Goal: Information Seeking & Learning: Learn about a topic

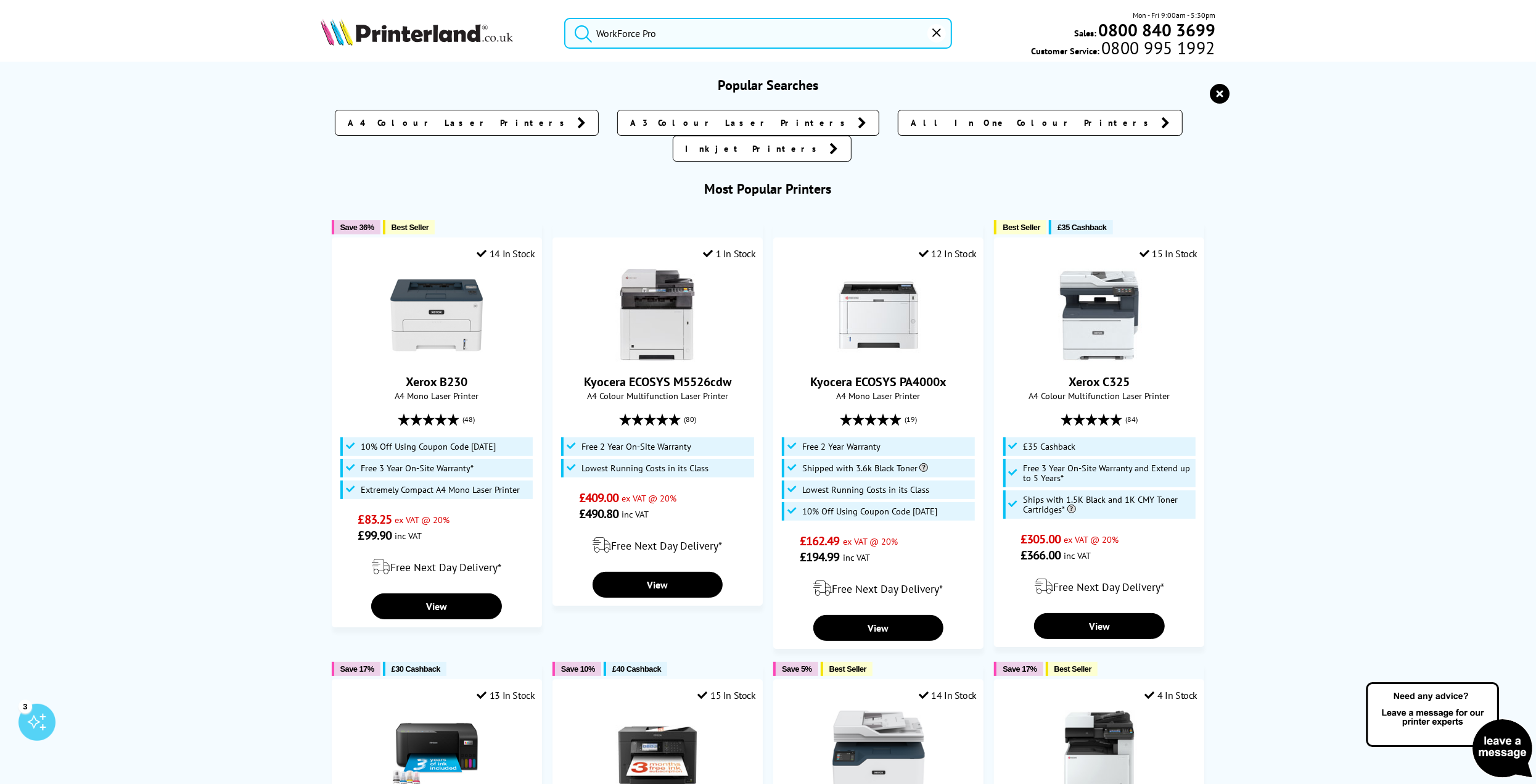
click at [687, 36] on input "WorkForce Pro" at bounding box center [758, 33] width 388 height 31
click at [565, 18] on button "submit" at bounding box center [580, 31] width 31 height 27
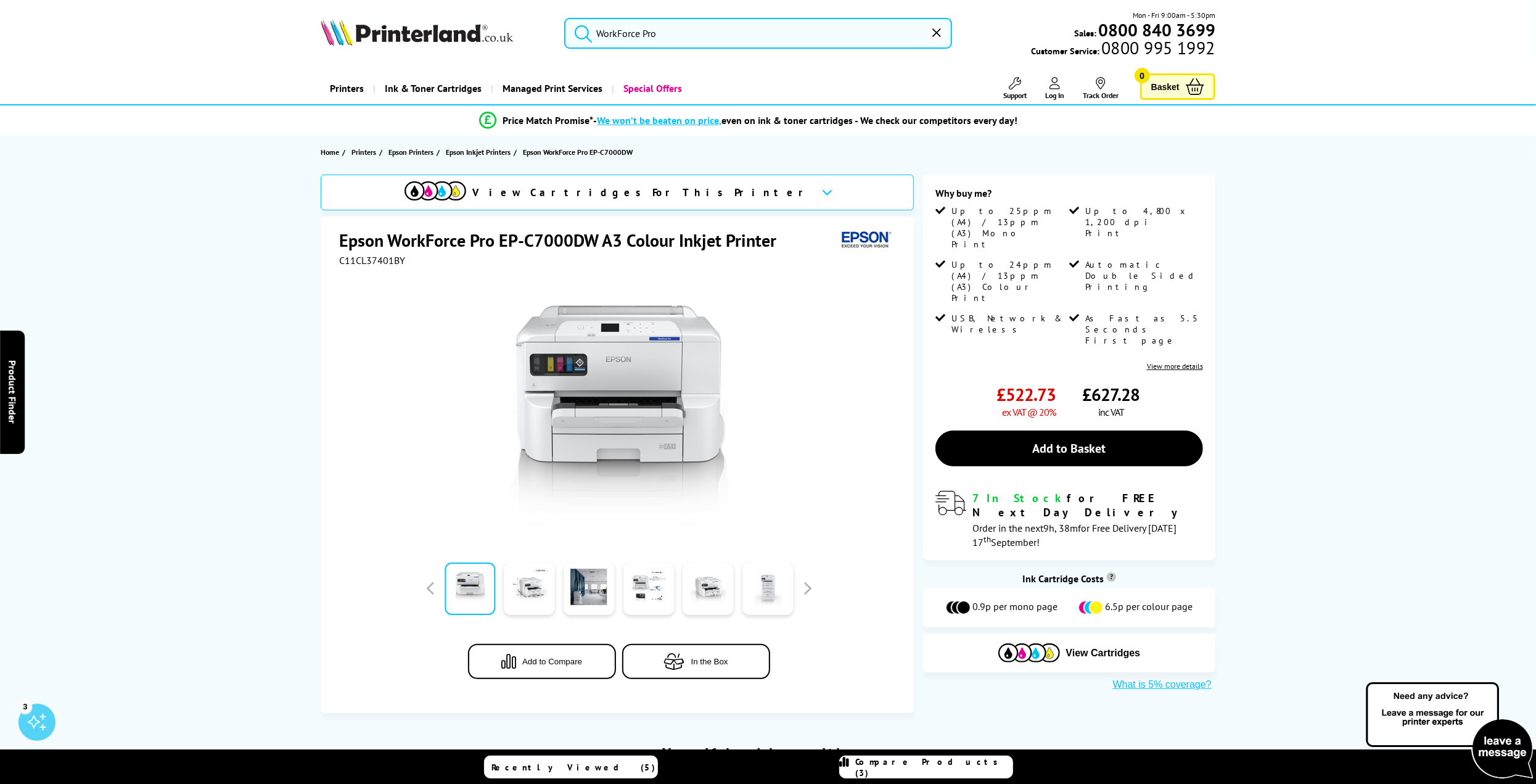
click at [690, 32] on input "WorkForce Pro" at bounding box center [758, 33] width 388 height 31
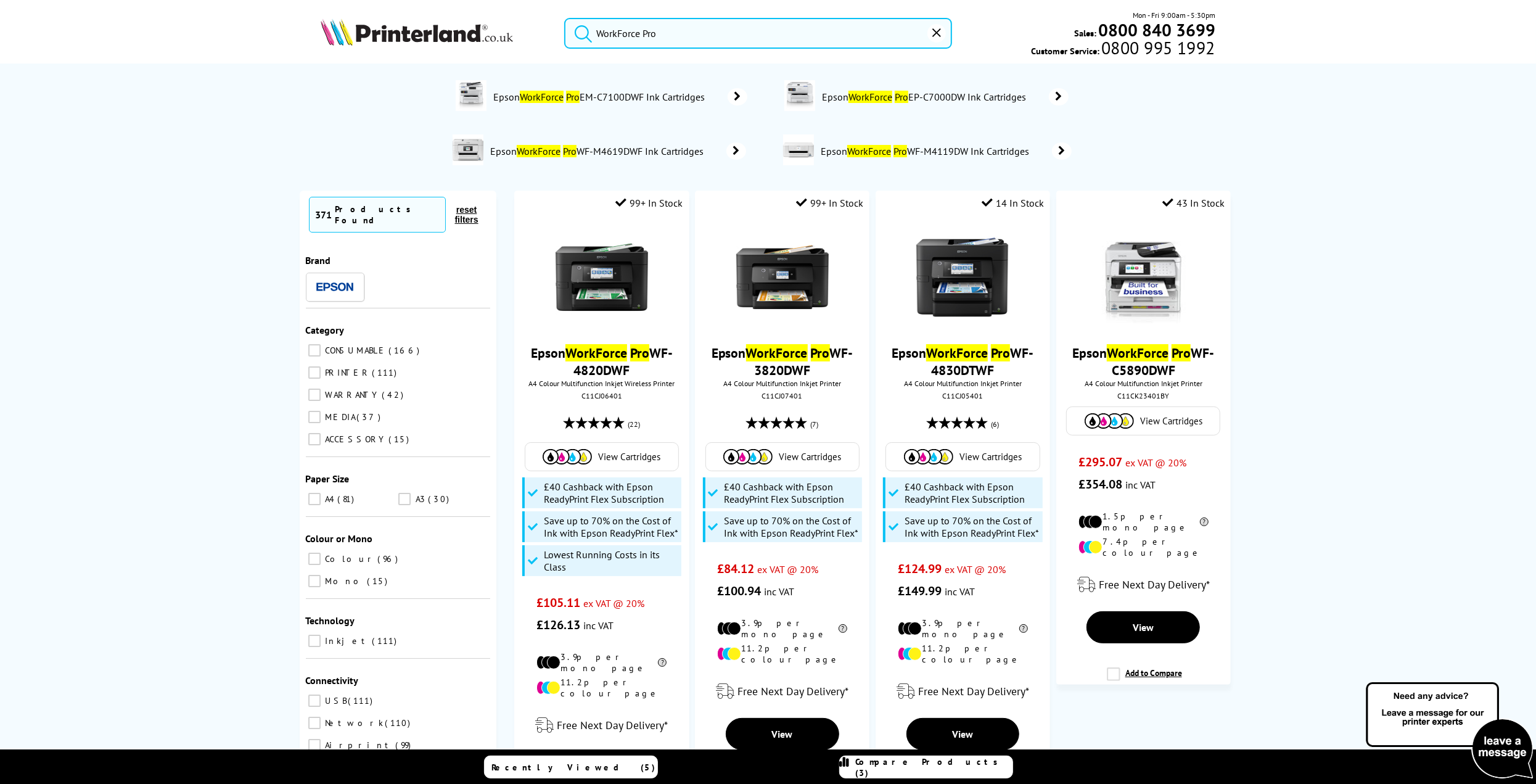
type input "WorkForce Pro"
click at [315, 367] on input "PRINTER 111" at bounding box center [315, 373] width 12 height 12
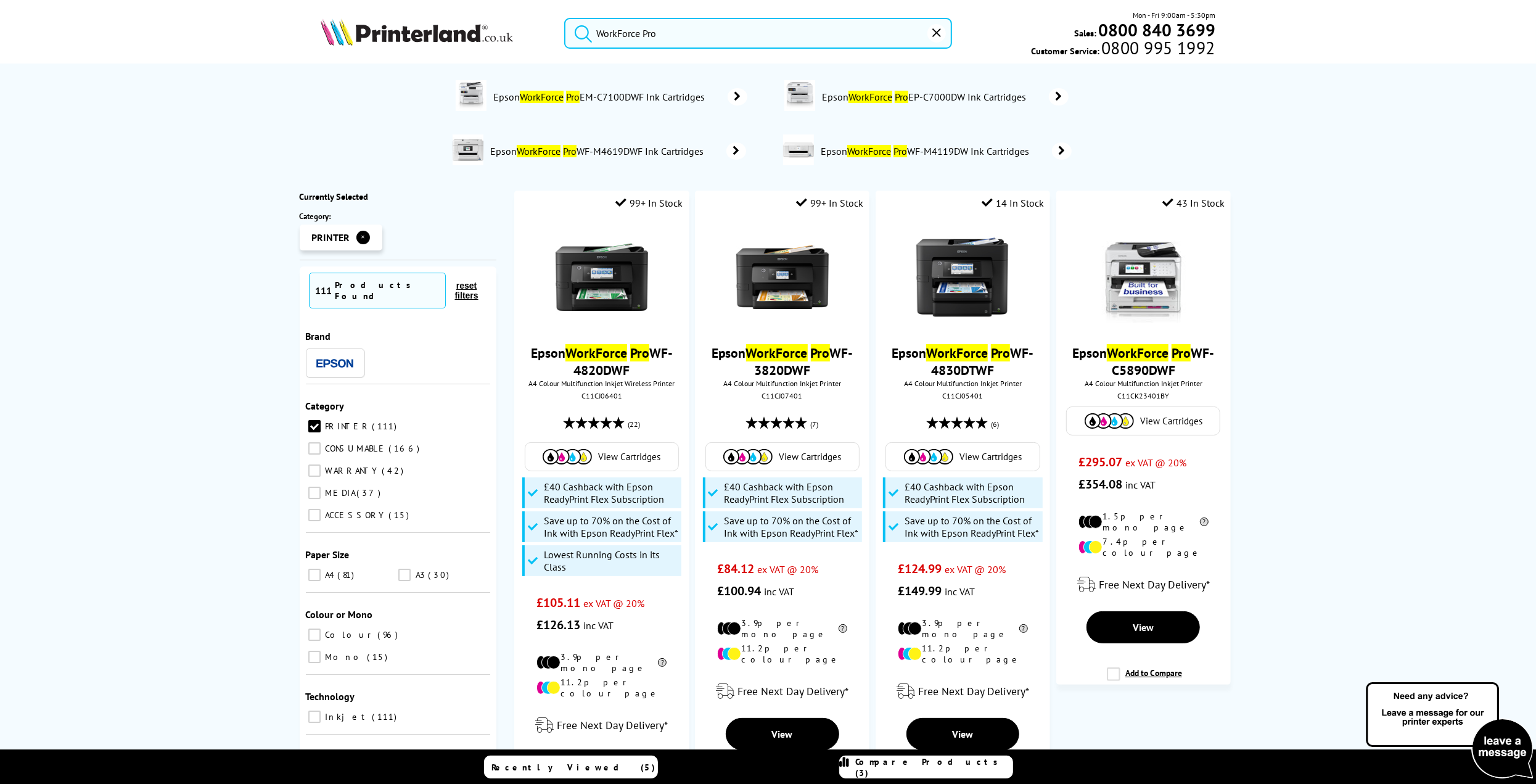
scroll to position [78, 0]
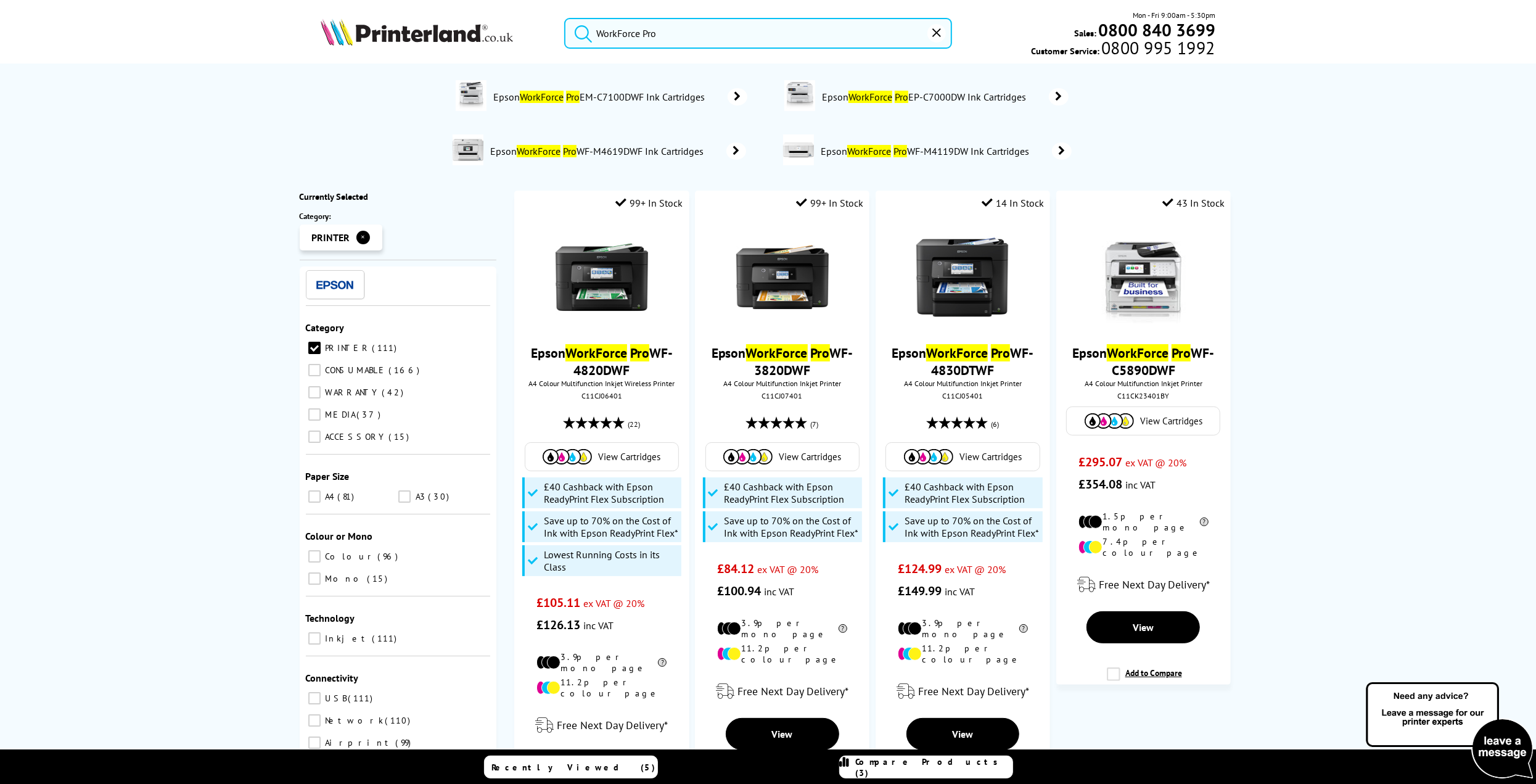
click at [312, 491] on input "A4 81" at bounding box center [315, 497] width 12 height 12
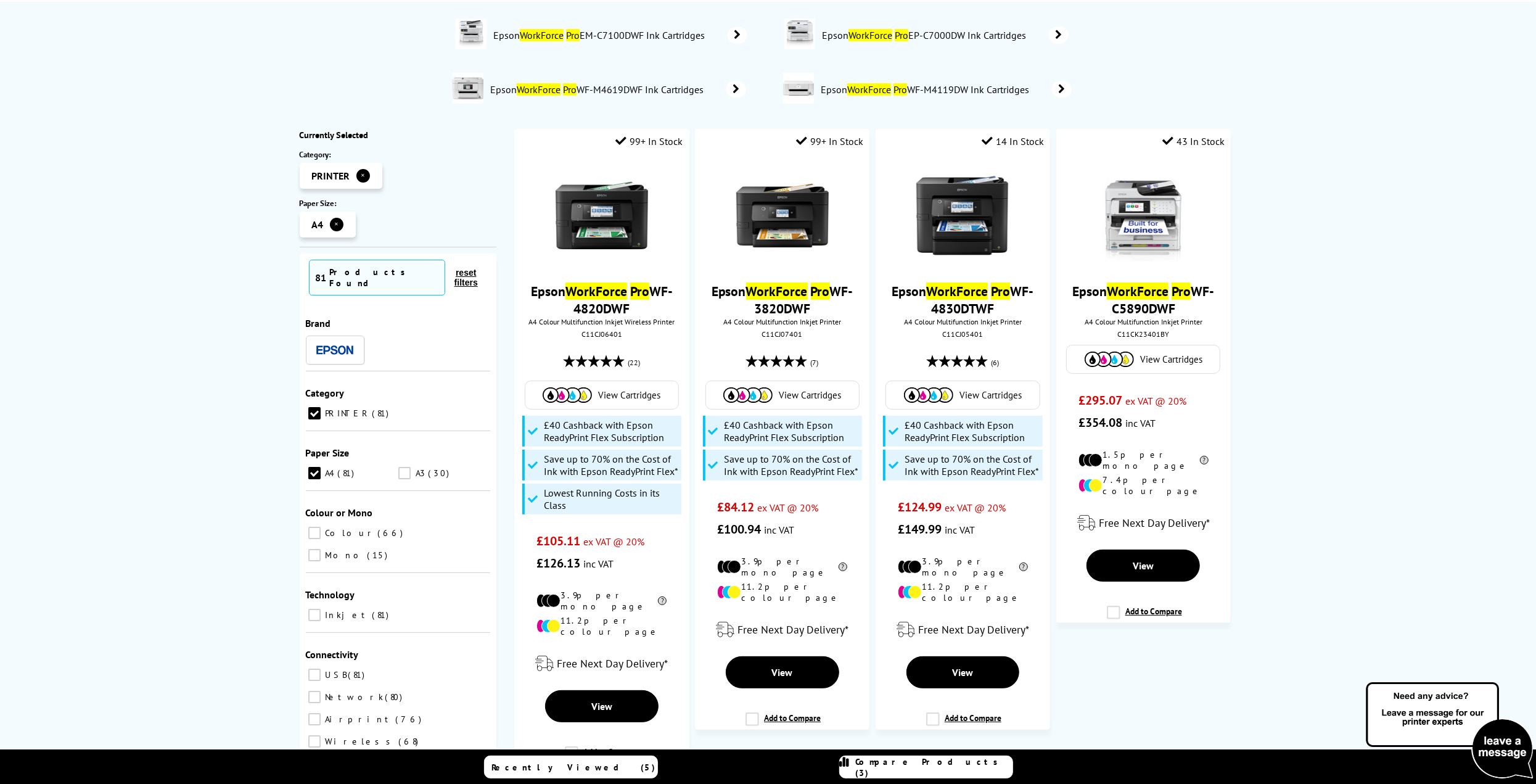
scroll to position [185, 0]
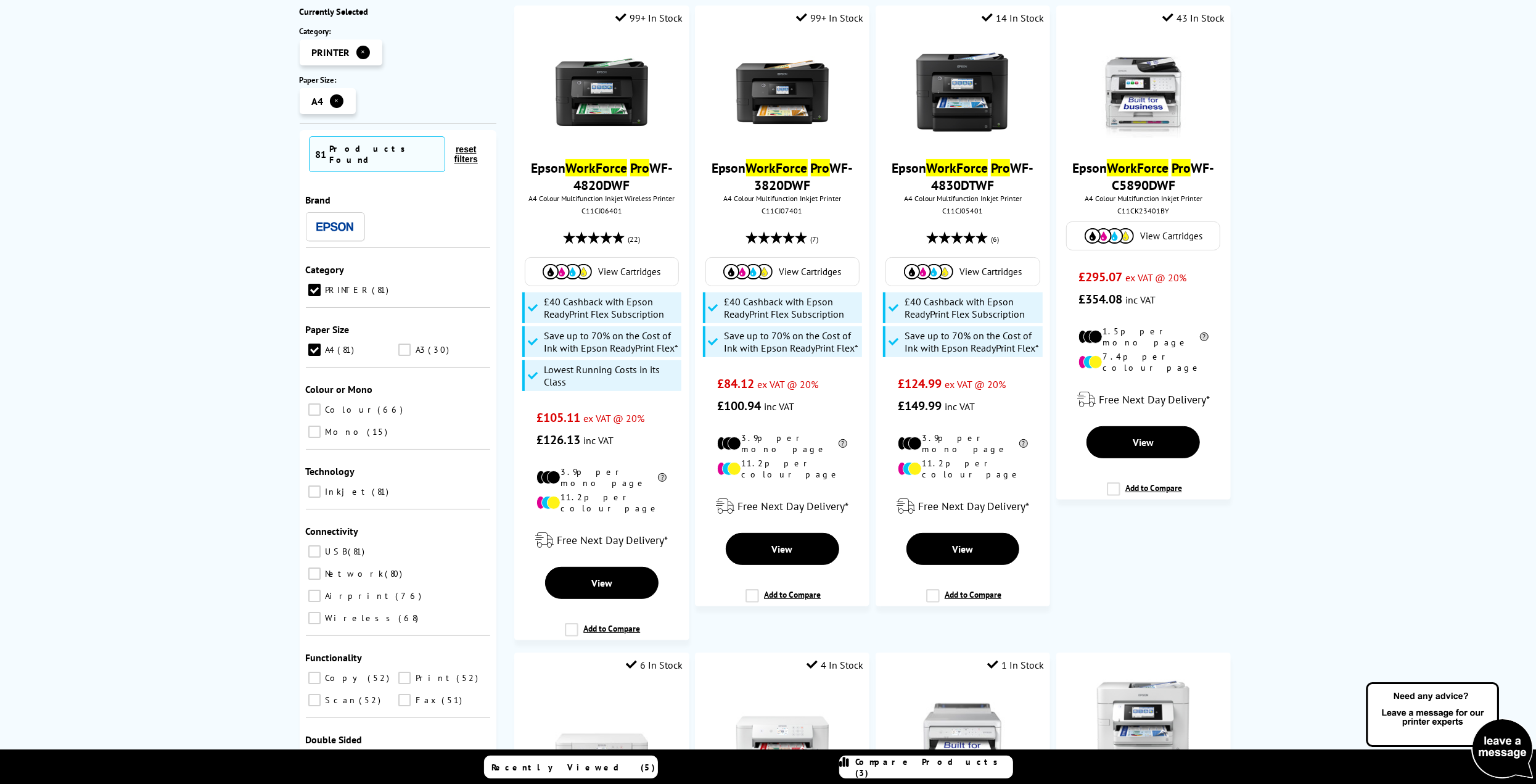
click at [317, 403] on input "Colour 66" at bounding box center [315, 409] width 12 height 12
checkbox input "true"
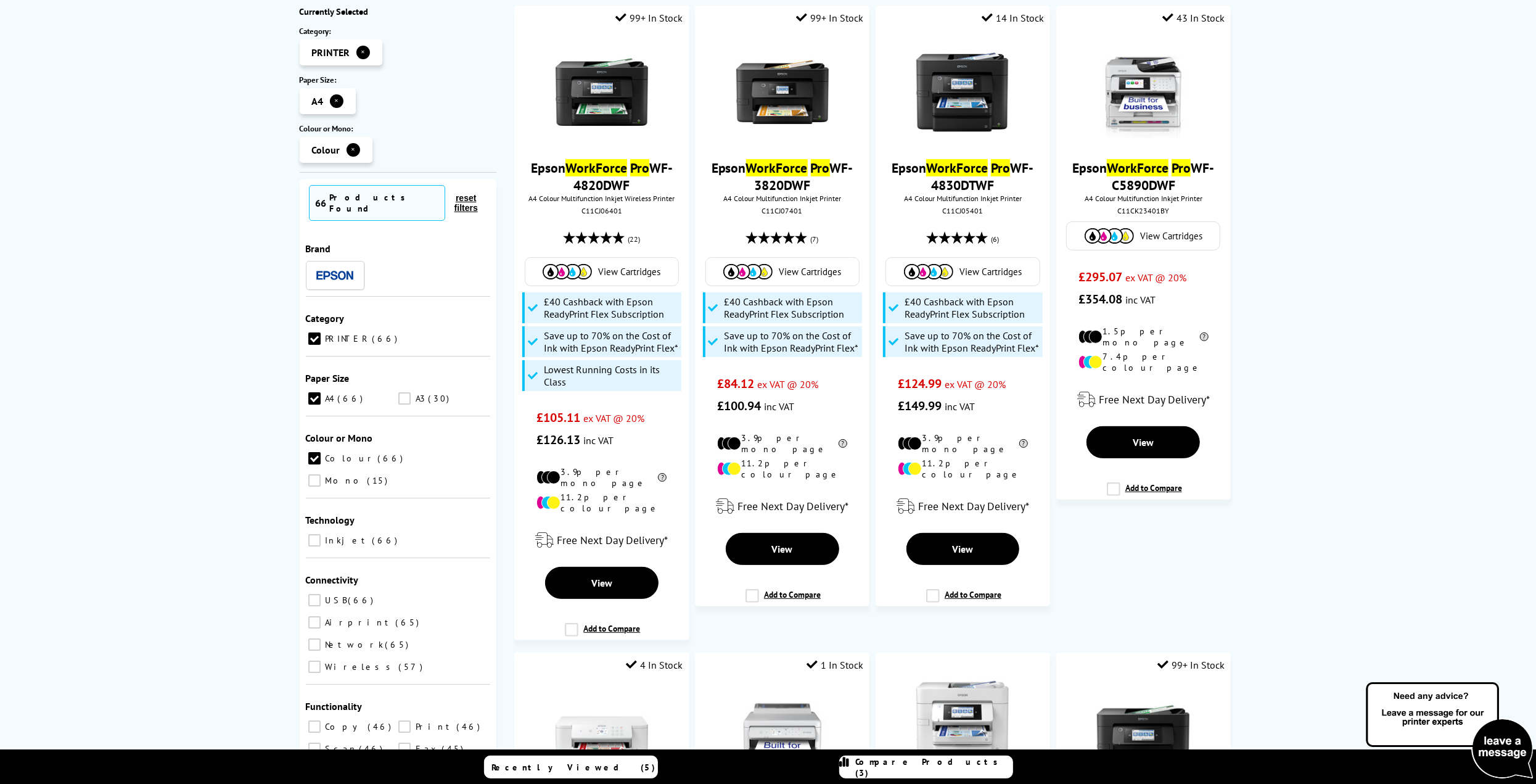
scroll to position [247, 0]
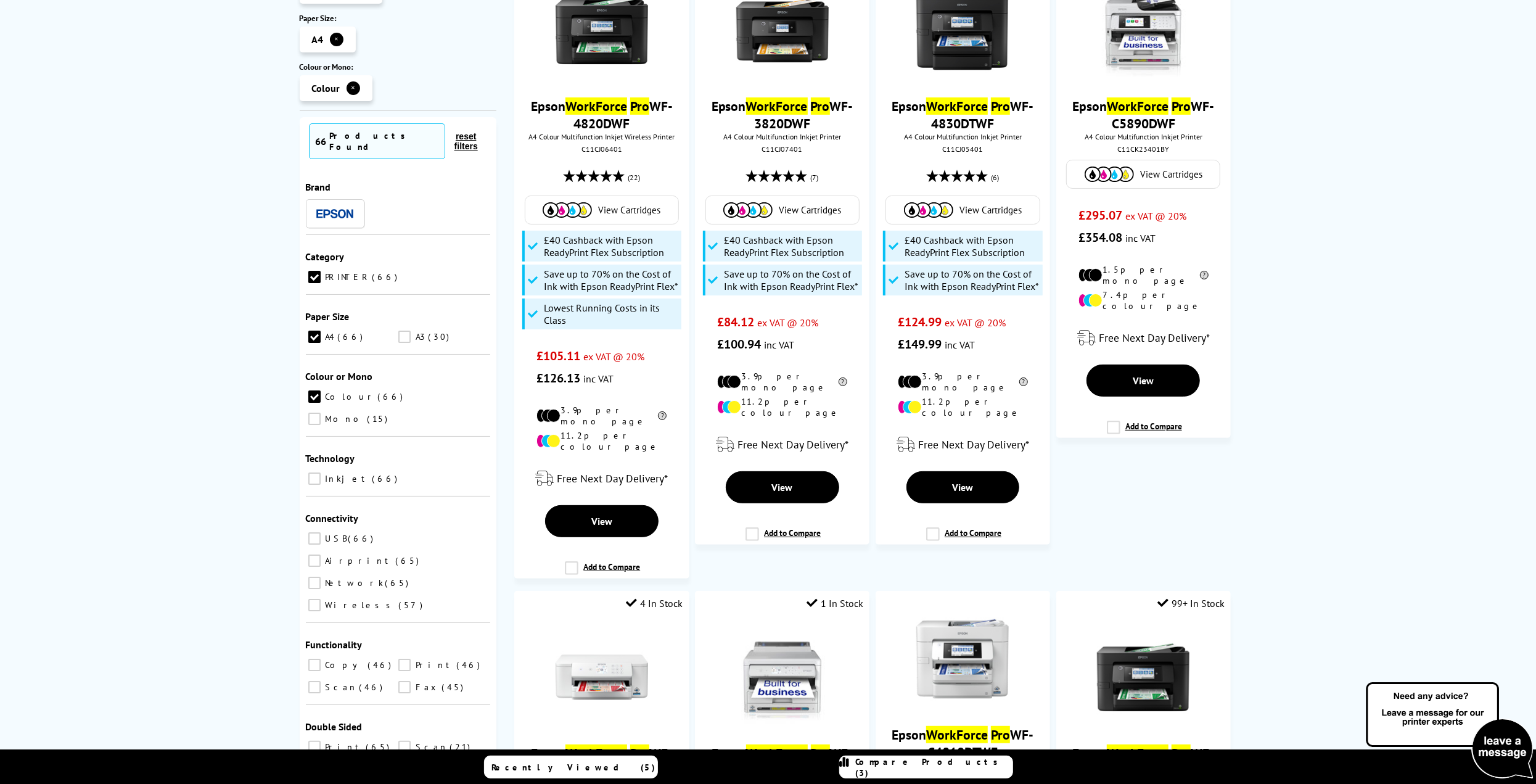
click at [309, 473] on input "Inkjet 66" at bounding box center [315, 479] width 12 height 12
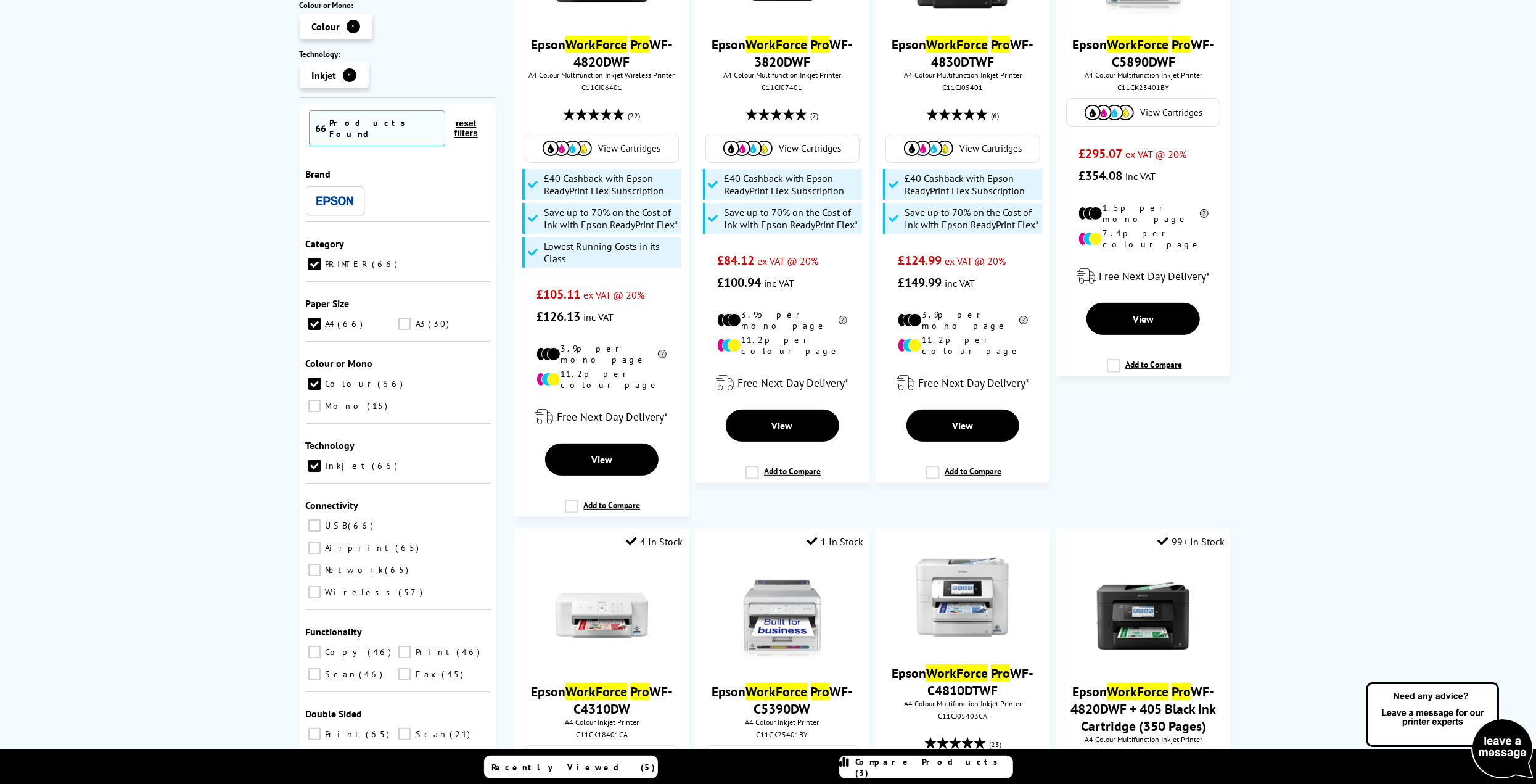
scroll to position [370, 0]
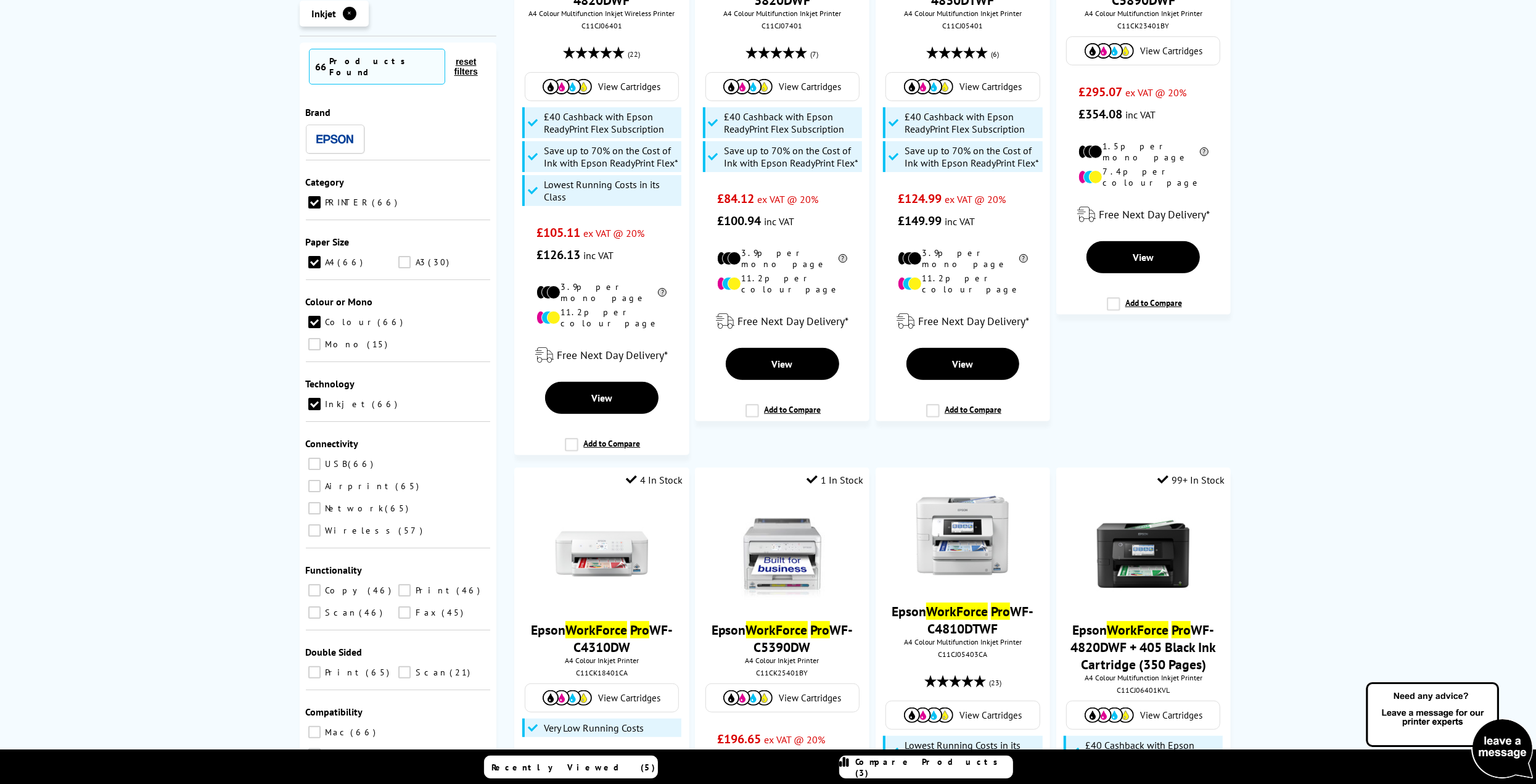
click at [409, 584] on input "Print 46" at bounding box center [405, 590] width 12 height 12
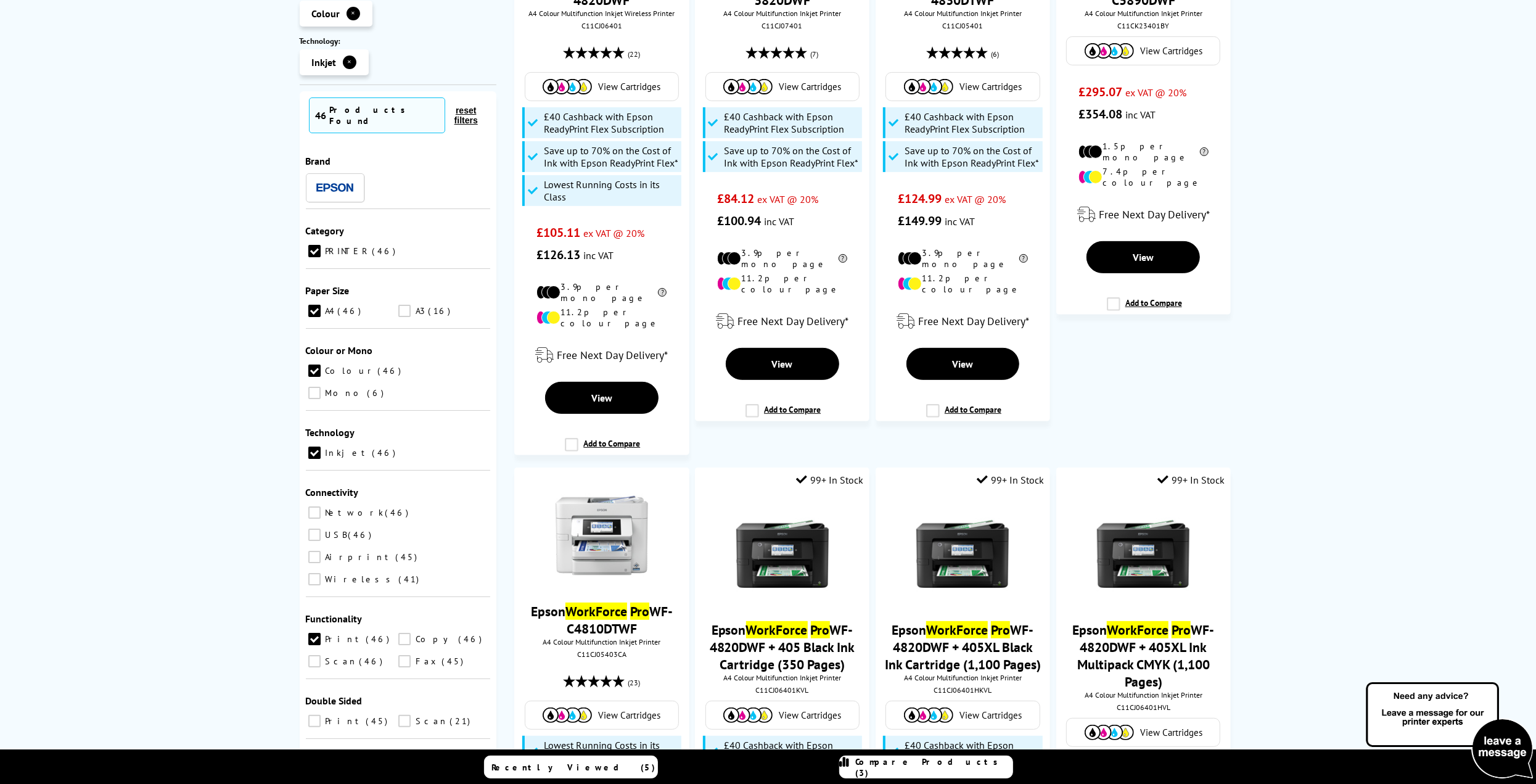
scroll to position [493, 0]
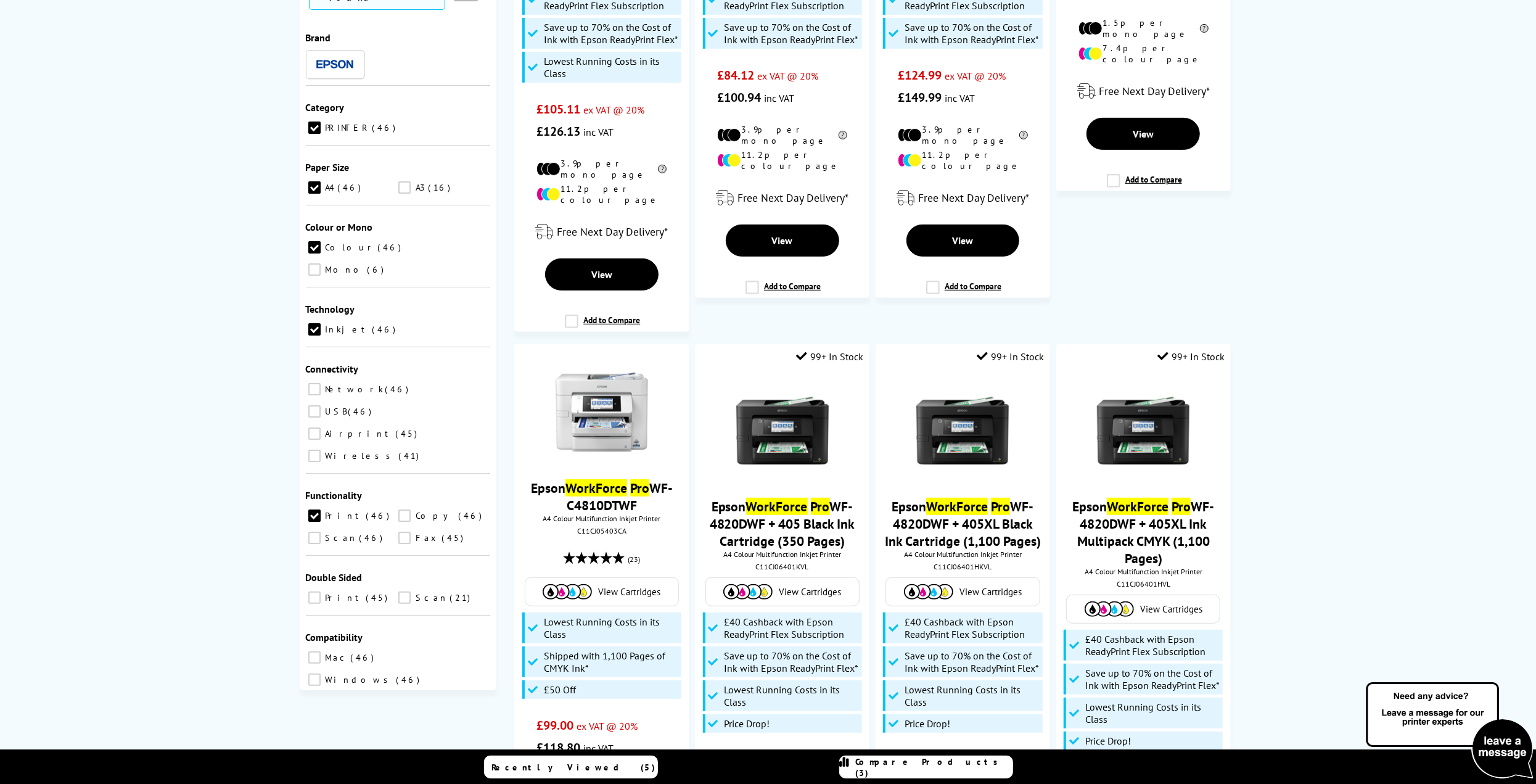
click at [315, 591] on input "Print 45" at bounding box center [315, 598] width 12 height 12
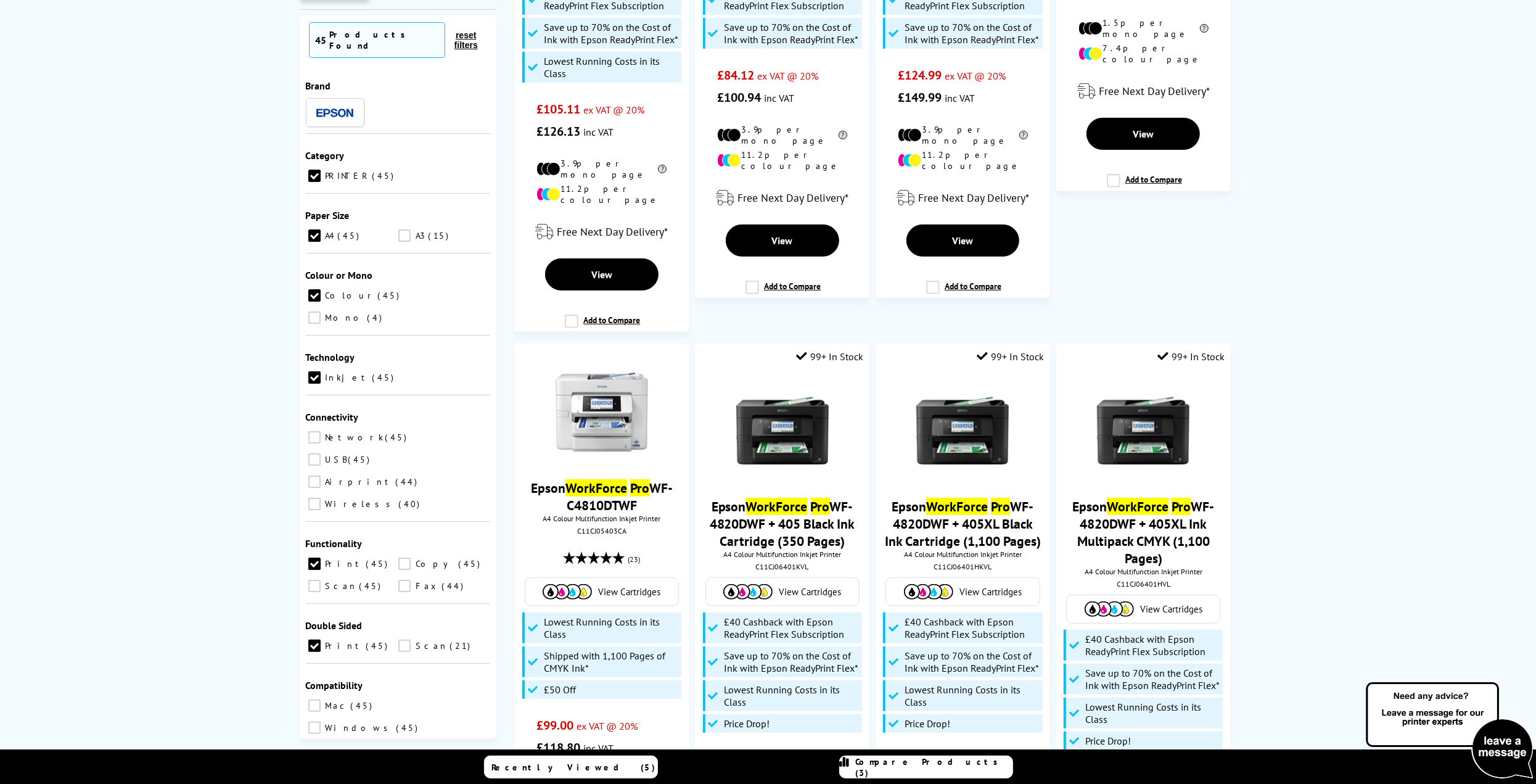
click at [321, 638] on label "Print 45" at bounding box center [351, 646] width 91 height 16
click at [320, 640] on input "Print 45" at bounding box center [315, 646] width 12 height 12
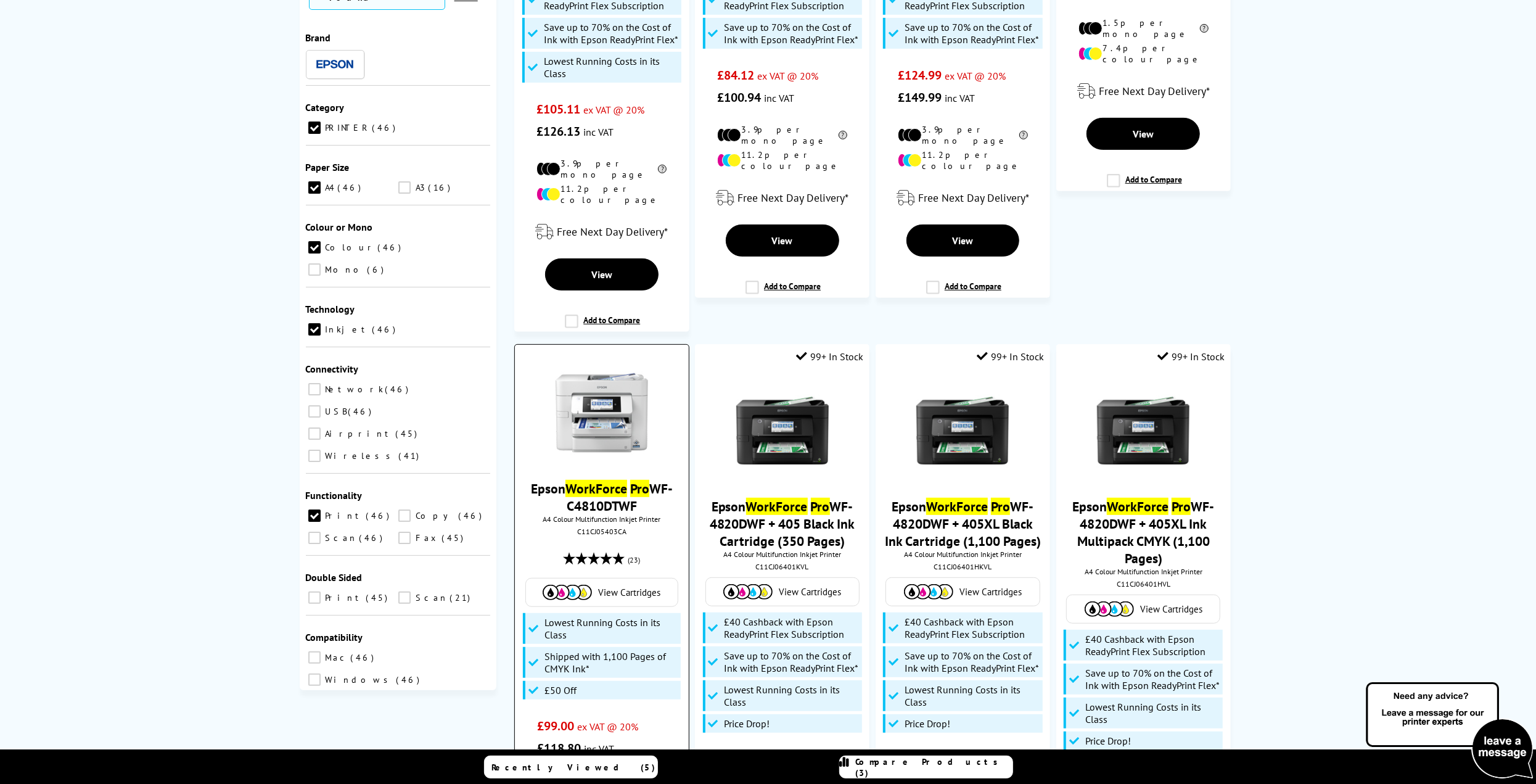
scroll to position [678, 0]
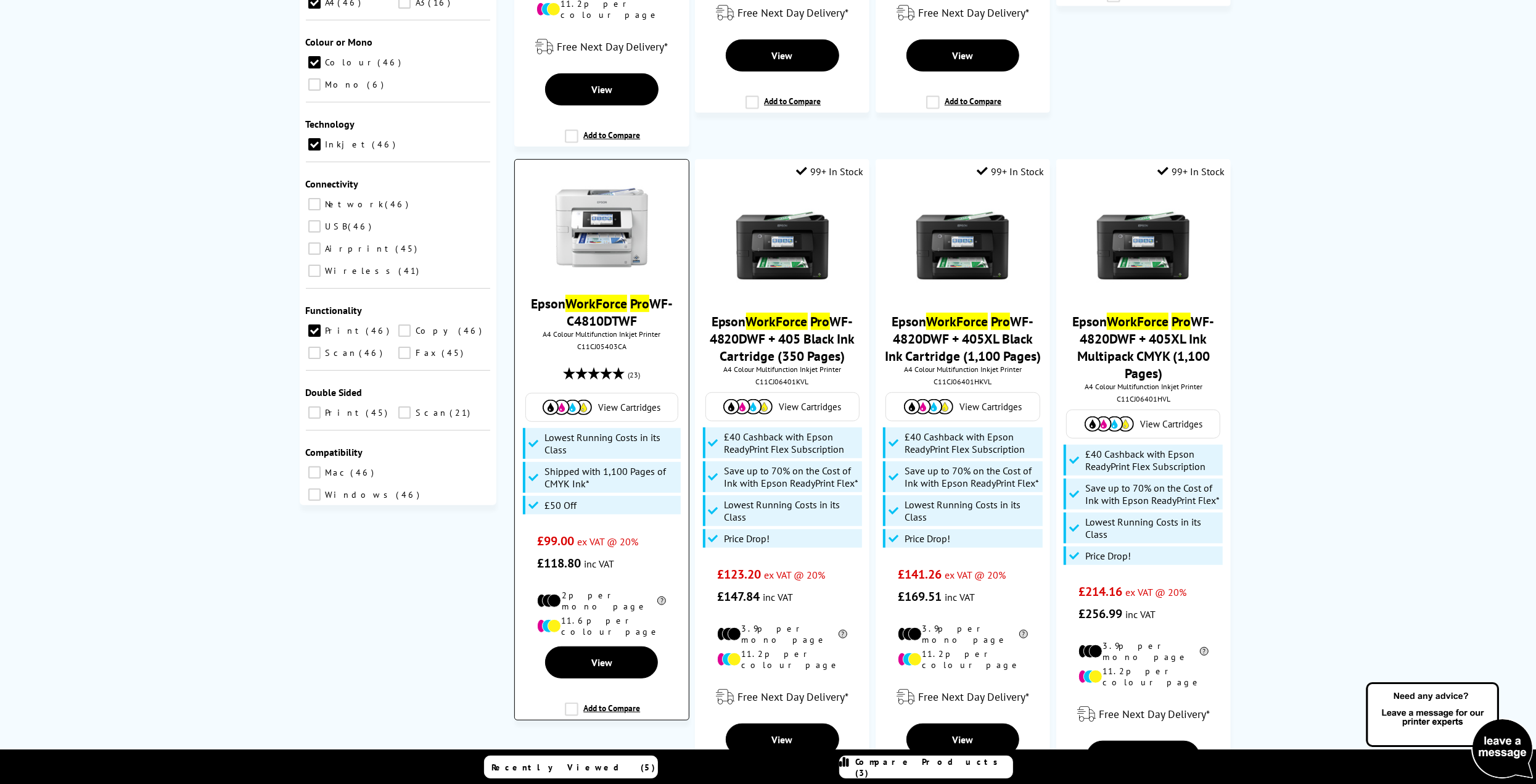
click at [604, 305] on link "Epson WorkForce Pro WF-C4810DTWF" at bounding box center [601, 311] width 142 height 35
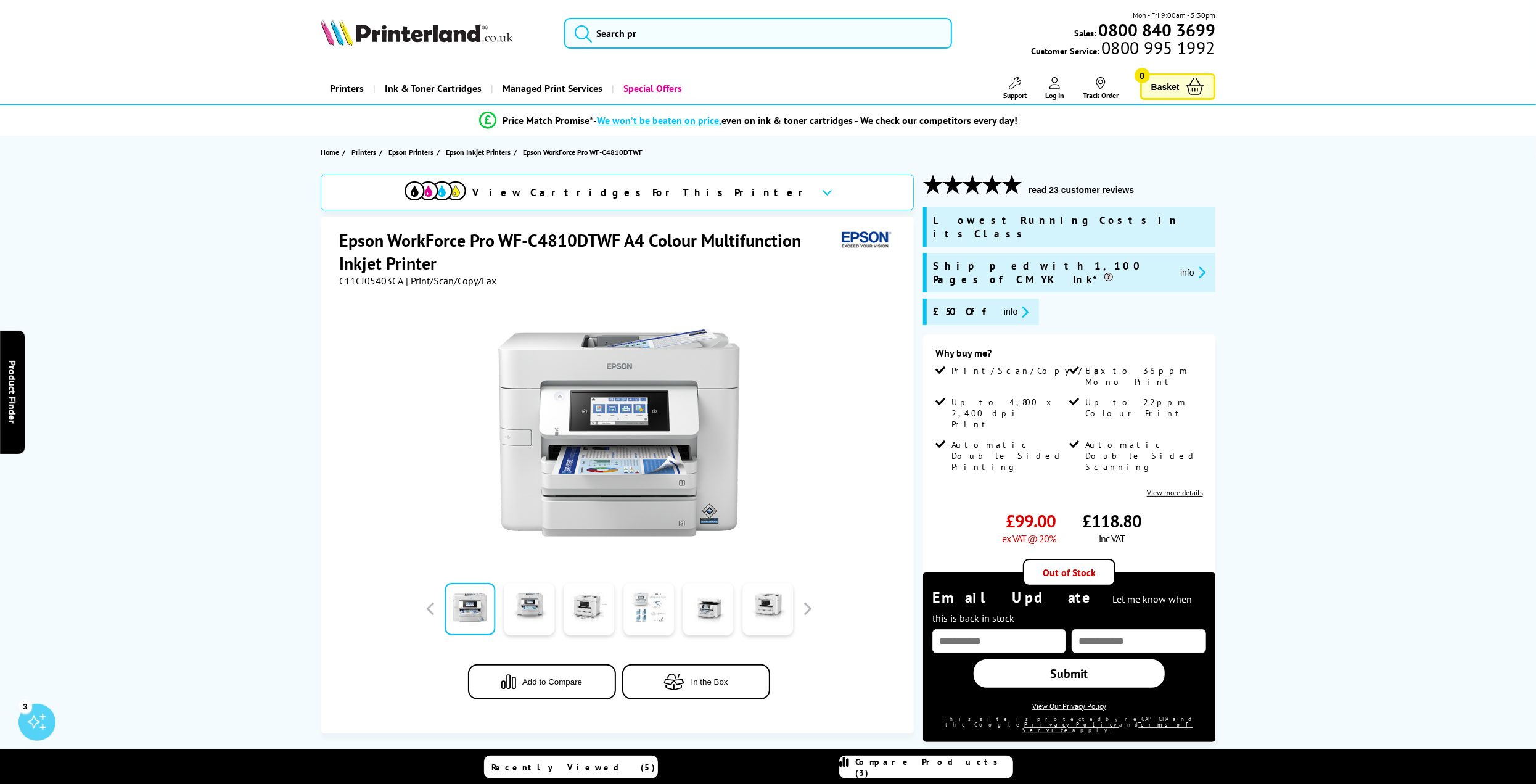
click at [657, 600] on link at bounding box center [648, 608] width 51 height 53
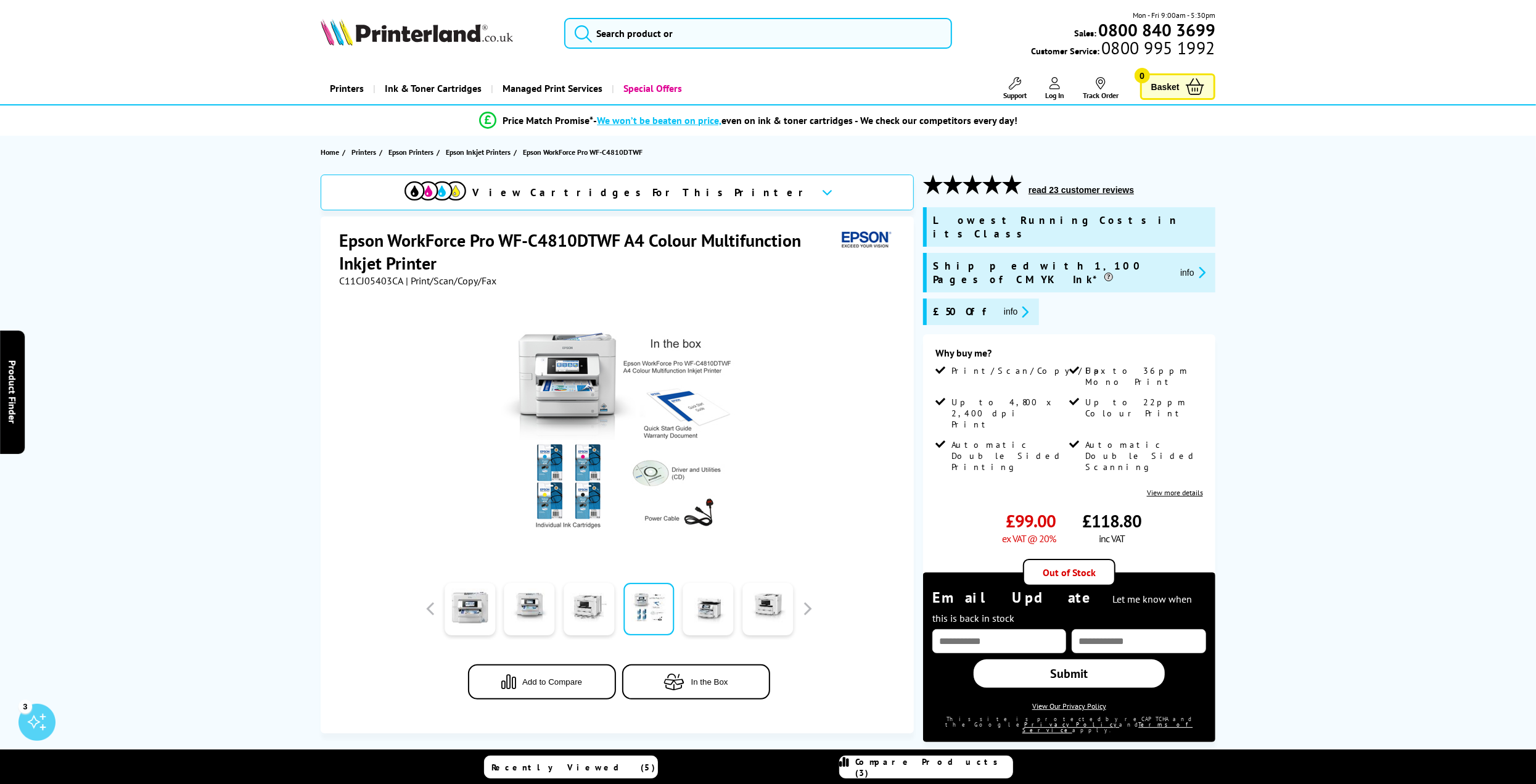
click at [562, 484] on img at bounding box center [619, 432] width 242 height 242
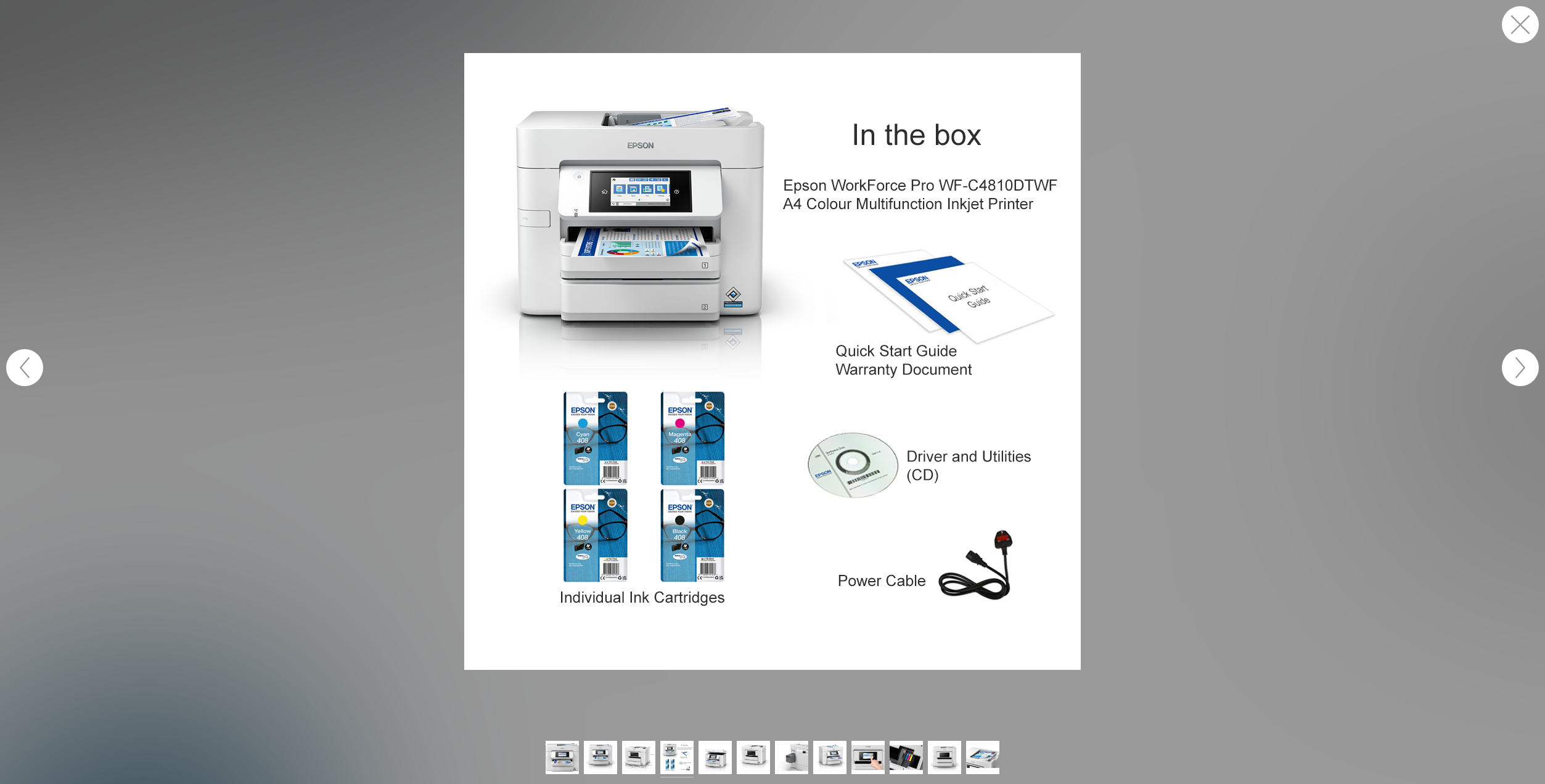
click at [1524, 21] on button "button" at bounding box center [1520, 24] width 37 height 37
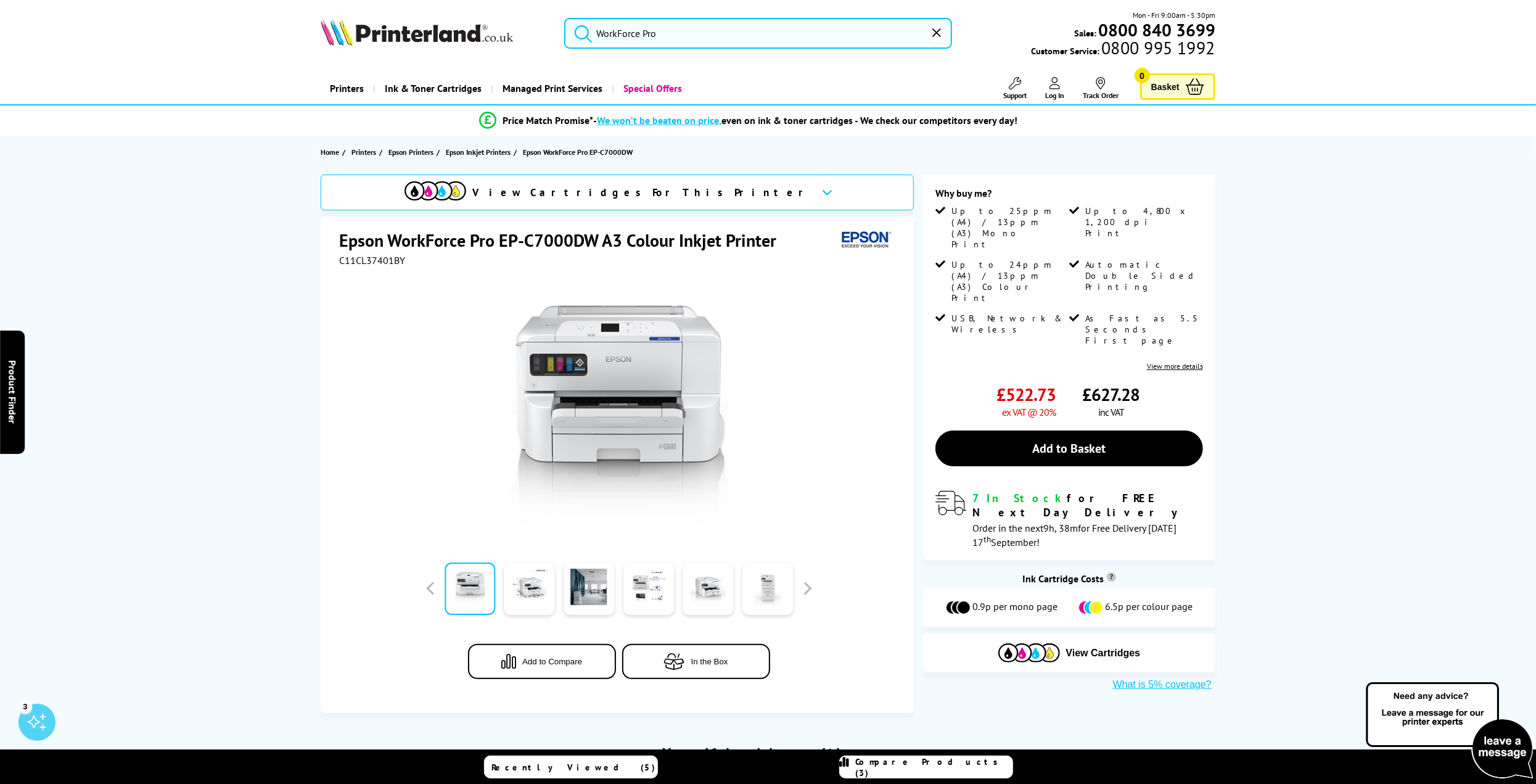
click at [676, 38] on input "WorkForce Pro" at bounding box center [758, 33] width 388 height 31
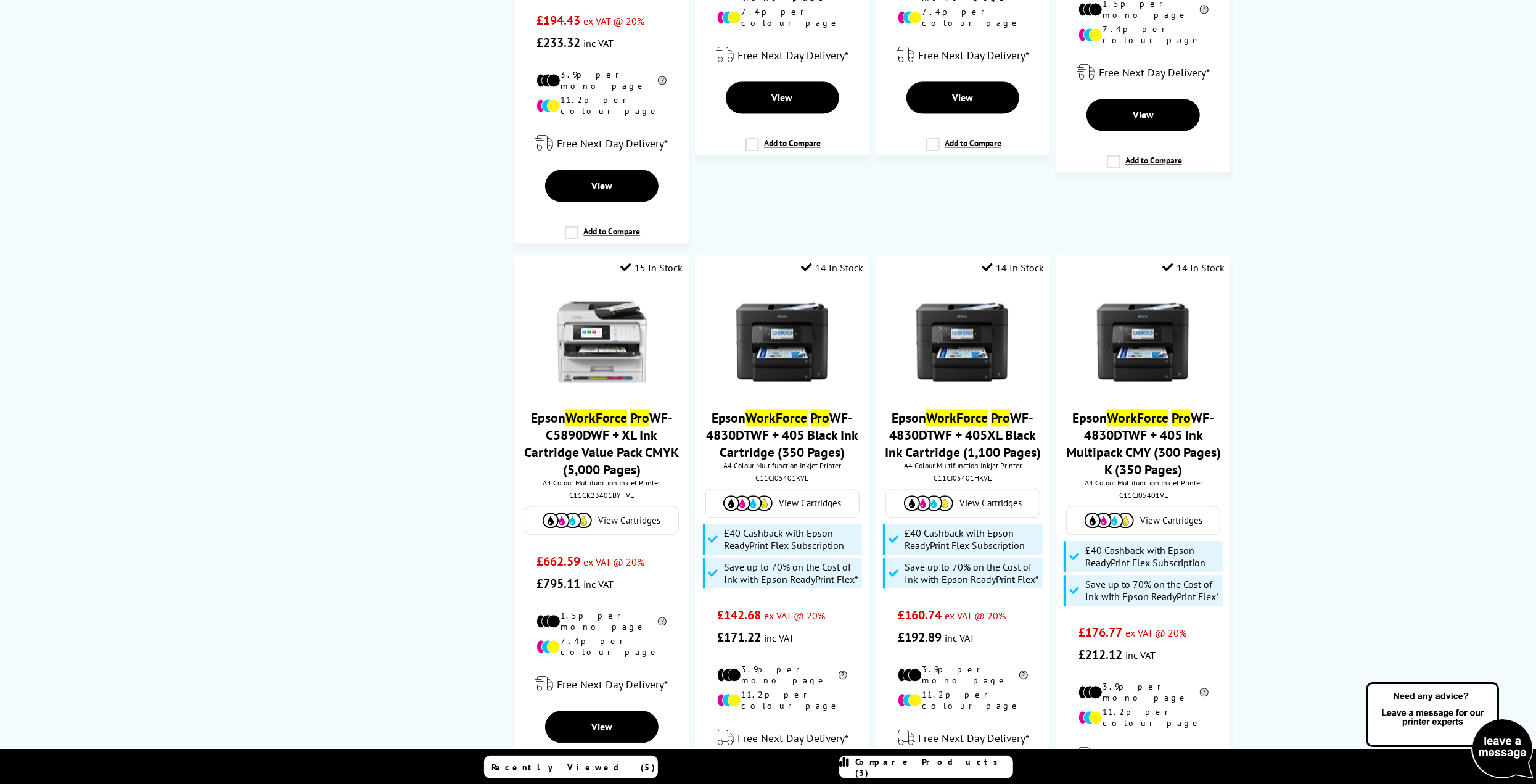
scroll to position [2836, 0]
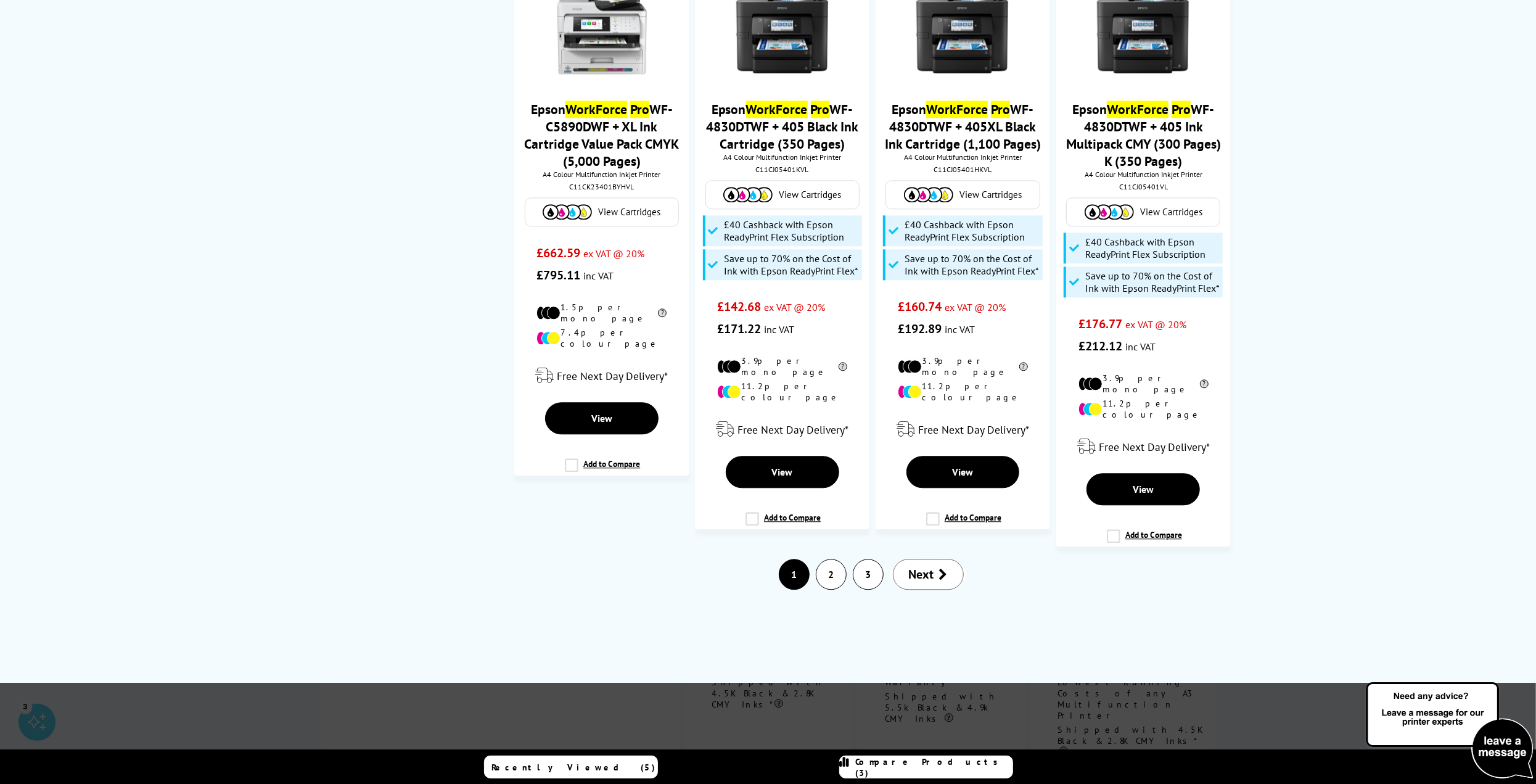
type input "WorkForce Pro"
click at [828, 559] on link "2" at bounding box center [830, 574] width 29 height 29
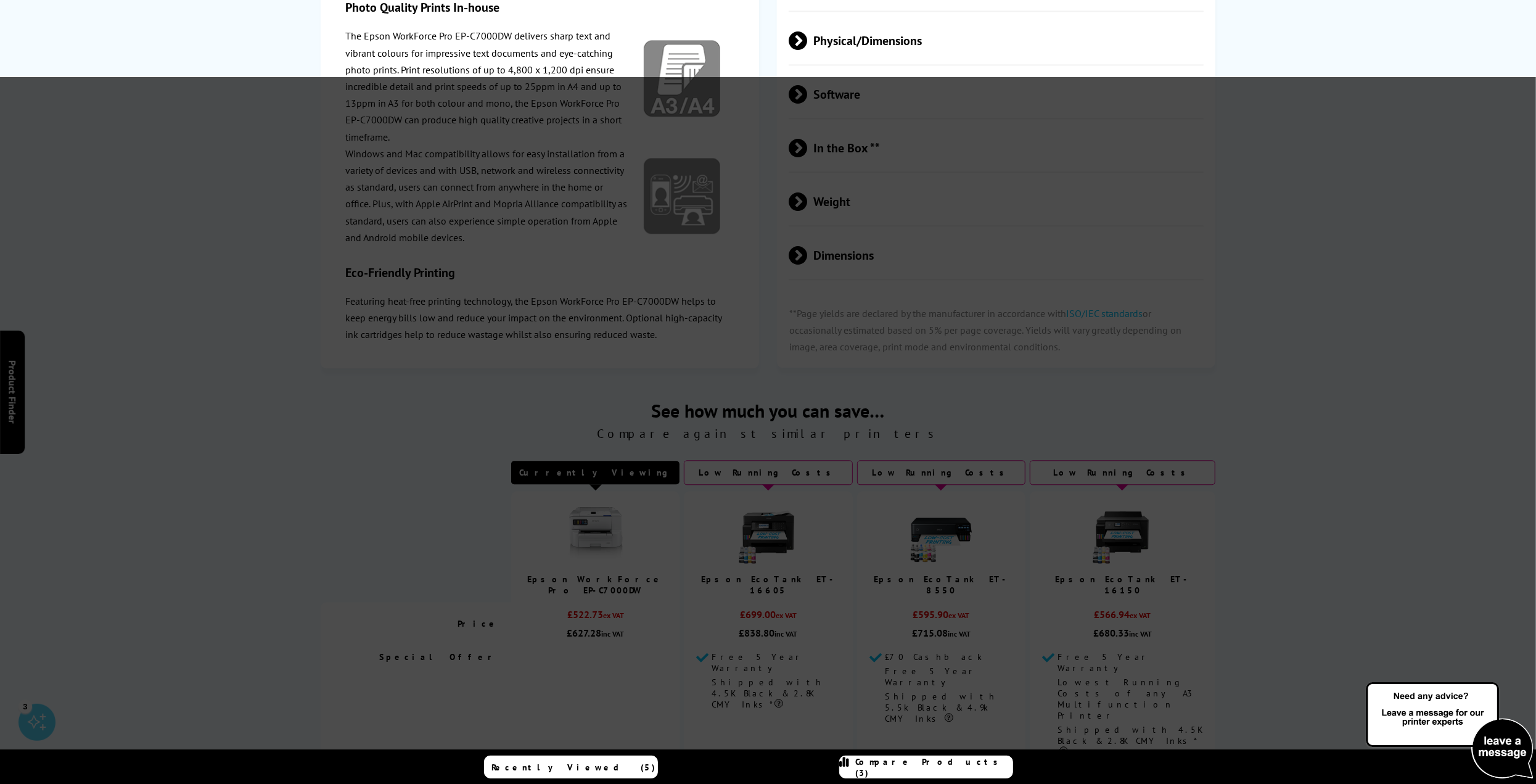
scroll to position [0, 0]
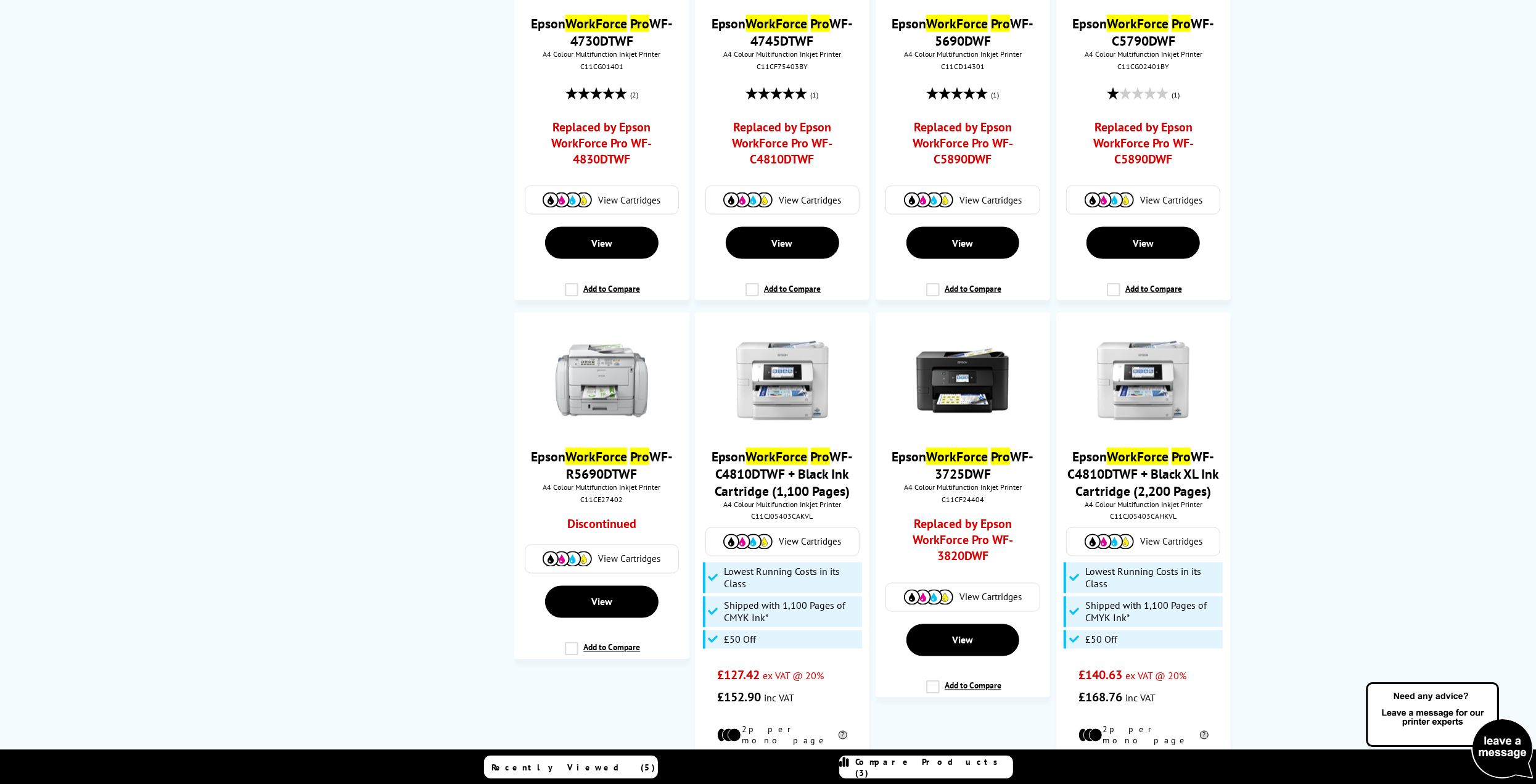
scroll to position [2096, 0]
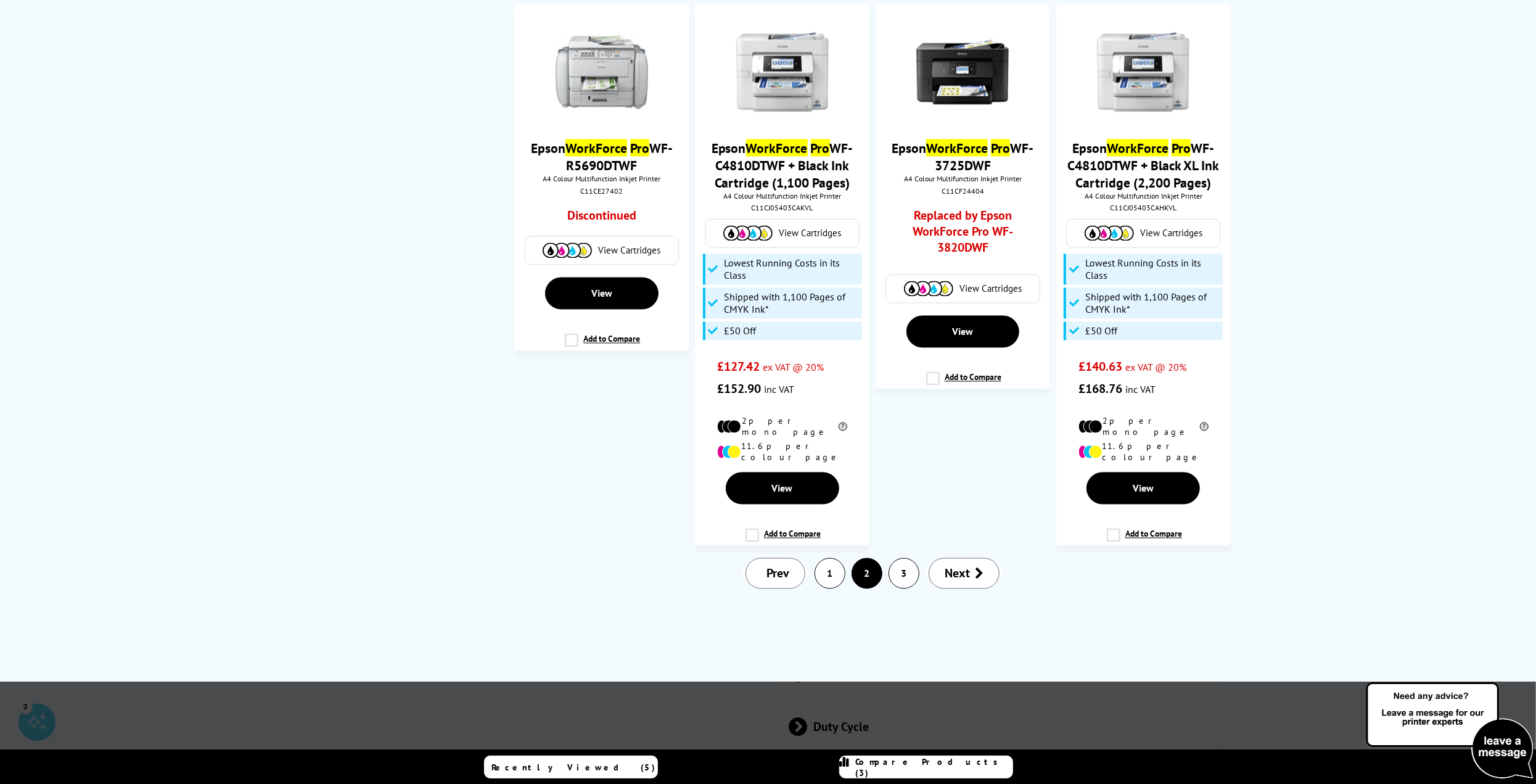
click at [908, 558] on link "3" at bounding box center [904, 573] width 29 height 29
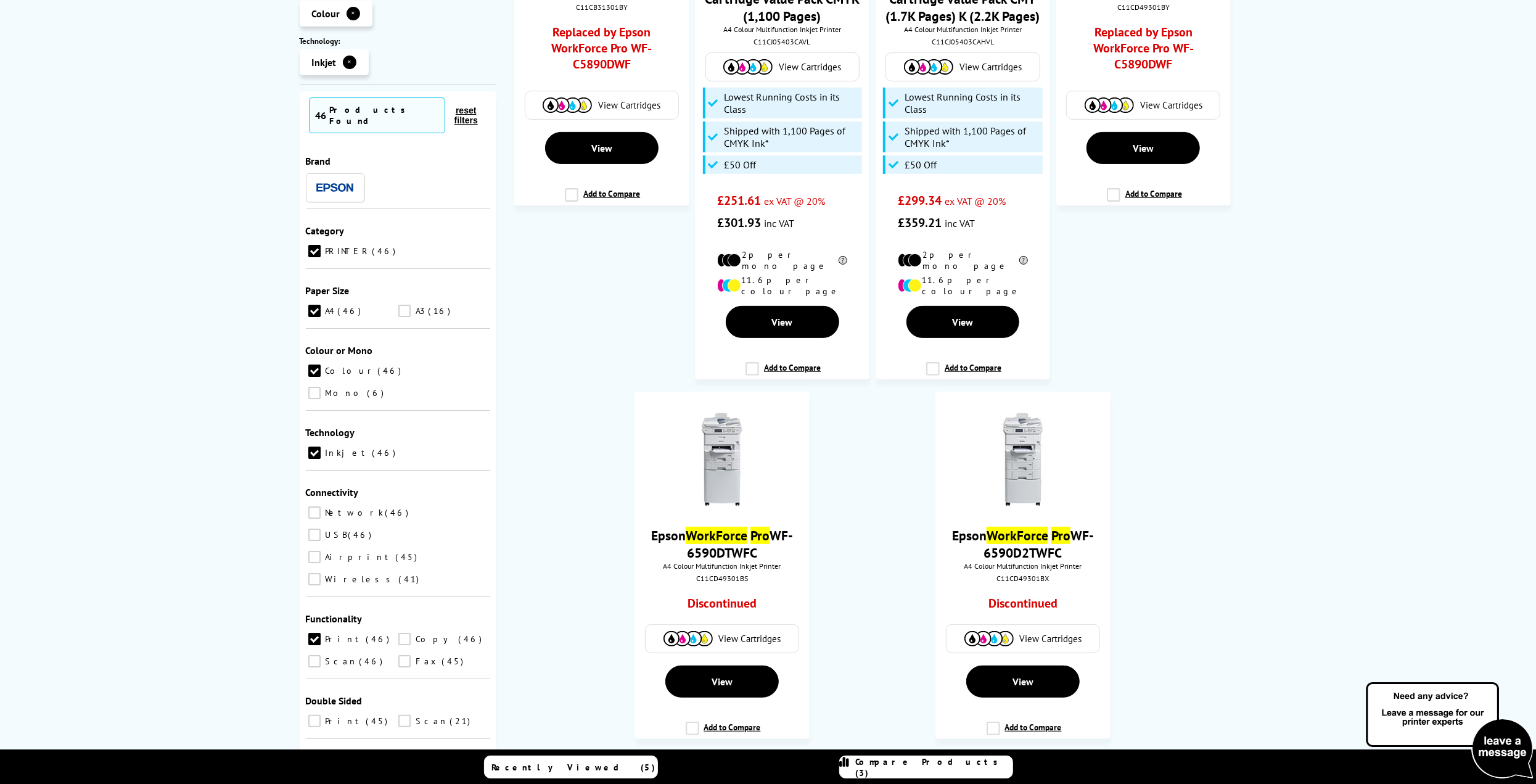
scroll to position [678, 0]
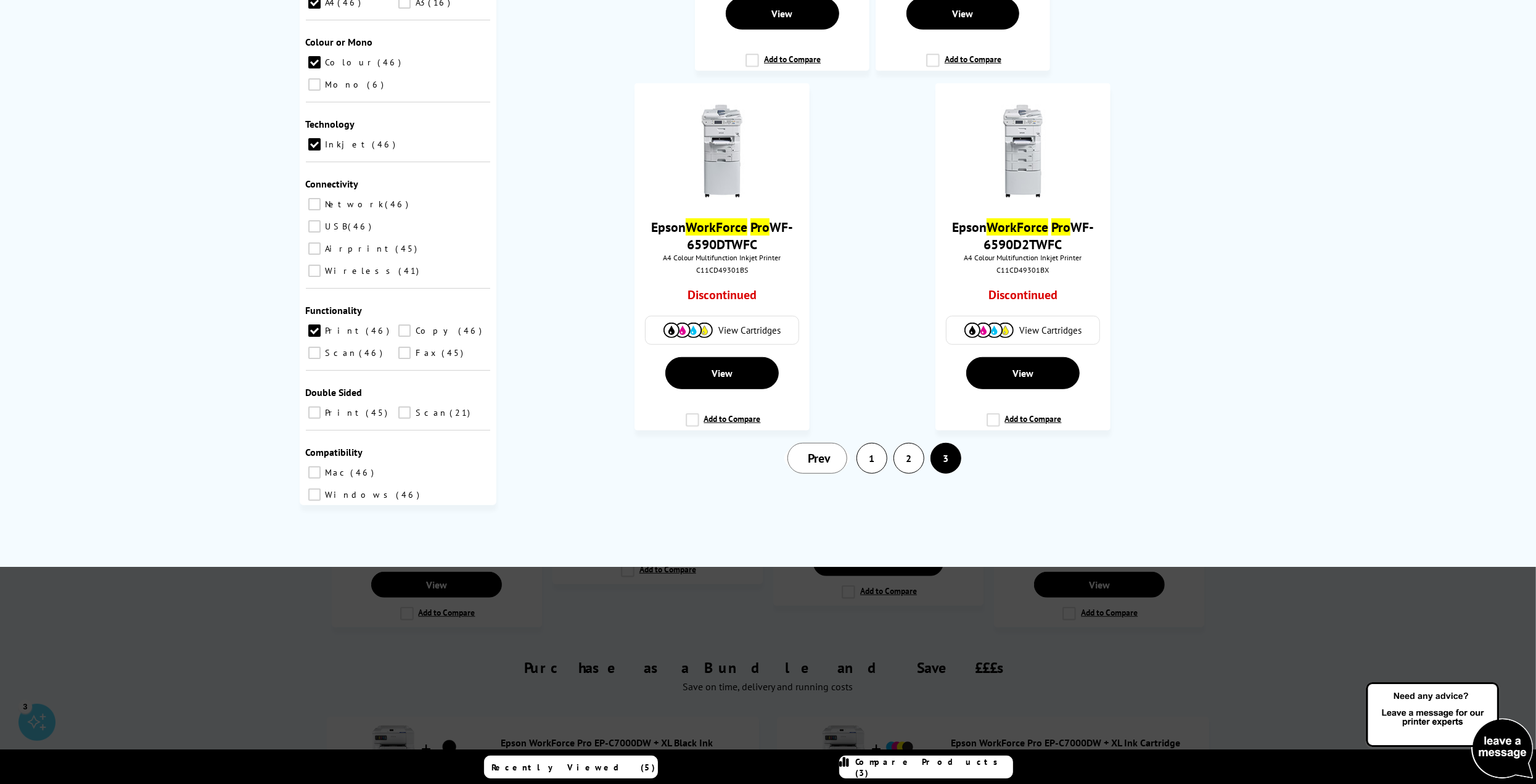
click at [907, 460] on link "2" at bounding box center [908, 458] width 29 height 29
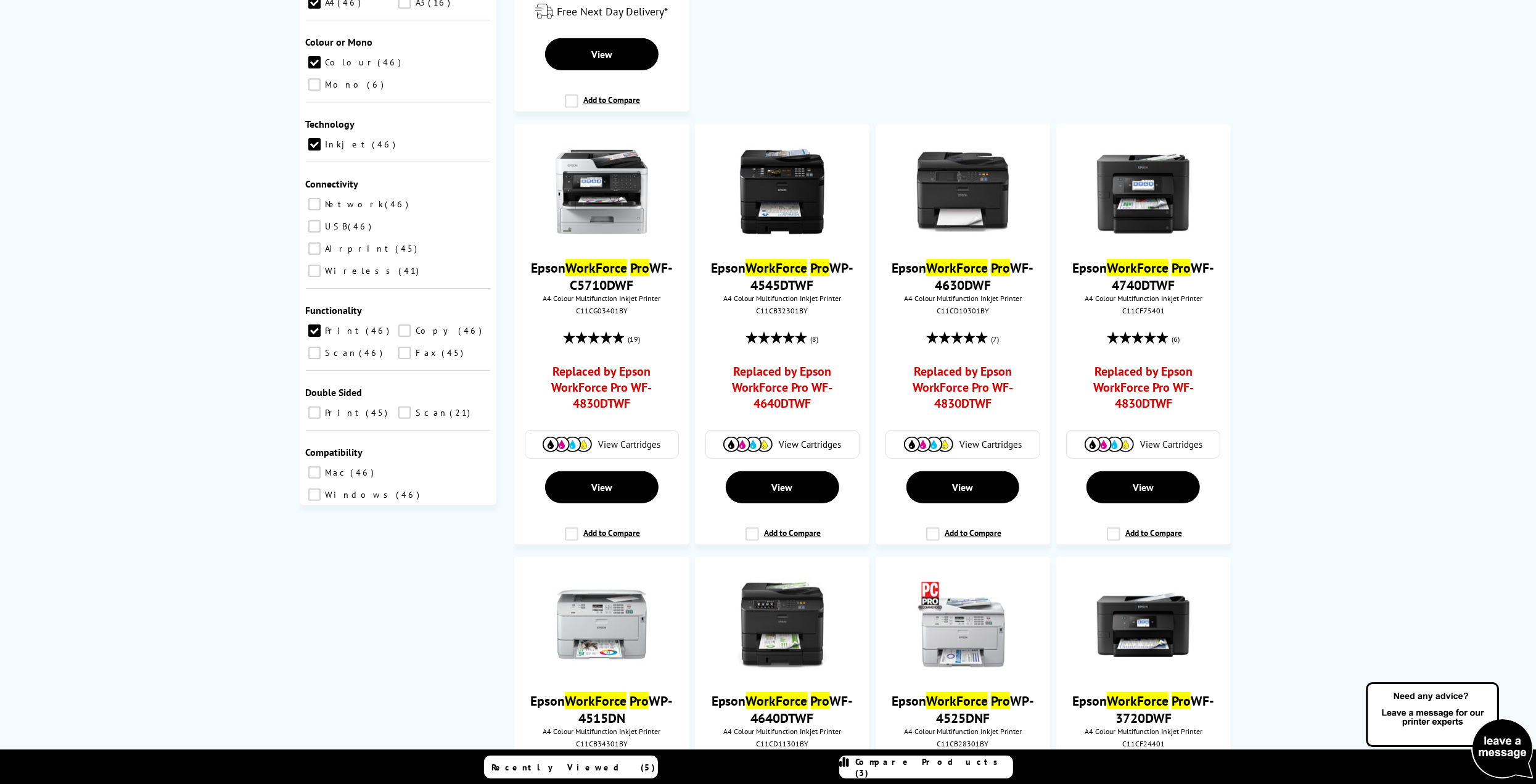
scroll to position [0, 0]
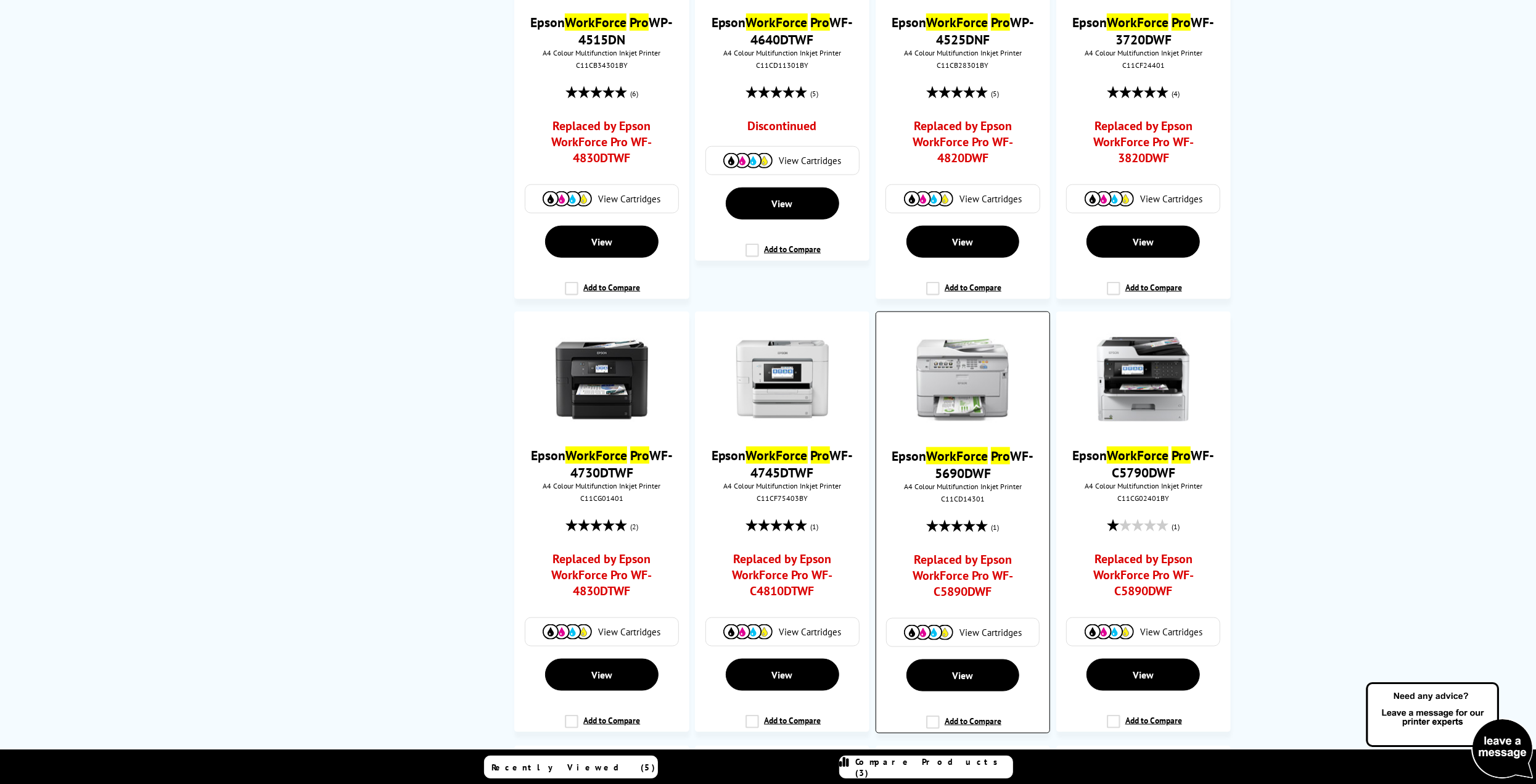
scroll to position [1541, 0]
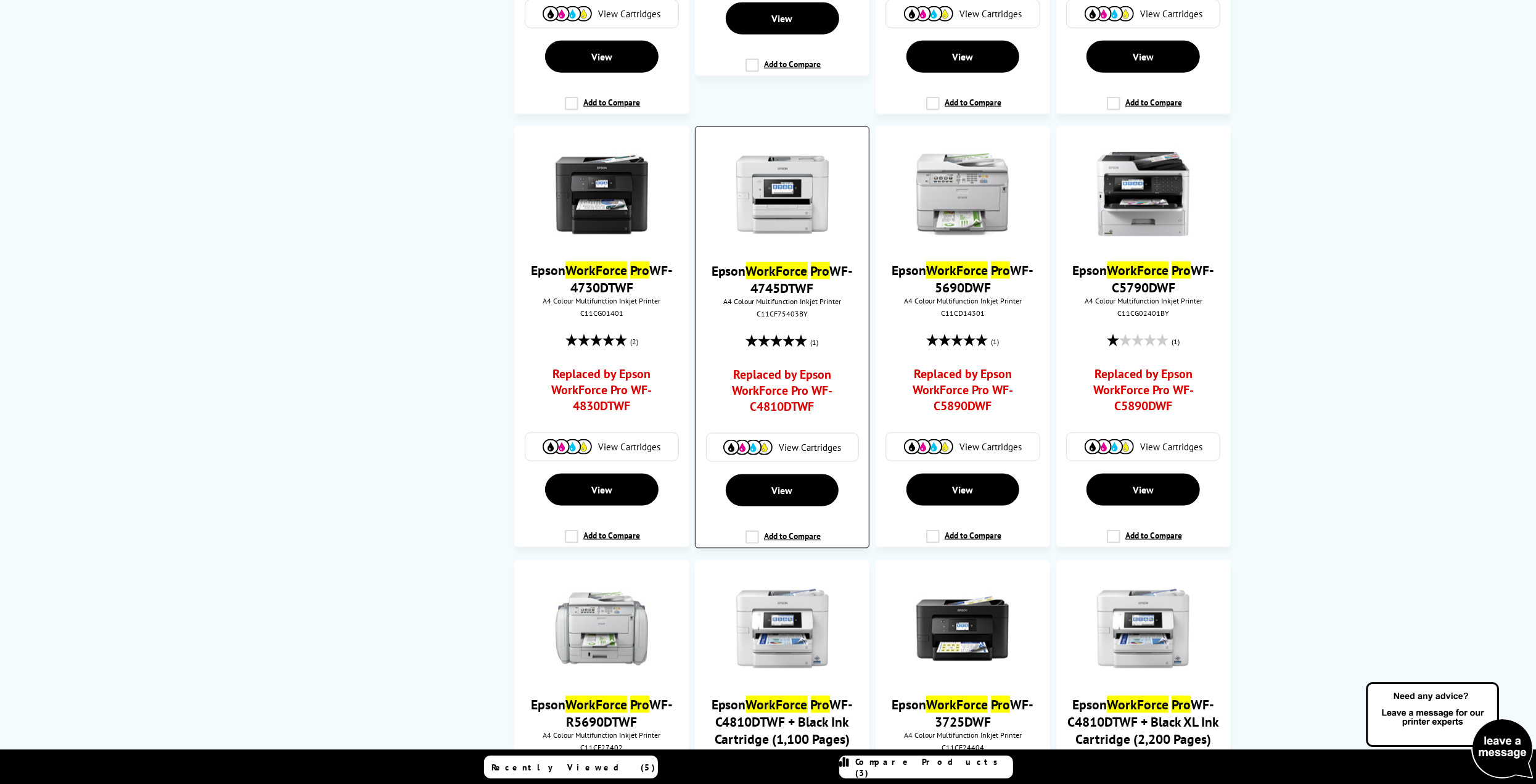
click at [784, 392] on link "Replaced by Epson WorkForce Pro WF-C4810DTWF" at bounding box center [782, 393] width 128 height 54
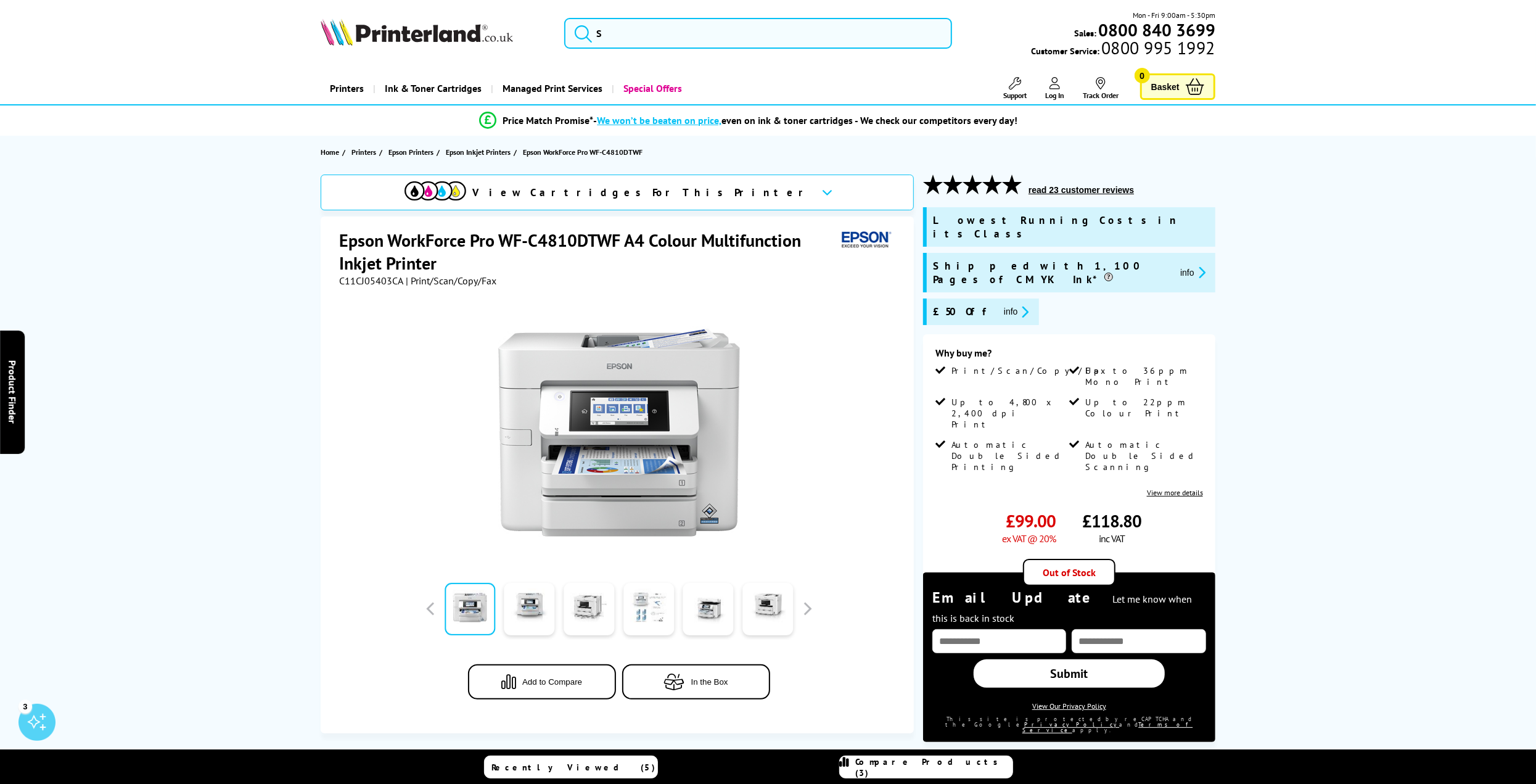
click at [652, 615] on link at bounding box center [648, 608] width 51 height 53
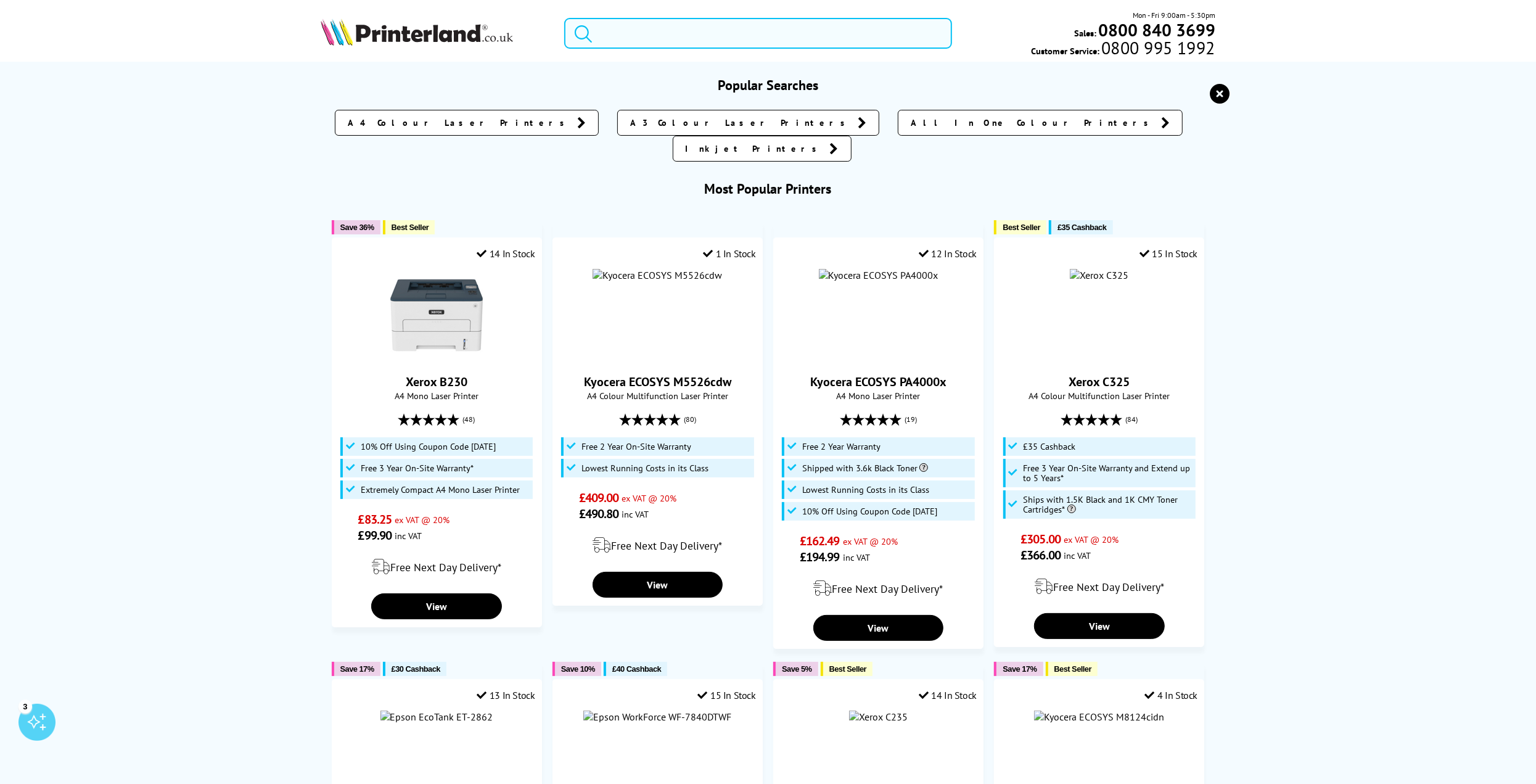
click at [748, 42] on input "search" at bounding box center [758, 33] width 388 height 31
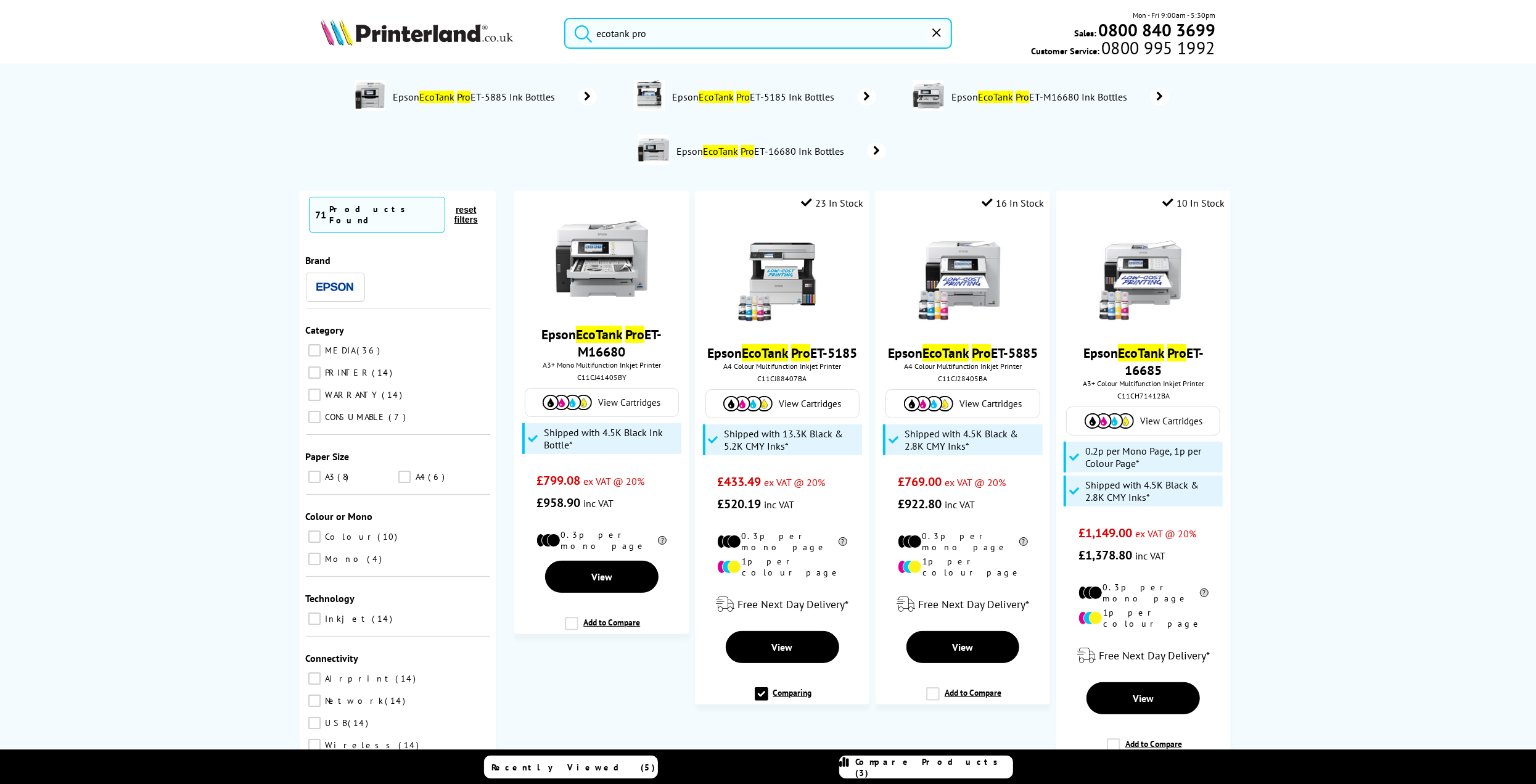
click at [565, 18] on button "submit" at bounding box center [580, 31] width 31 height 27
click at [692, 37] on input "ecotank pro" at bounding box center [758, 33] width 388 height 31
drag, startPoint x: 692, startPoint y: 37, endPoint x: 541, endPoint y: 33, distance: 151.1
click at [541, 33] on div "ecotank pro Mon - Fri 9:00am - 5:30pm Sales: 0800 840 3699 Customer Service: 08…" at bounding box center [768, 36] width 987 height 54
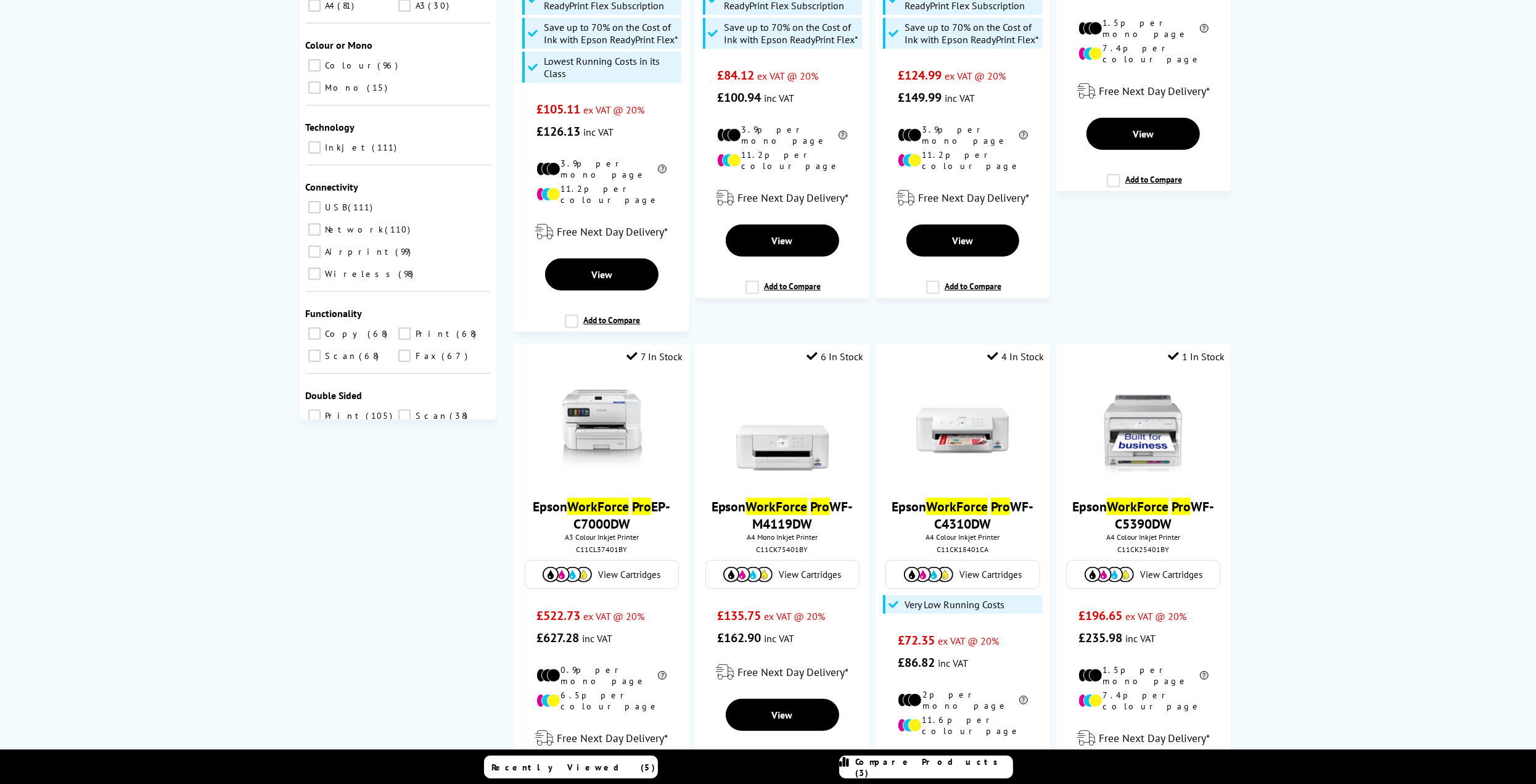
scroll to position [616, 0]
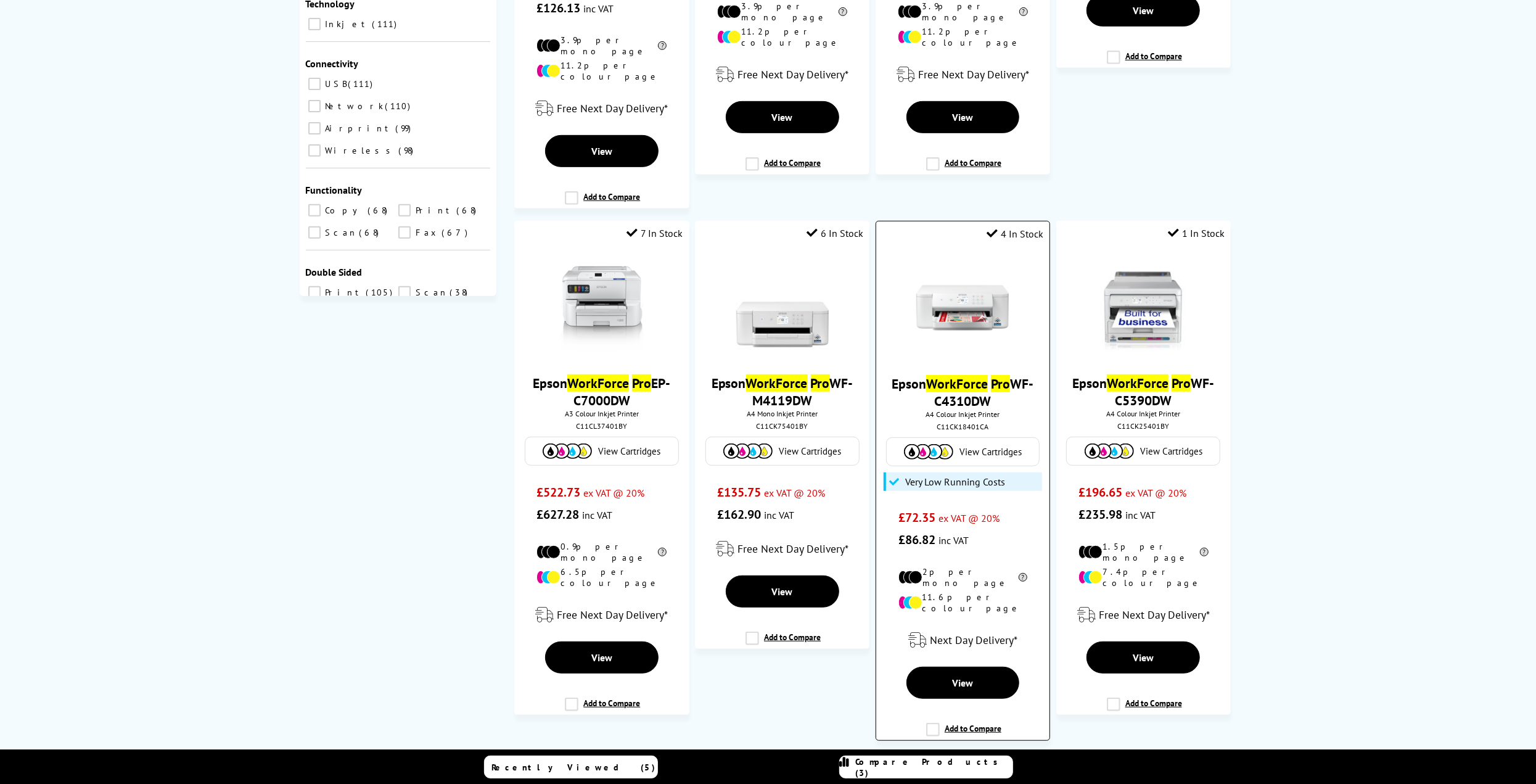
type input "workforce pro"
click at [976, 446] on span "View Cartridges" at bounding box center [991, 451] width 62 height 12
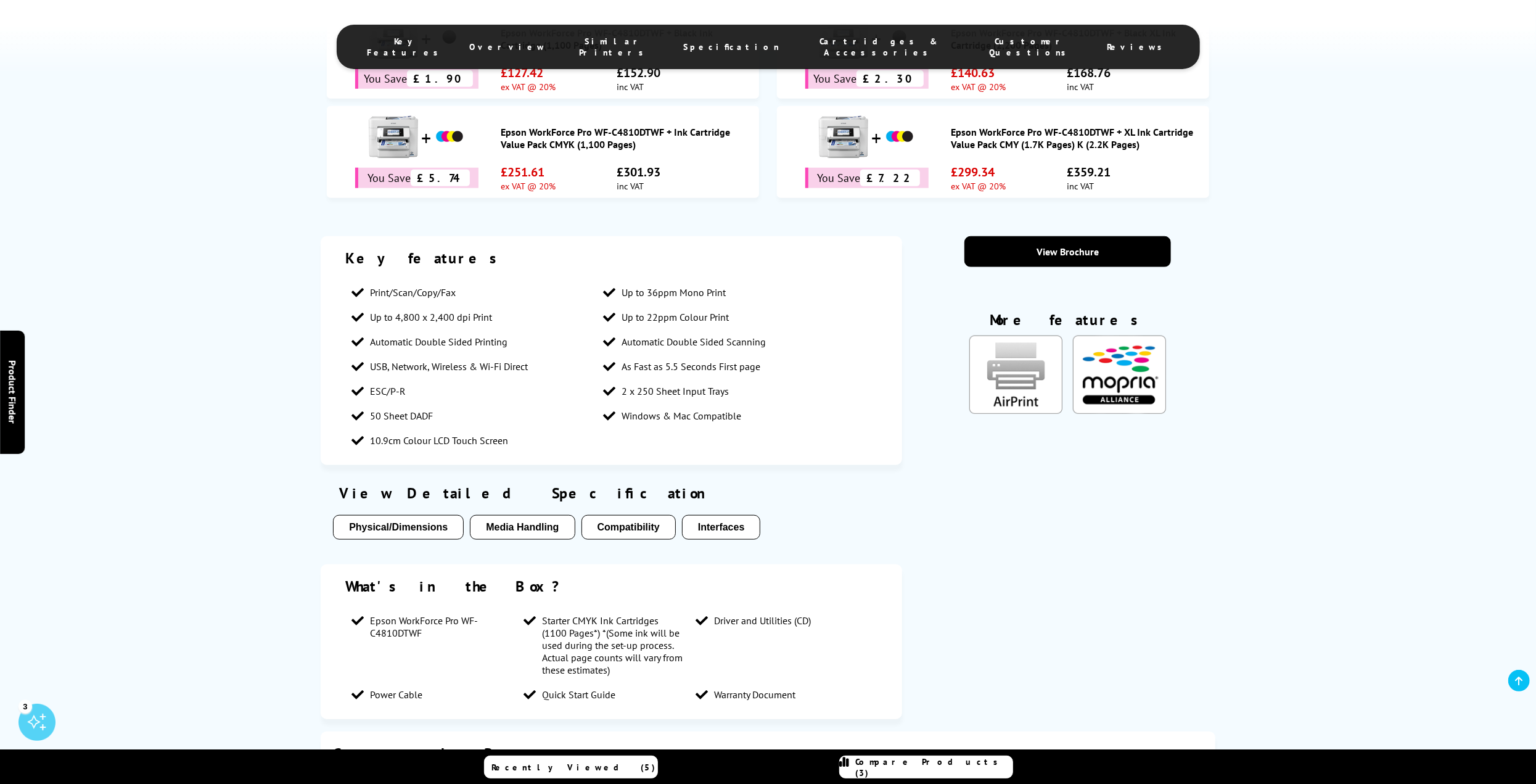
scroll to position [1048, 0]
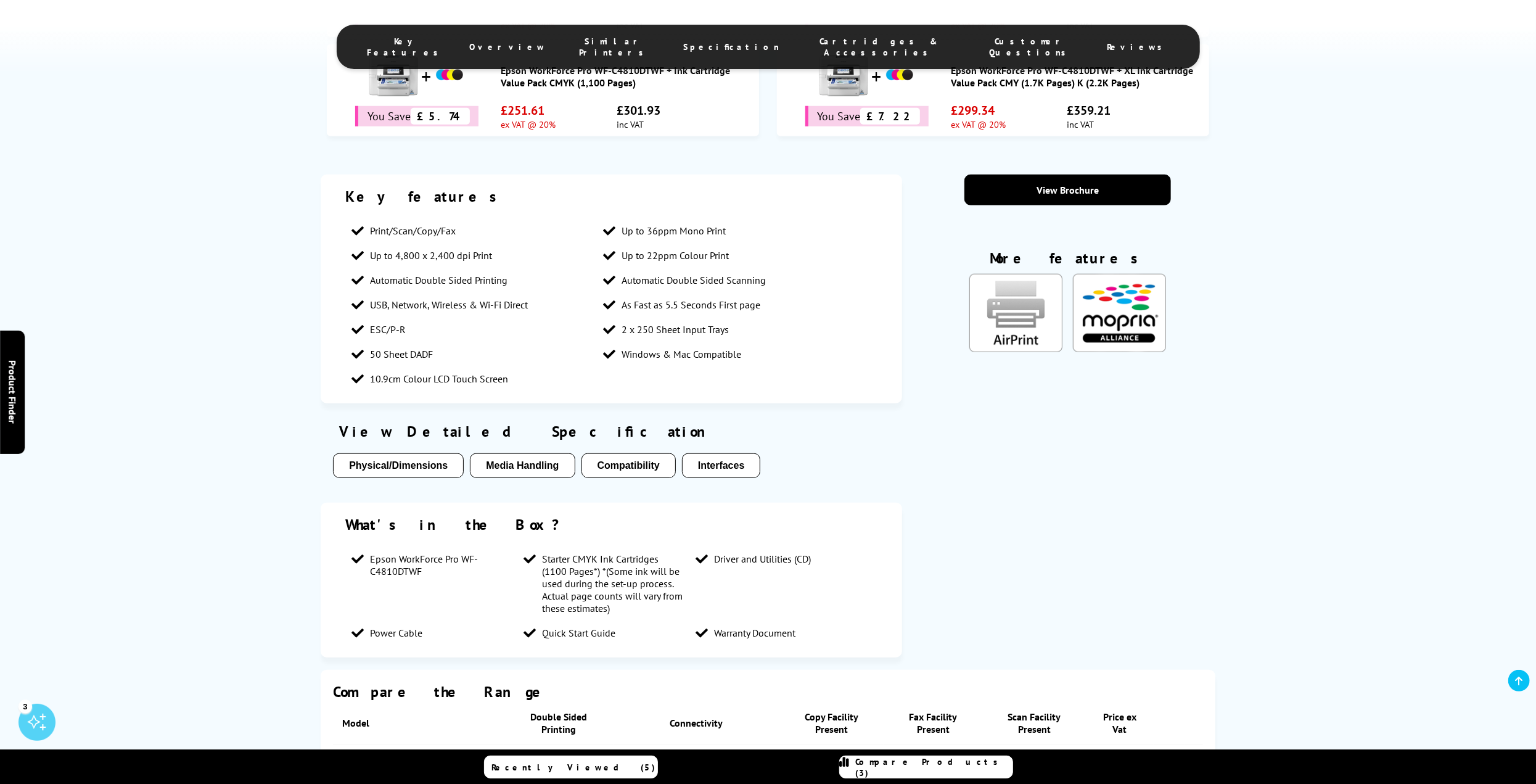
click at [625, 453] on button "Compatibility" at bounding box center [629, 466] width 95 height 25
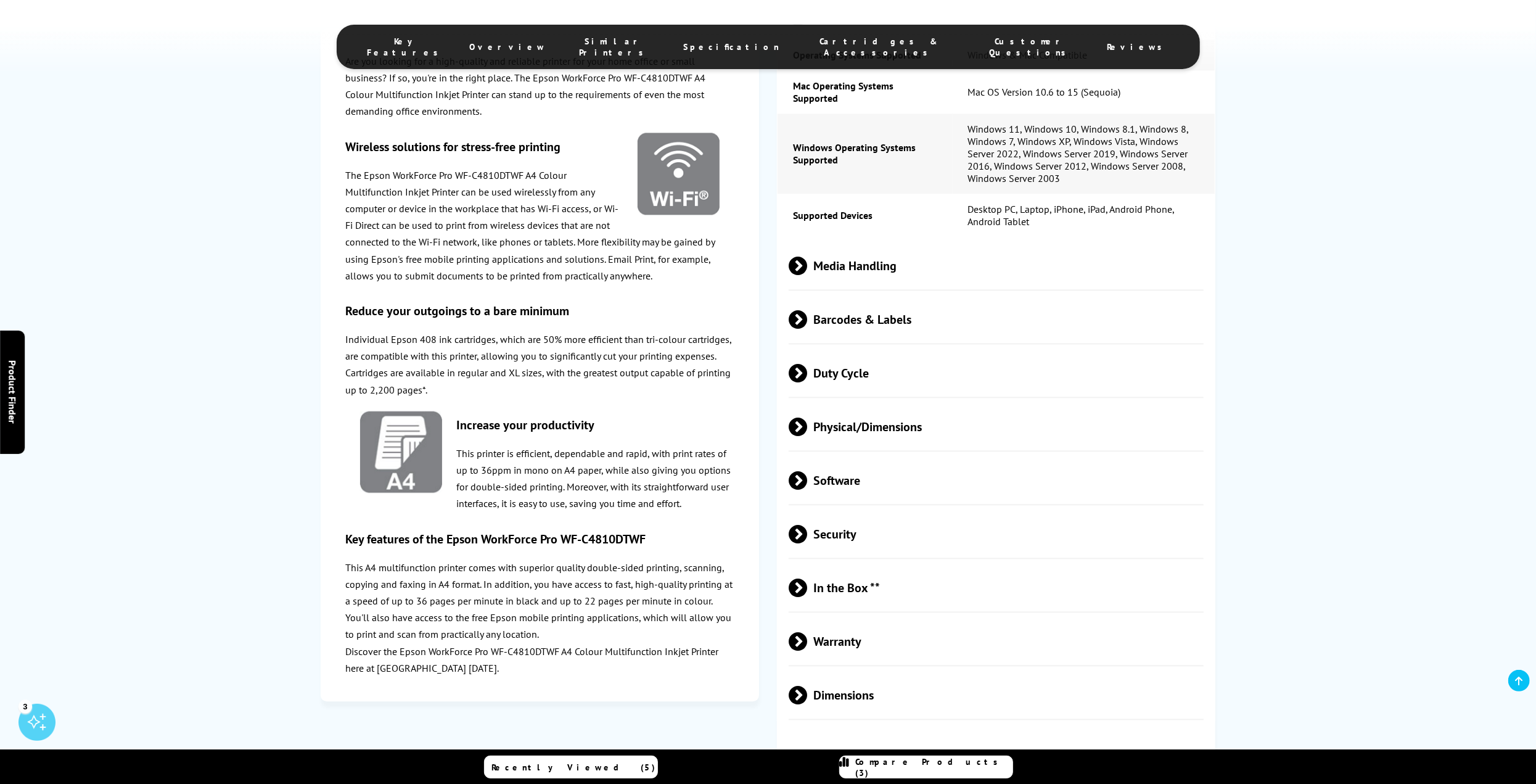
scroll to position [2346, 0]
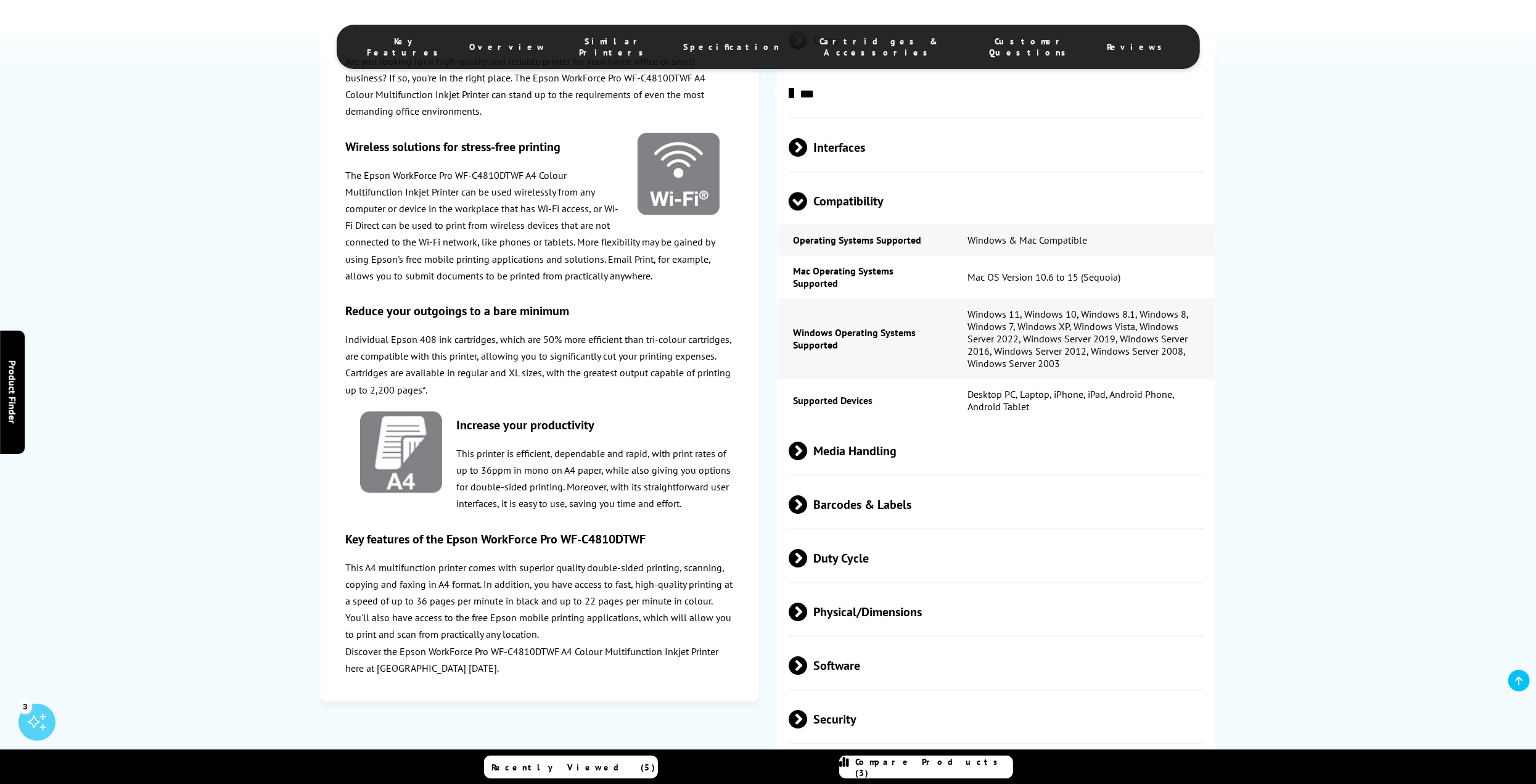
click at [807, 495] on span at bounding box center [807, 504] width 0 height 19
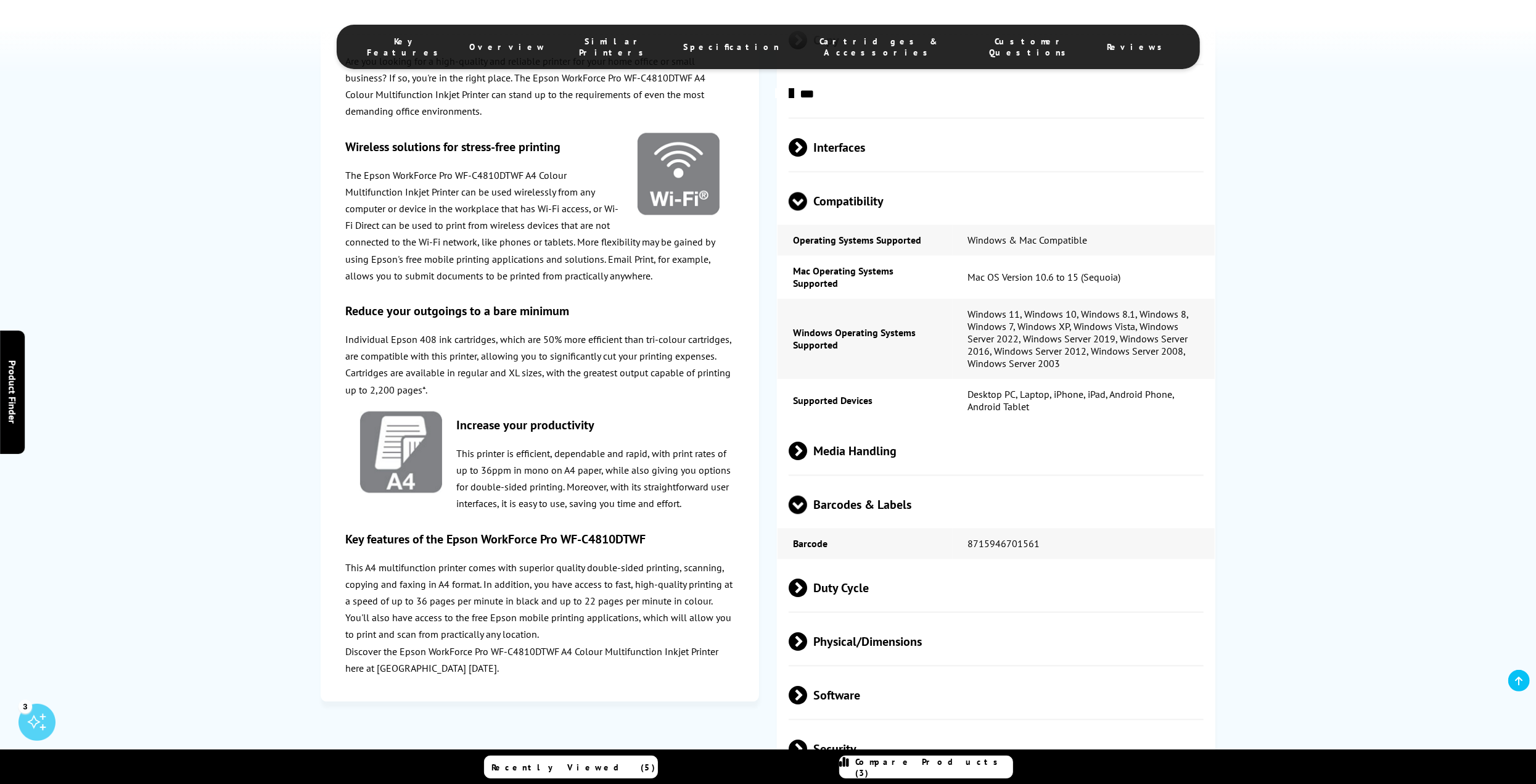
click at [807, 442] on span at bounding box center [807, 450] width 0 height 19
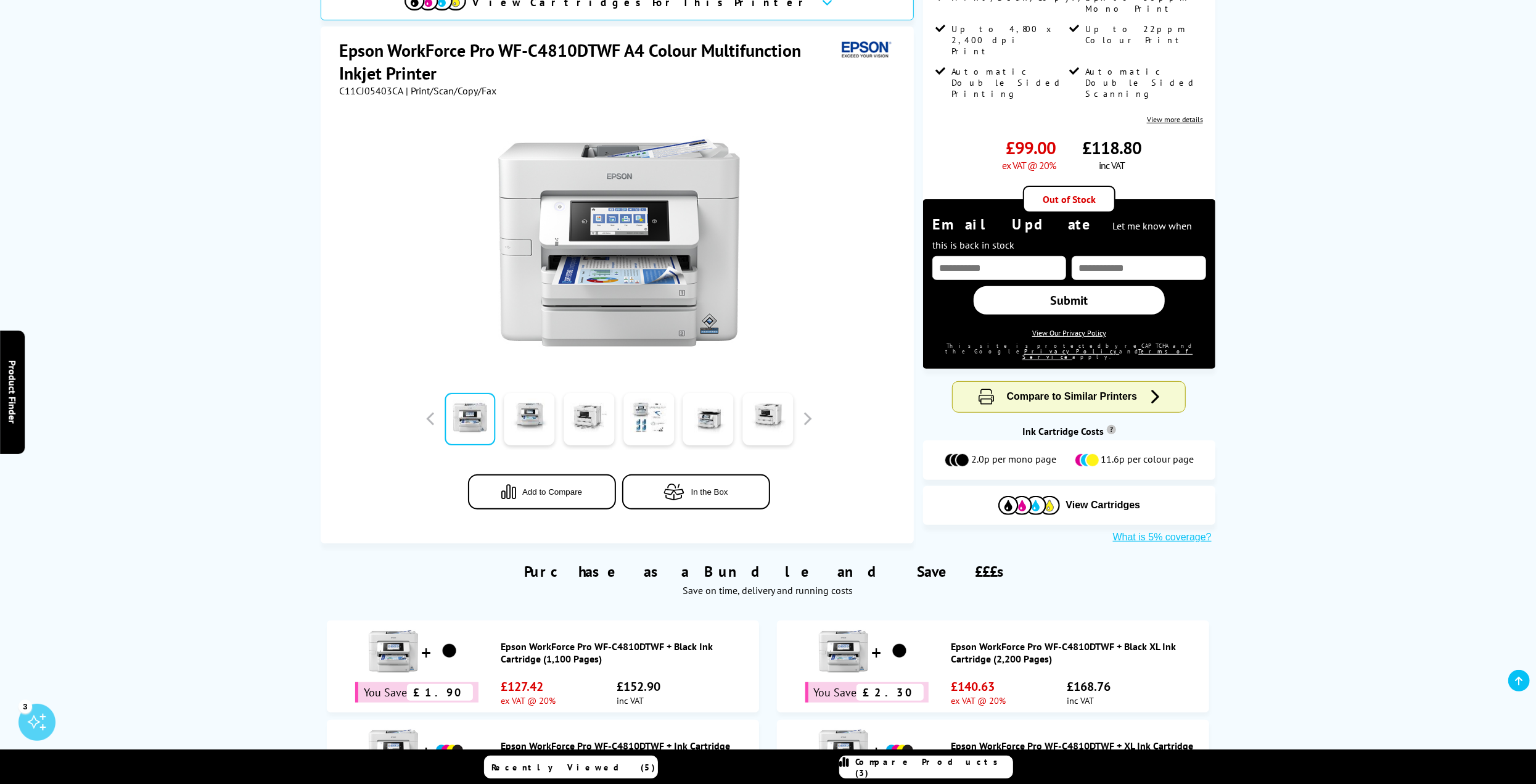
scroll to position [620, 0]
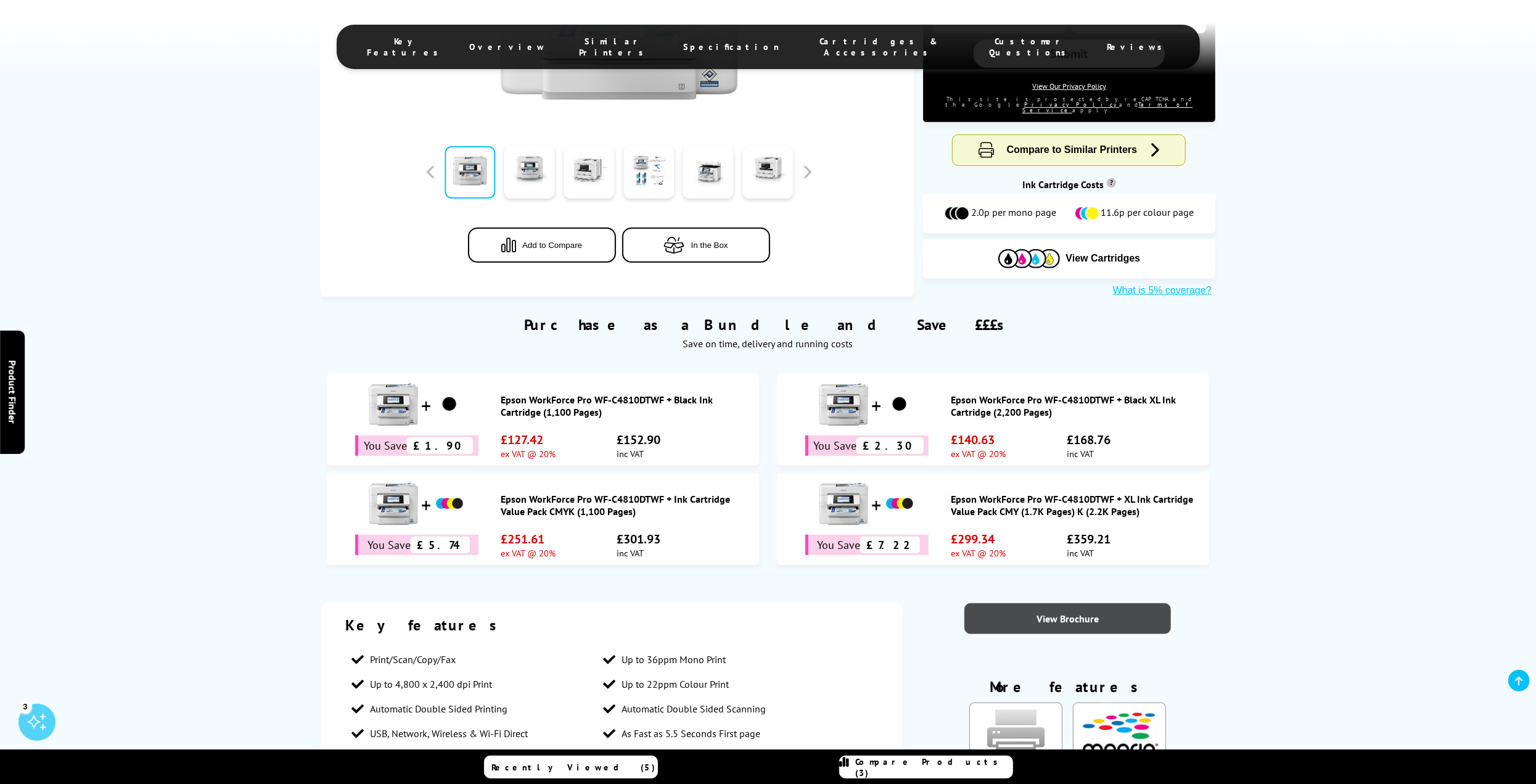
click at [1080, 603] on link "View Brochure" at bounding box center [1068, 618] width 207 height 31
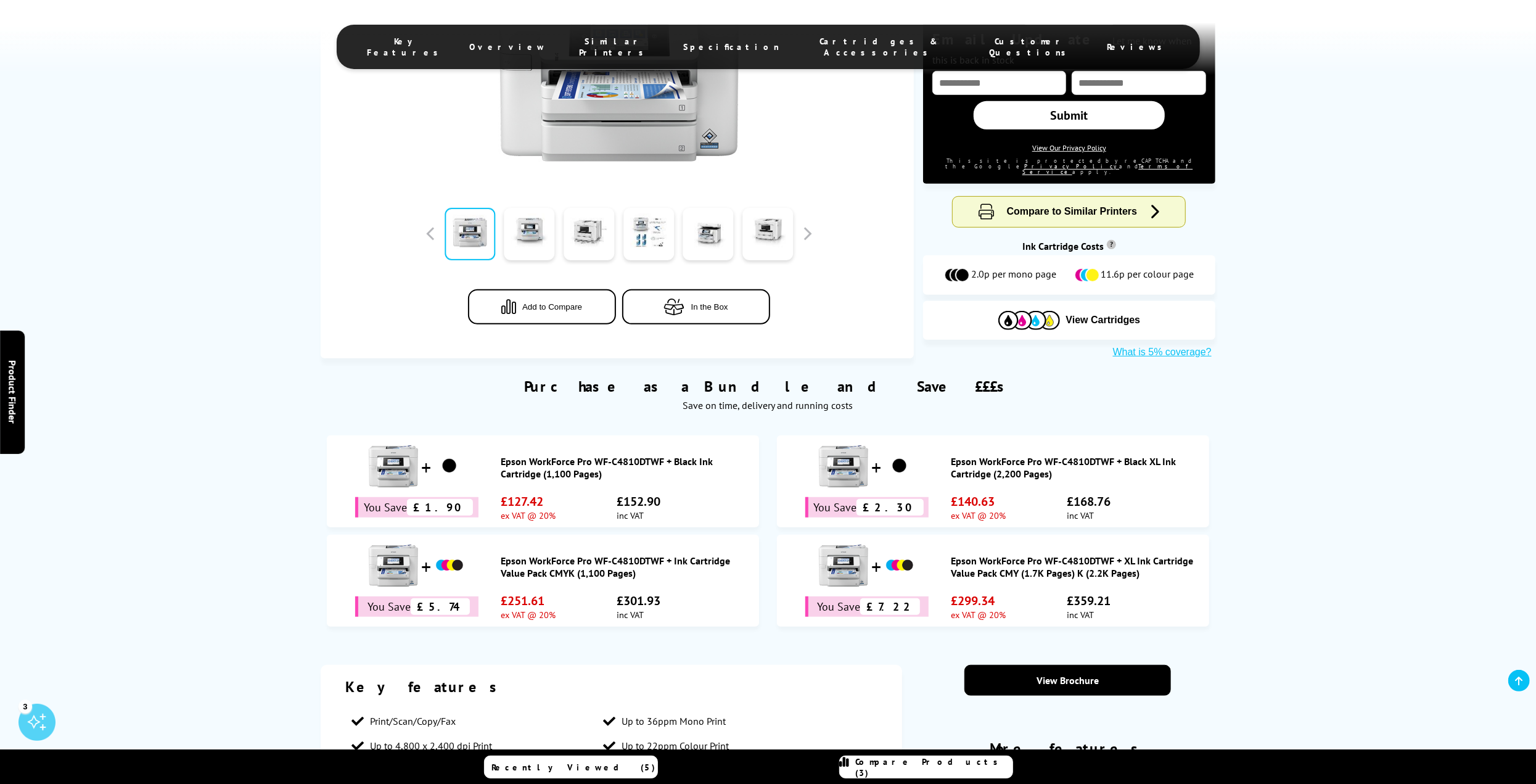
scroll to position [311, 0]
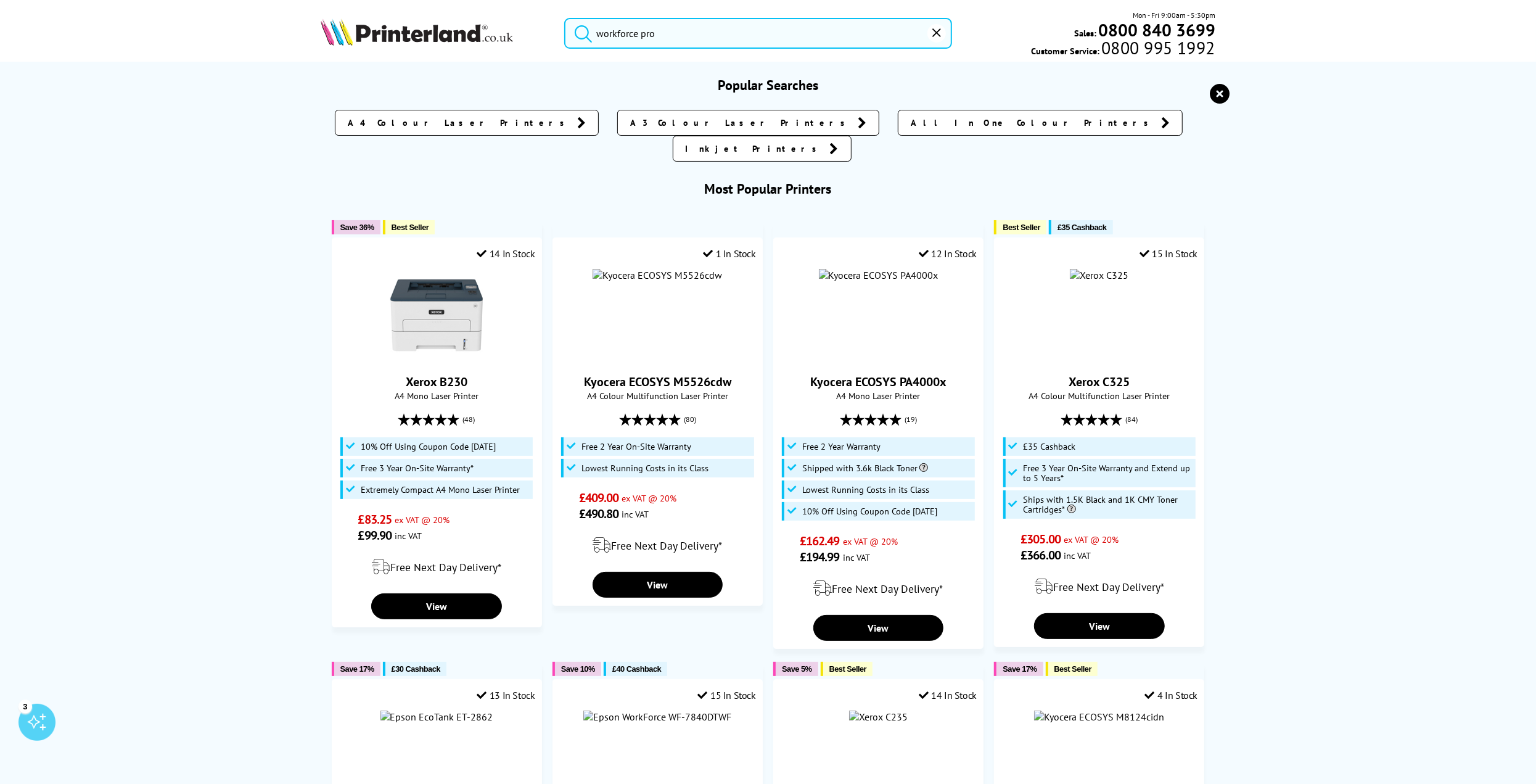
click at [665, 34] on input "workforce pro" at bounding box center [758, 33] width 388 height 31
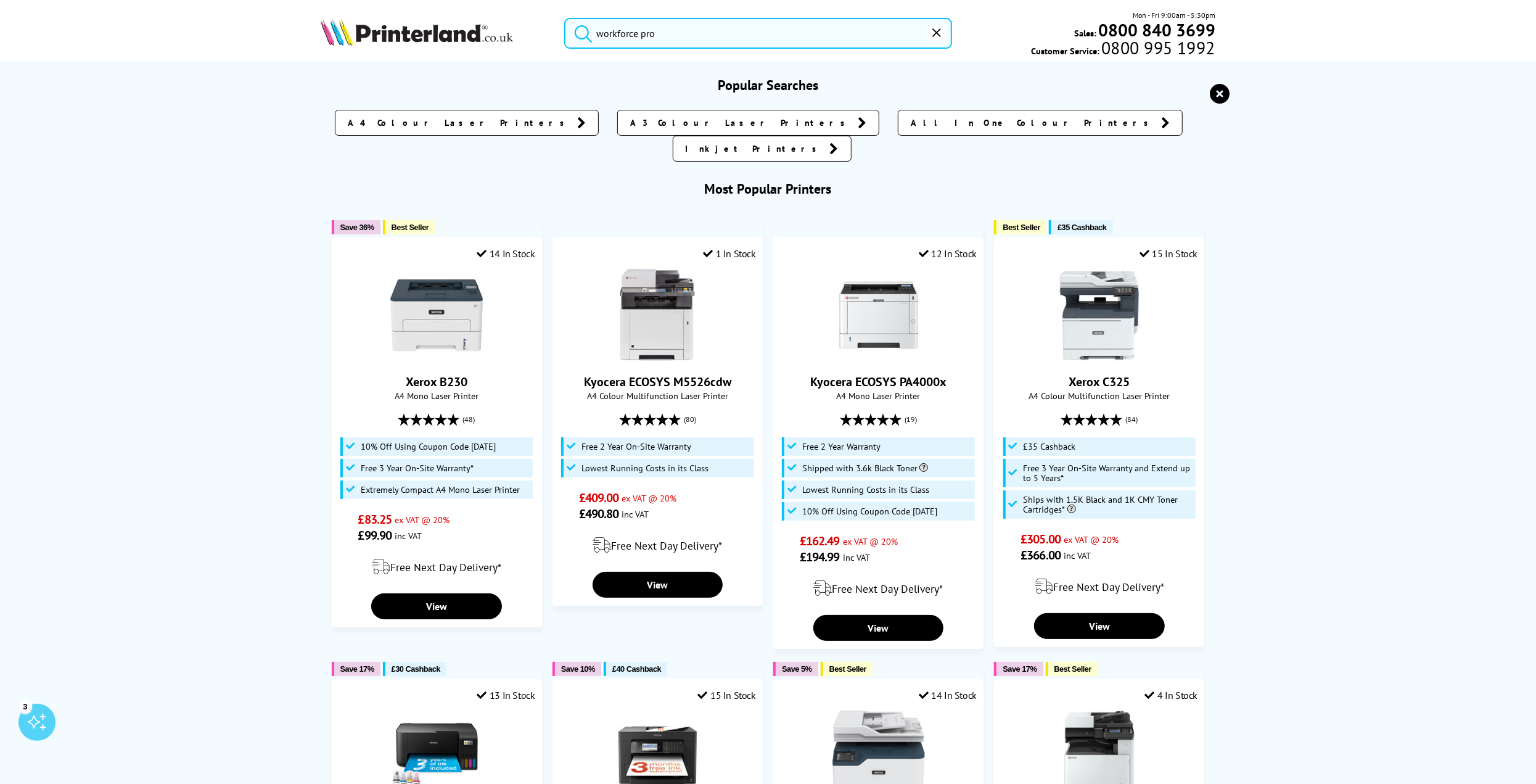
click at [695, 33] on input "workforce pro" at bounding box center [758, 33] width 388 height 31
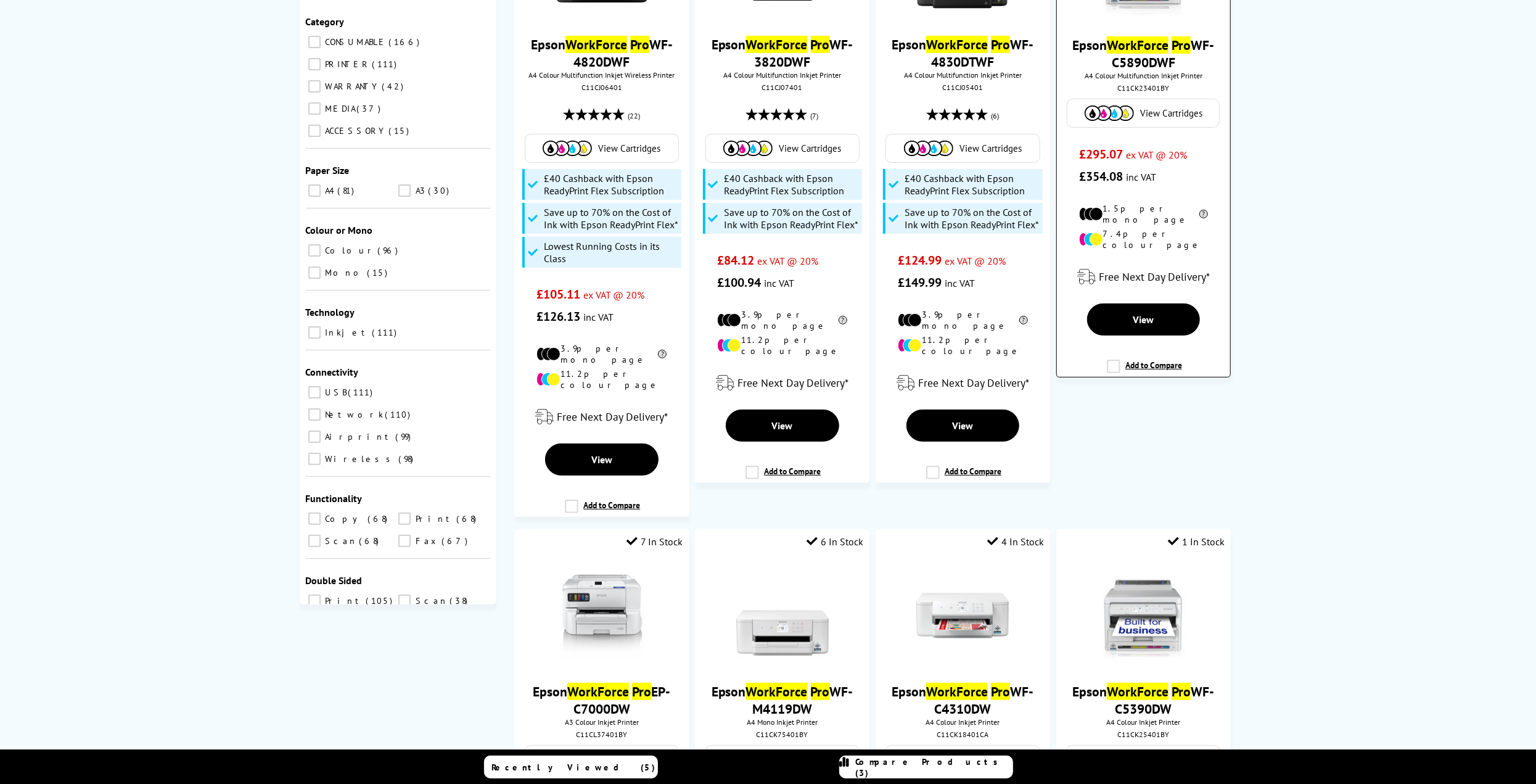
scroll to position [616, 0]
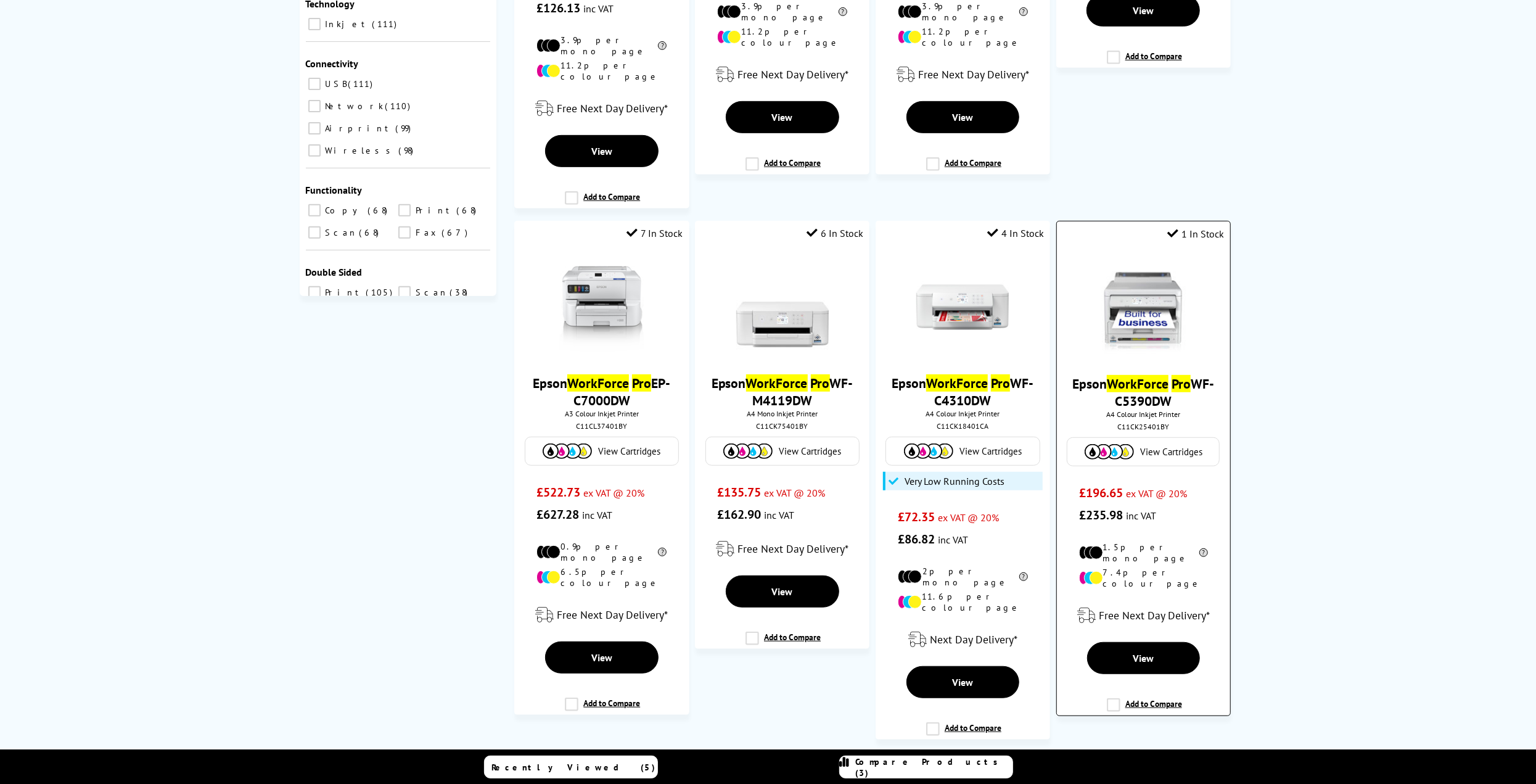
type input "workforce pro"
click at [1145, 316] on img at bounding box center [1144, 308] width 93 height 93
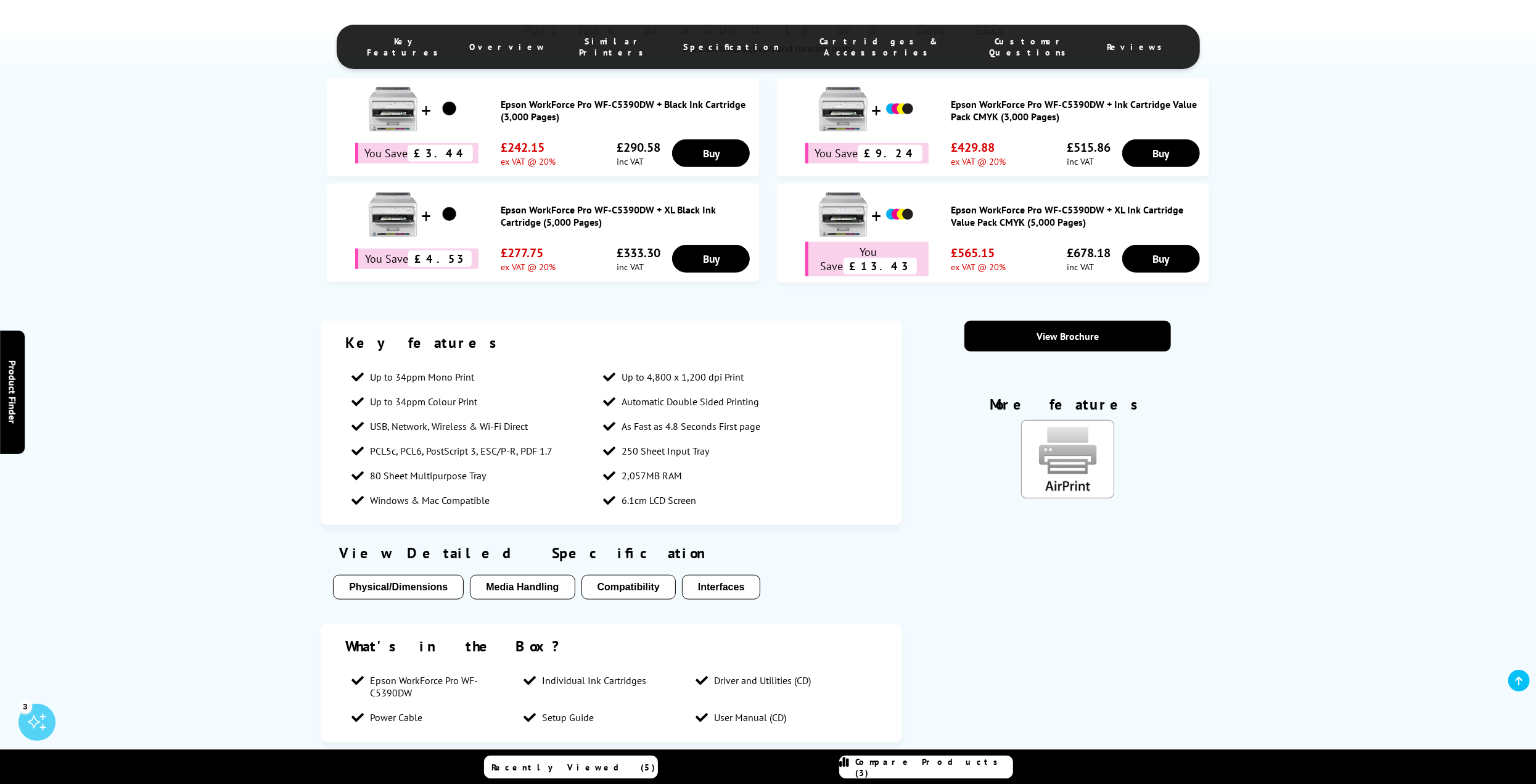
scroll to position [863, 0]
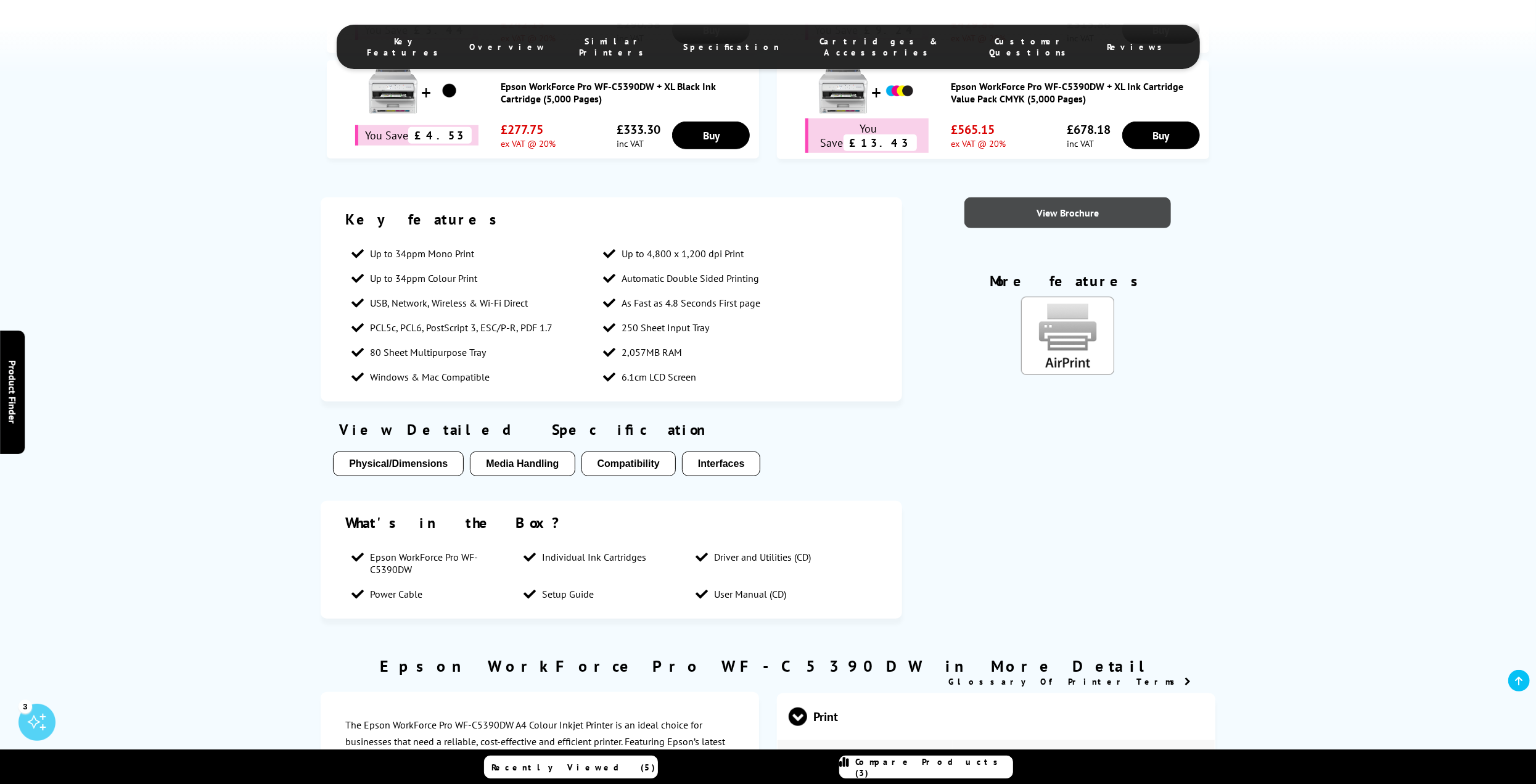
click at [1064, 210] on link "View Brochure" at bounding box center [1068, 212] width 207 height 31
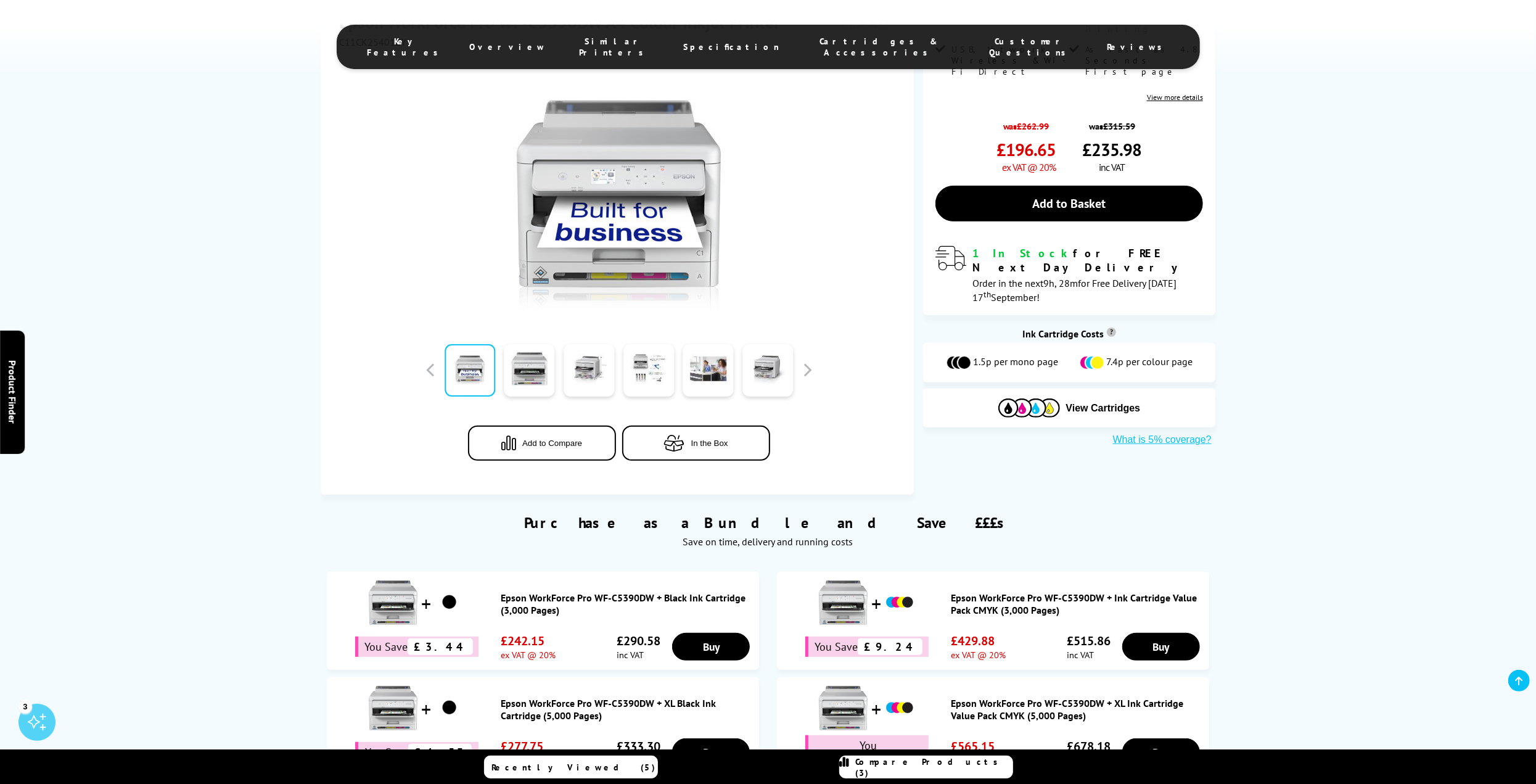
scroll to position [555, 0]
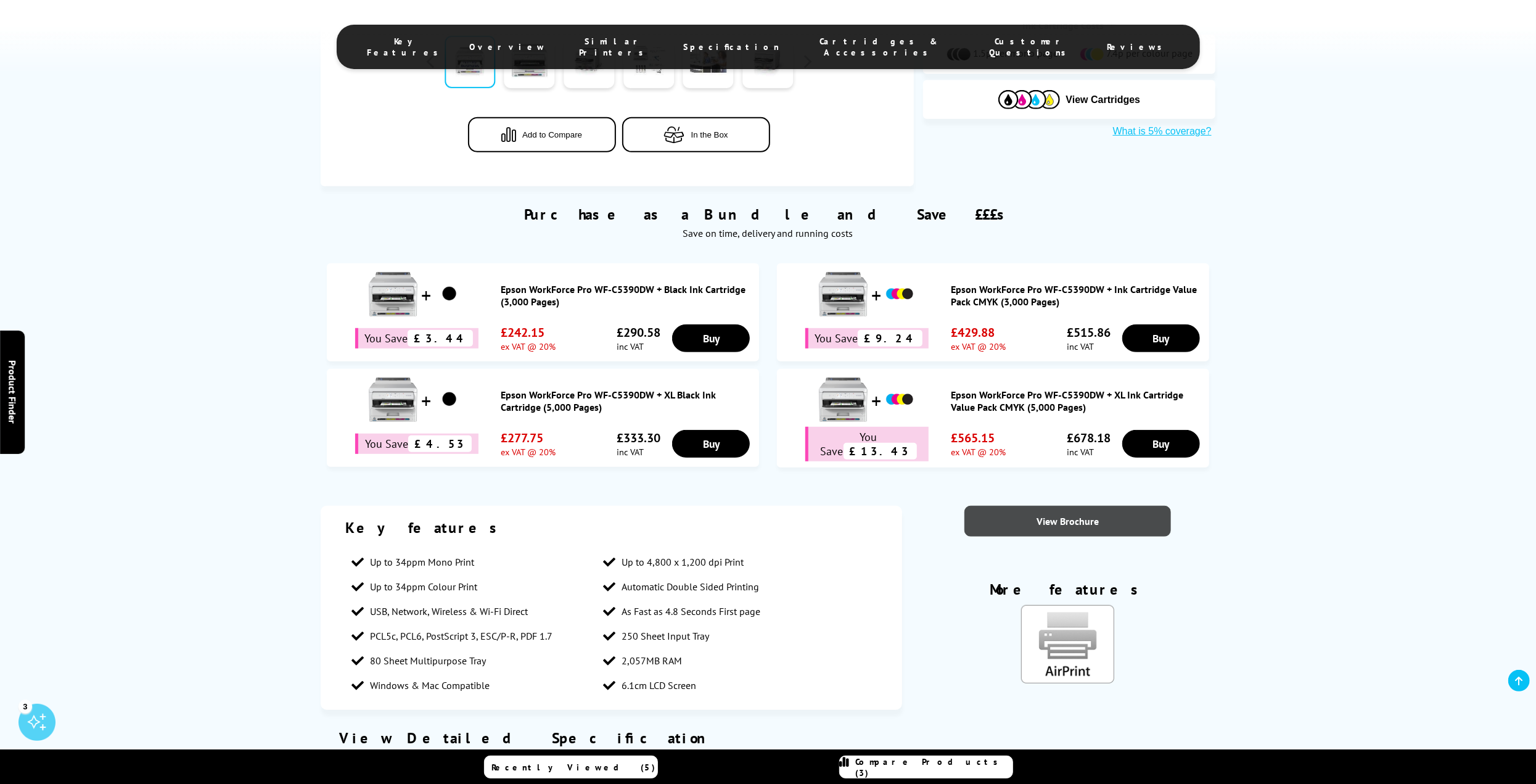
click at [1069, 519] on link "View Brochure" at bounding box center [1068, 521] width 207 height 31
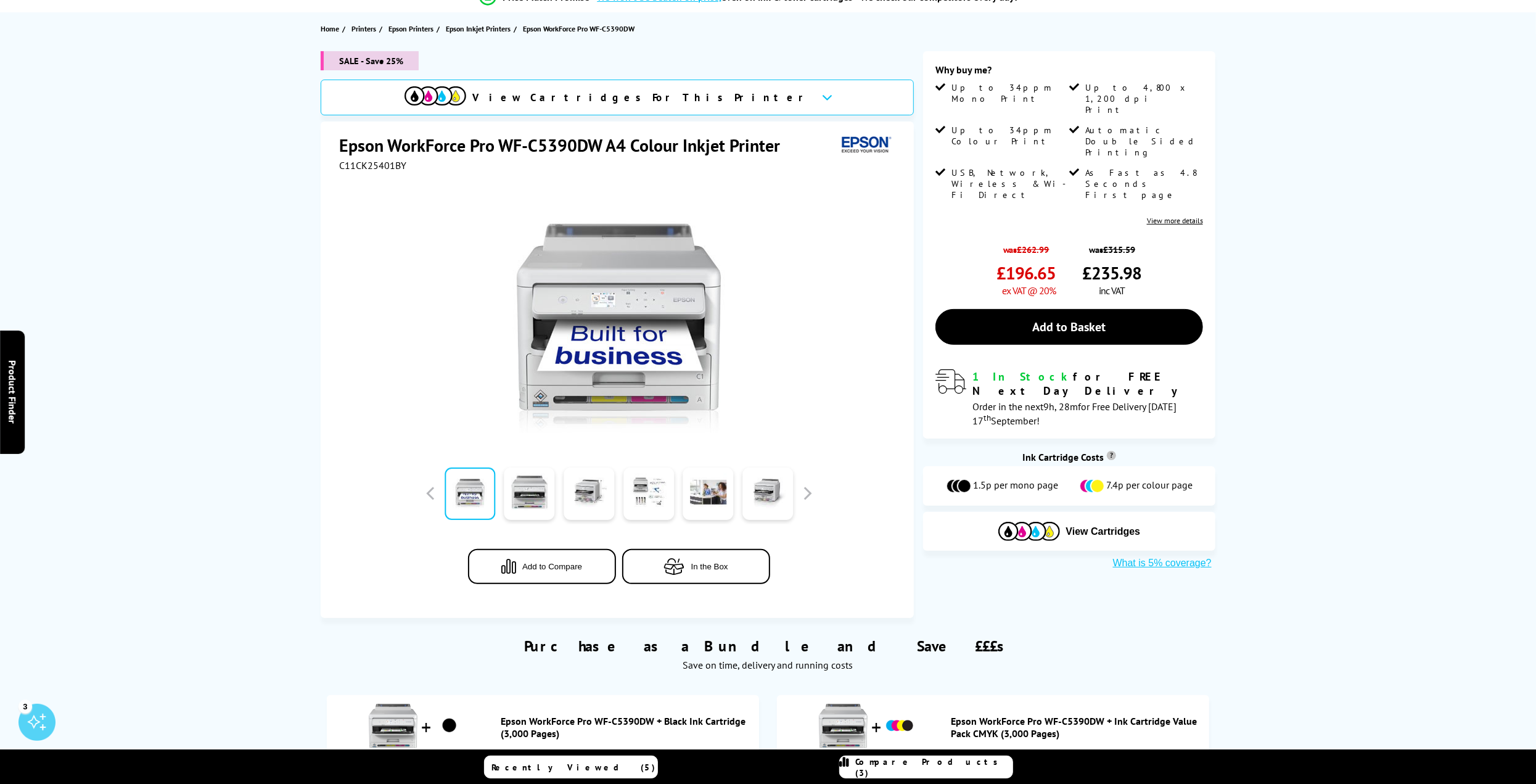
scroll to position [0, 0]
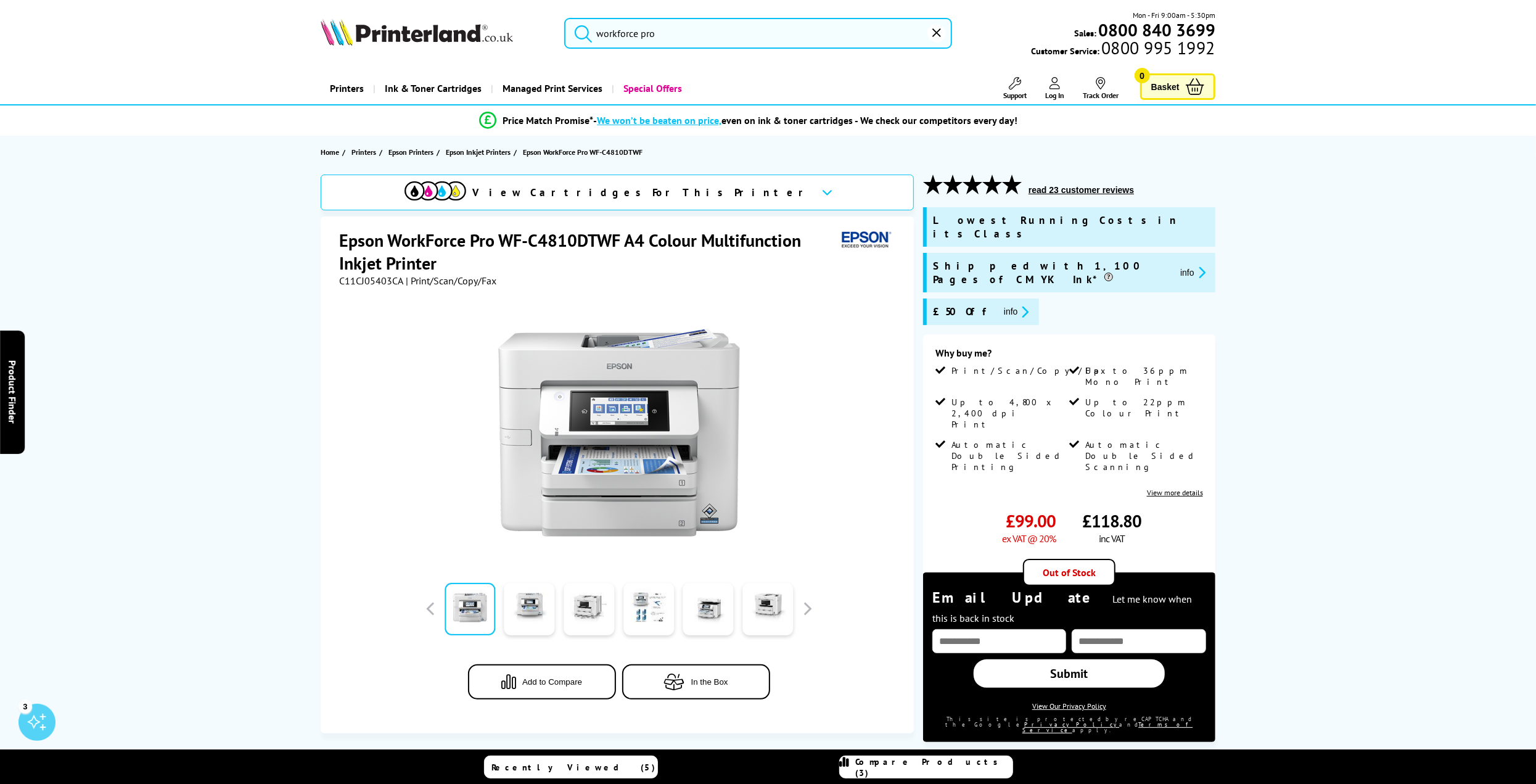
click at [688, 39] on input "workforce pro" at bounding box center [758, 33] width 388 height 31
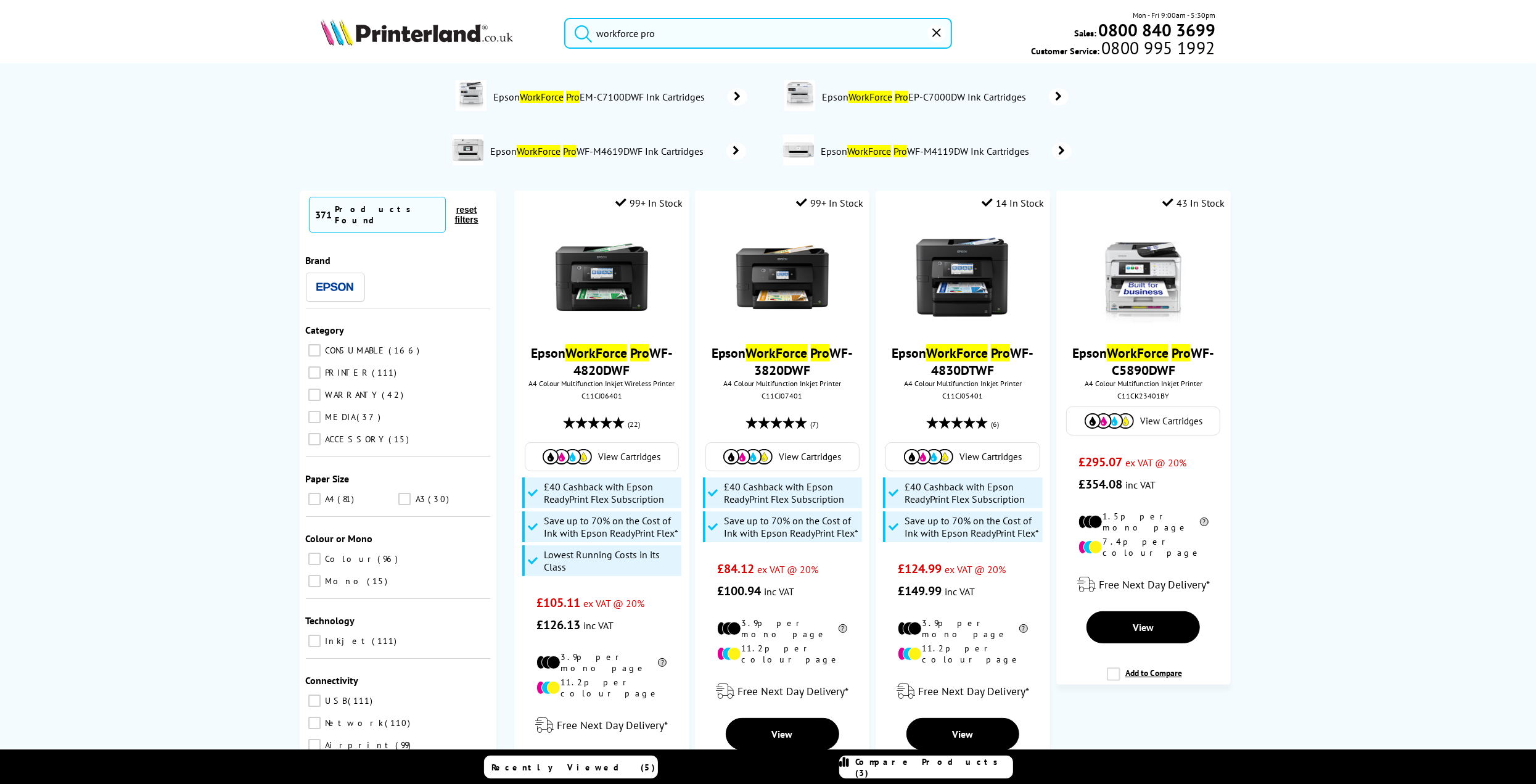
type input "workforce pro"
click at [1141, 293] on img at bounding box center [1144, 277] width 93 height 93
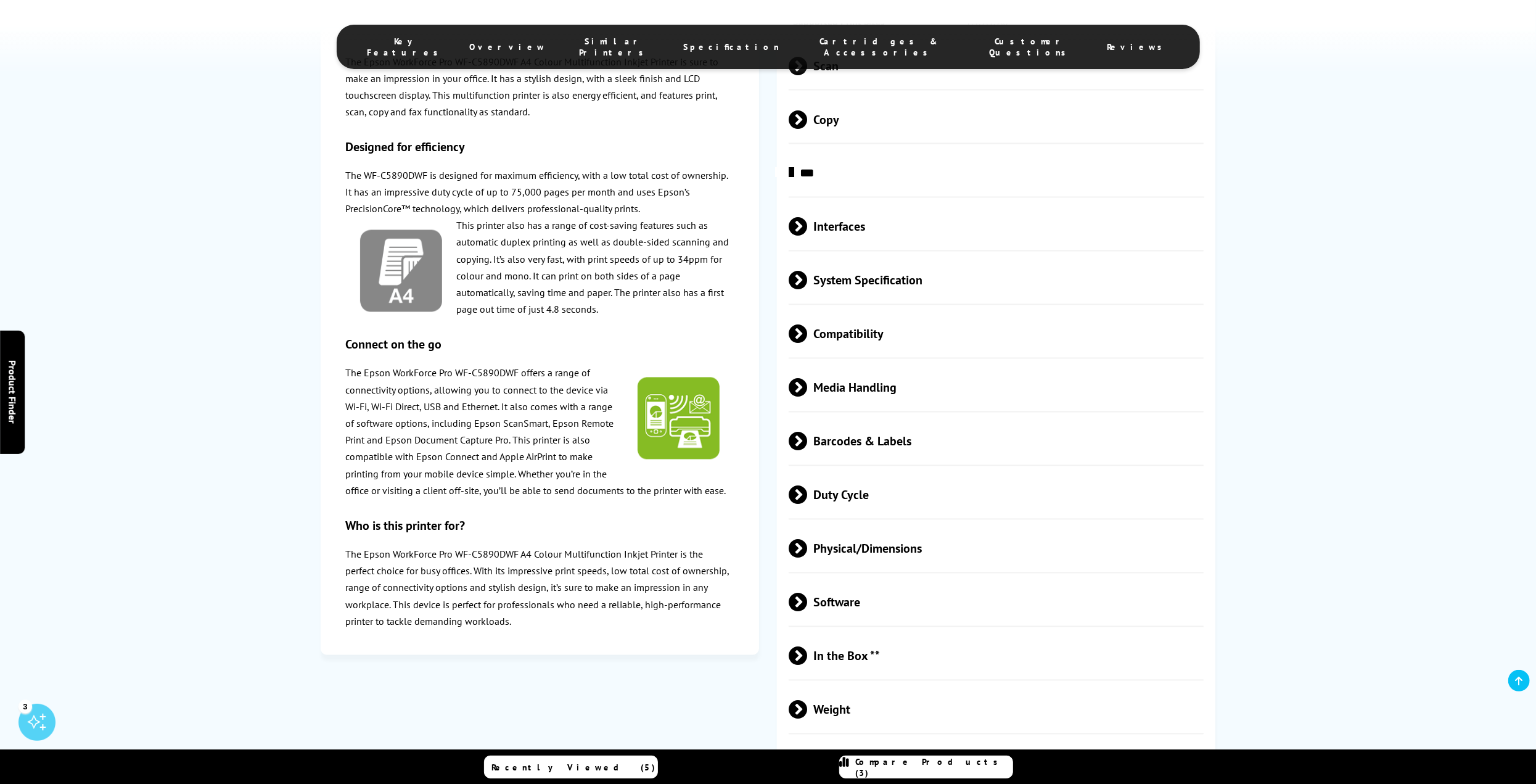
scroll to position [1727, 0]
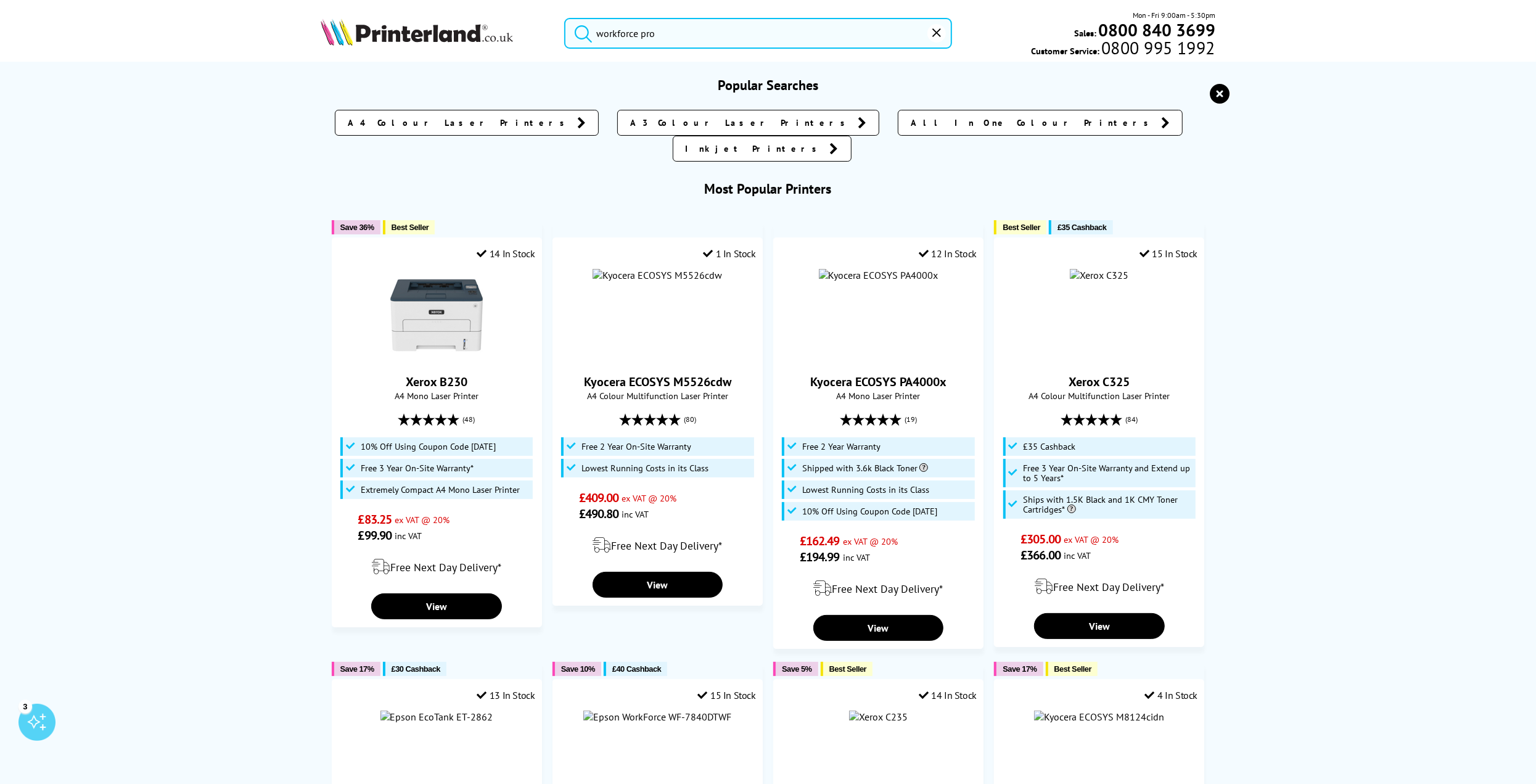
click at [686, 36] on input "workforce pro" at bounding box center [758, 33] width 388 height 31
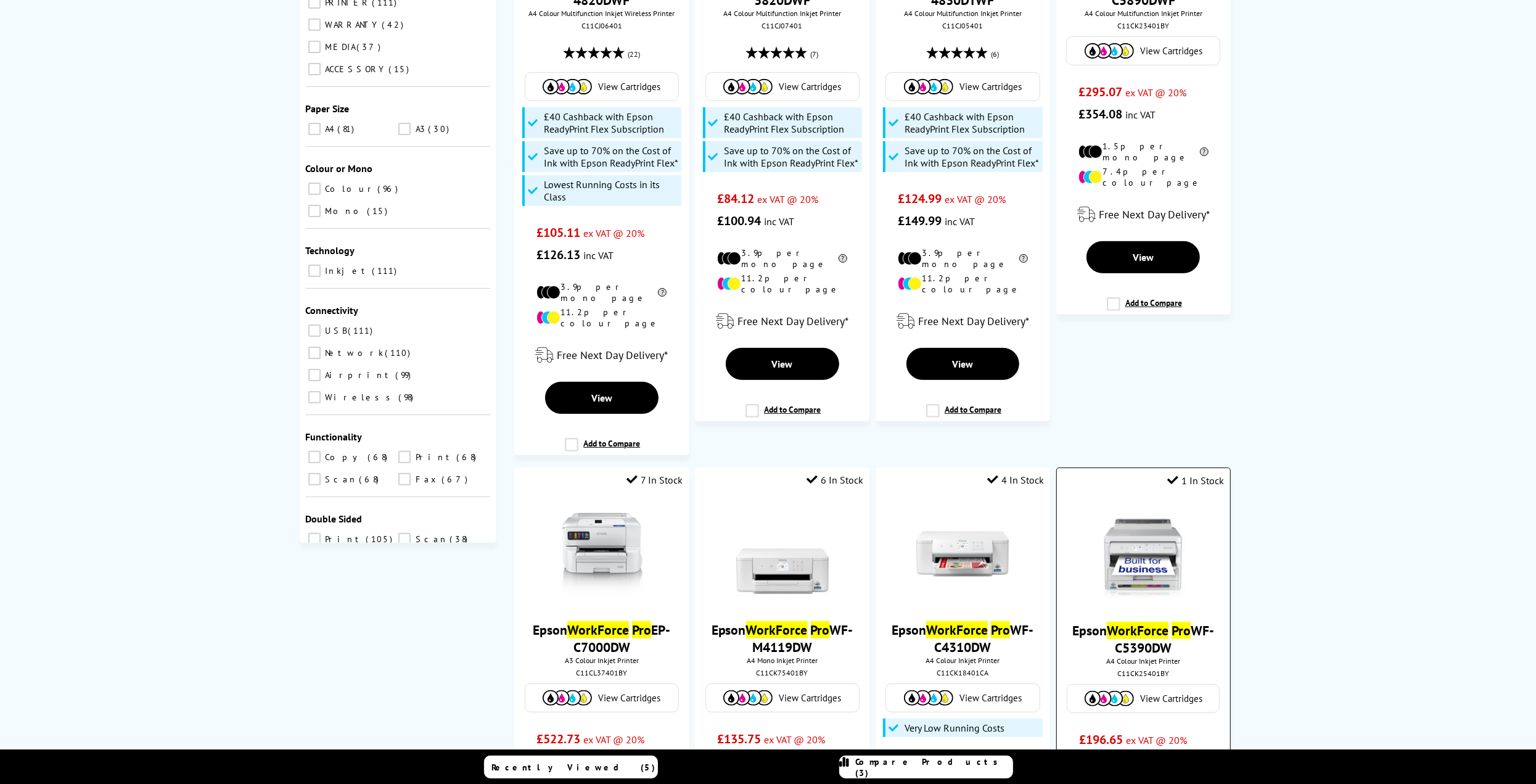
scroll to position [616, 0]
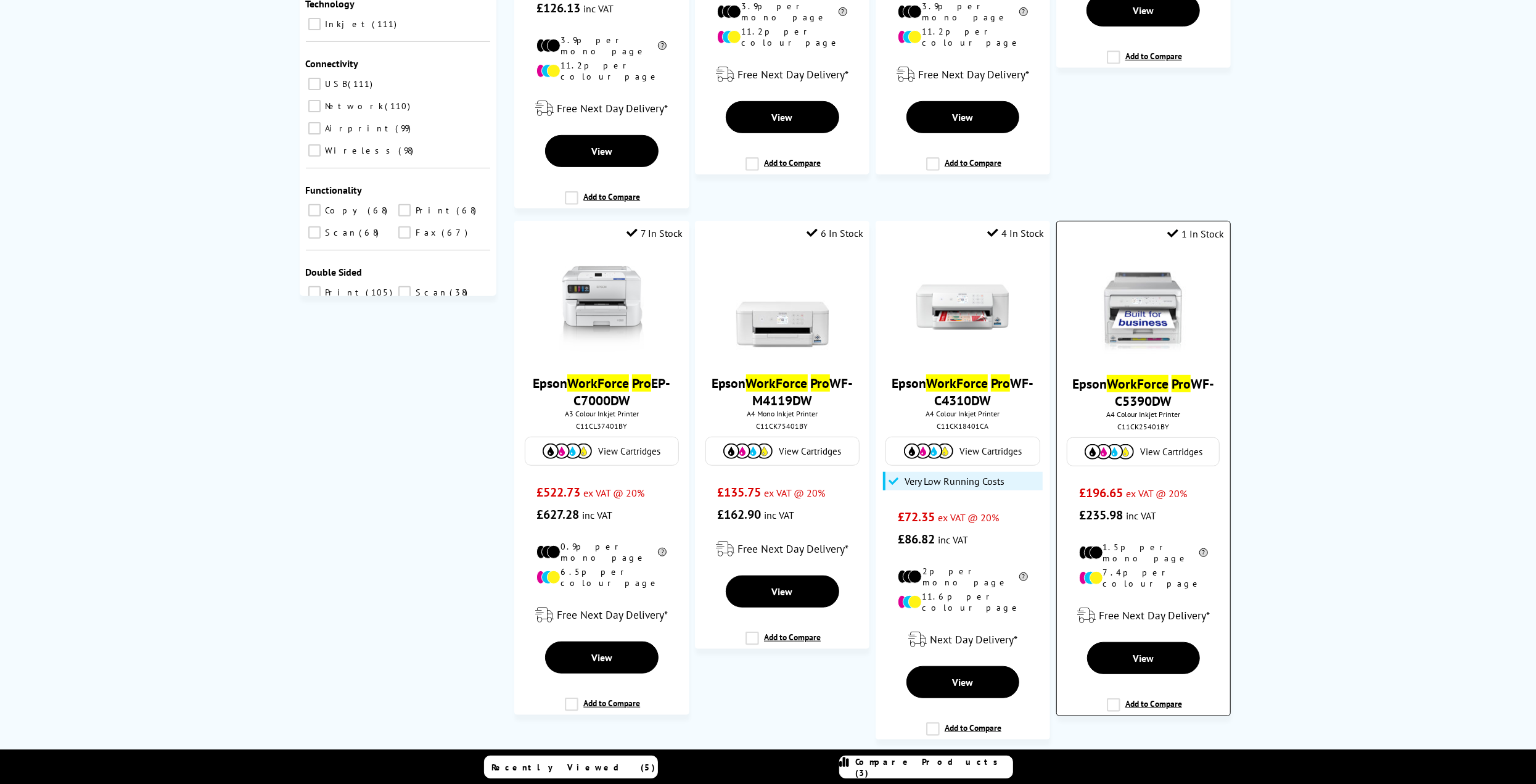
type input "workforce pro"
click at [1153, 313] on img at bounding box center [1144, 308] width 93 height 93
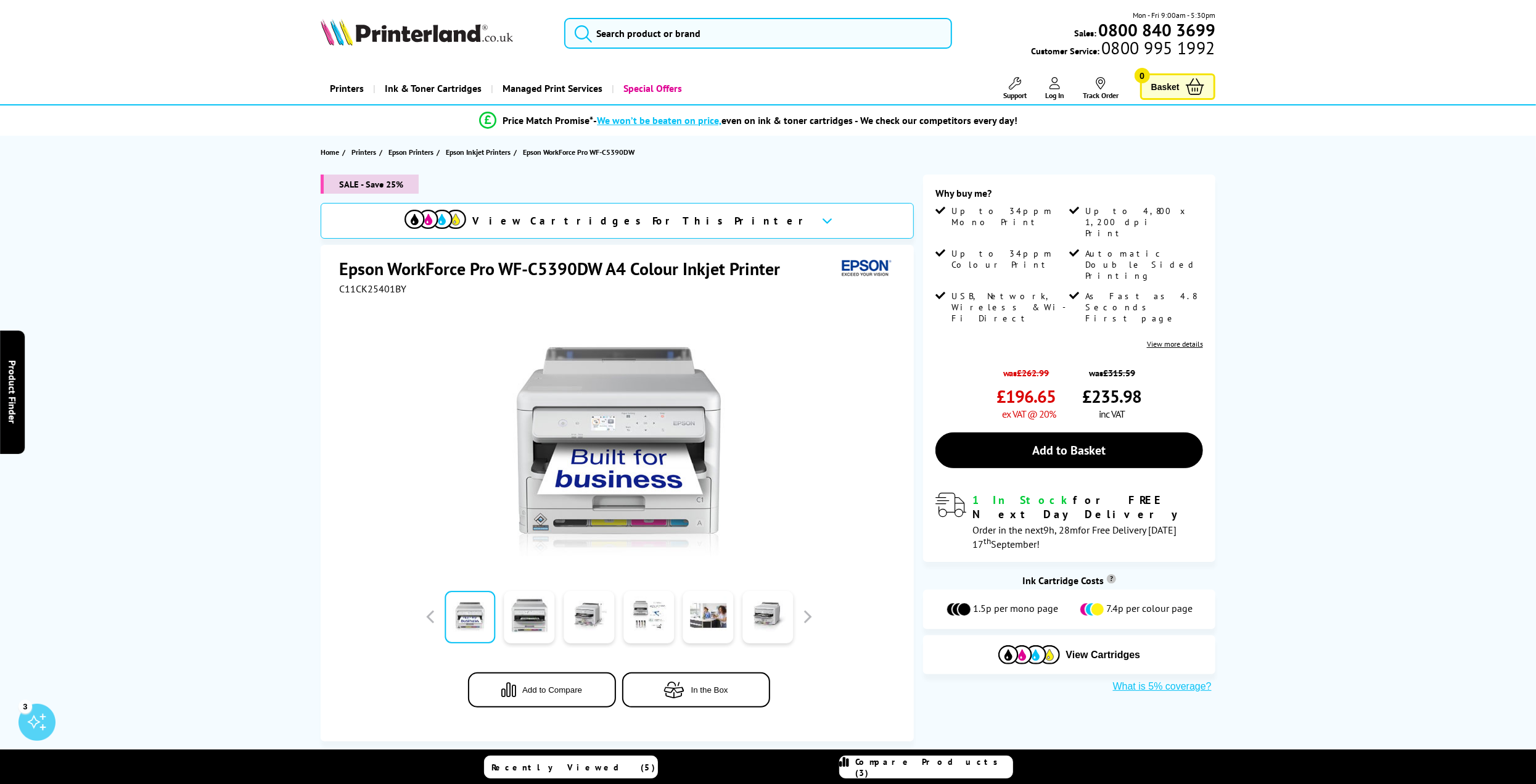
click at [822, 219] on icon at bounding box center [828, 220] width 11 height 7
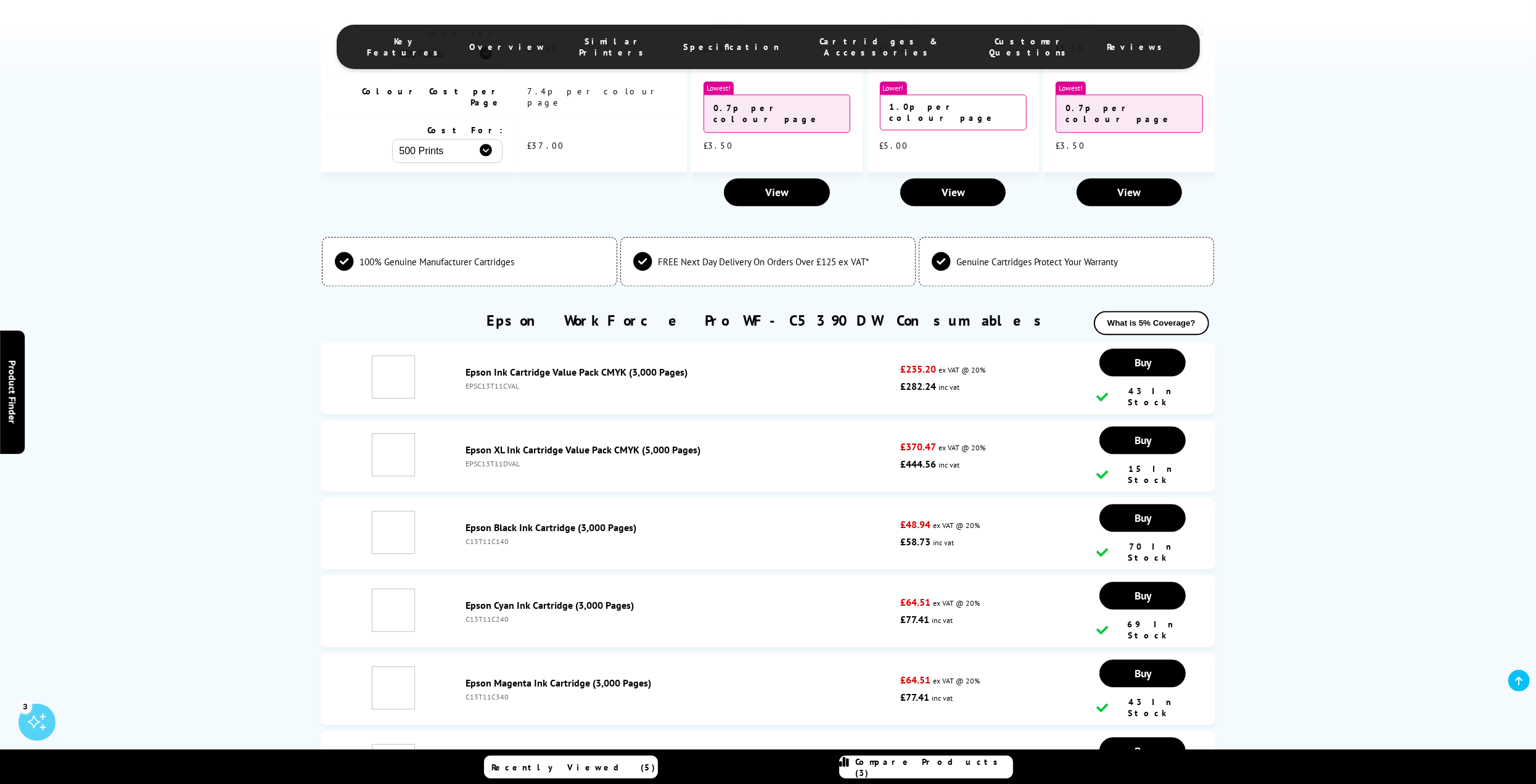
scroll to position [3120, 0]
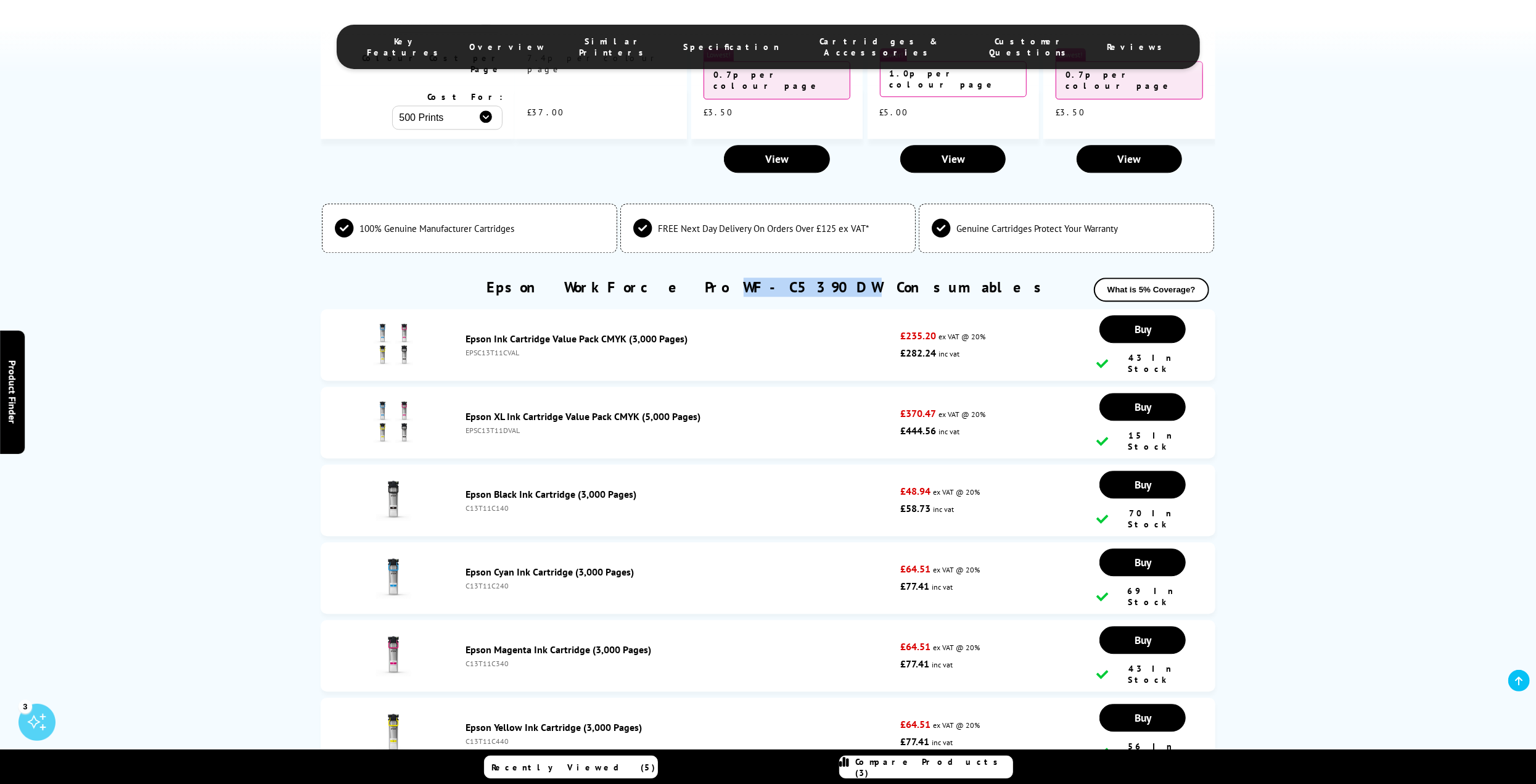
drag, startPoint x: 753, startPoint y: 226, endPoint x: 837, endPoint y: 235, distance: 84.5
copy link "WF-C5390DW"
drag, startPoint x: 655, startPoint y: 227, endPoint x: 836, endPoint y: 242, distance: 181.6
copy link "WorkForce Pro WF-C5390DW"
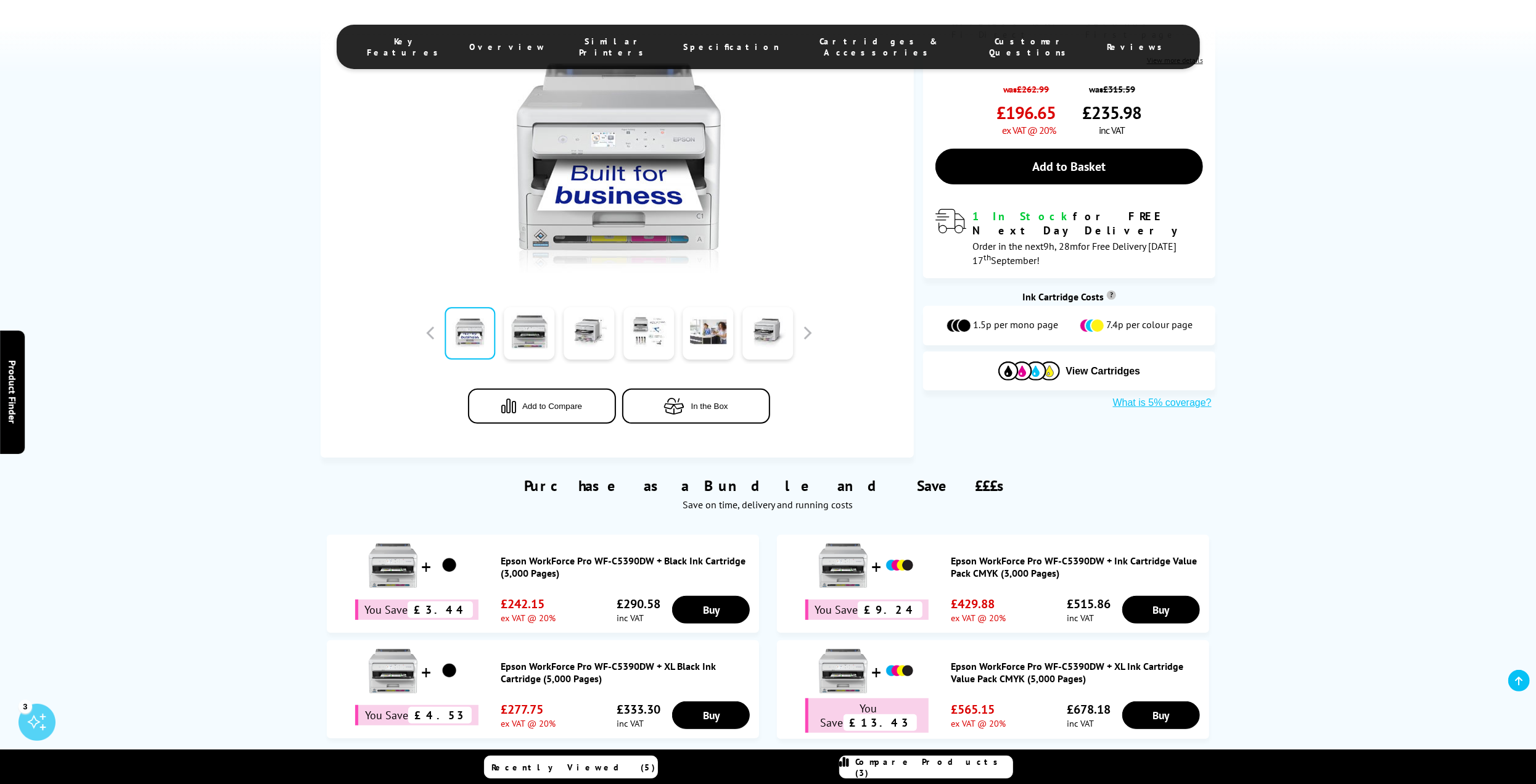
scroll to position [0, 0]
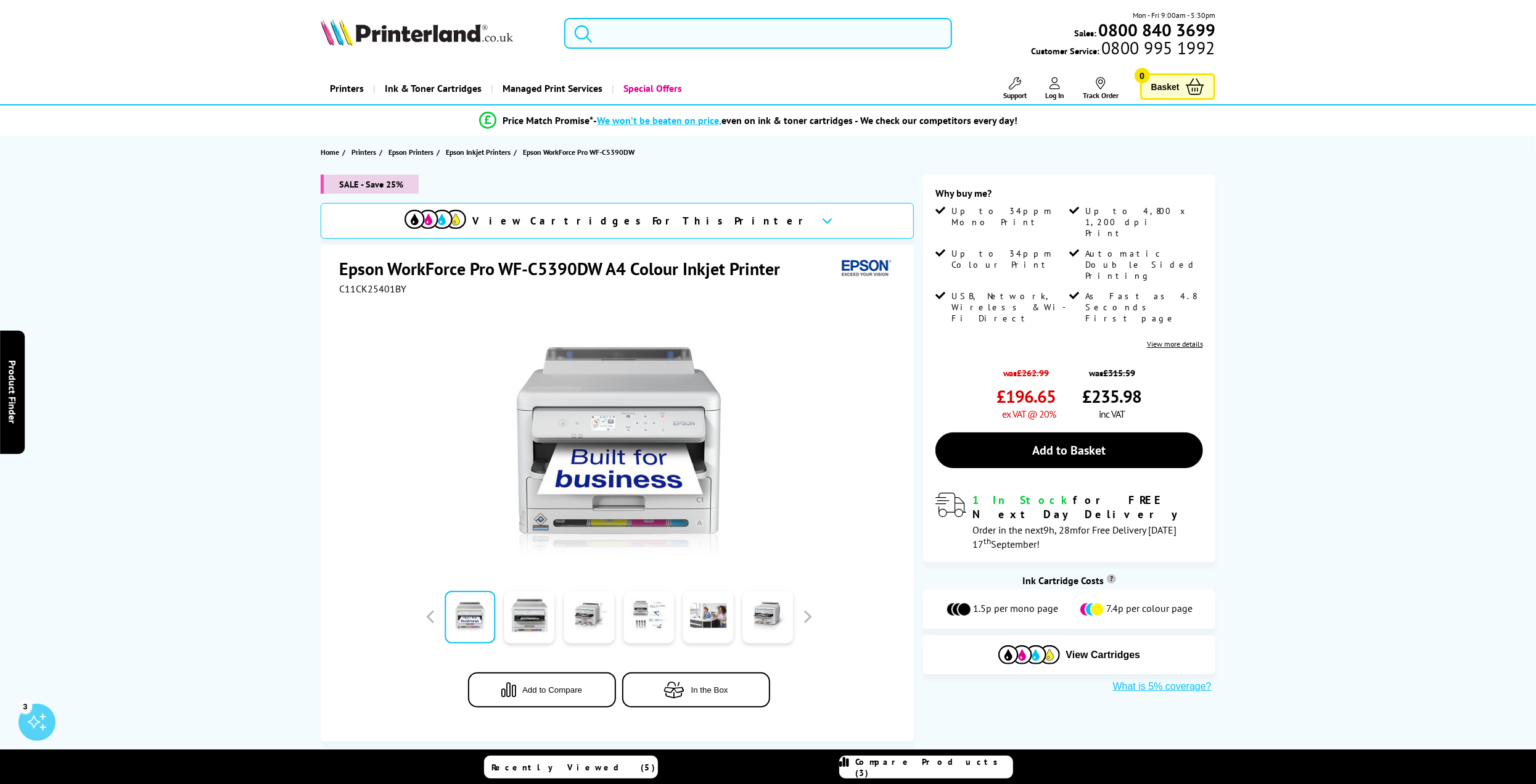
click at [673, 36] on input "search" at bounding box center [758, 33] width 388 height 31
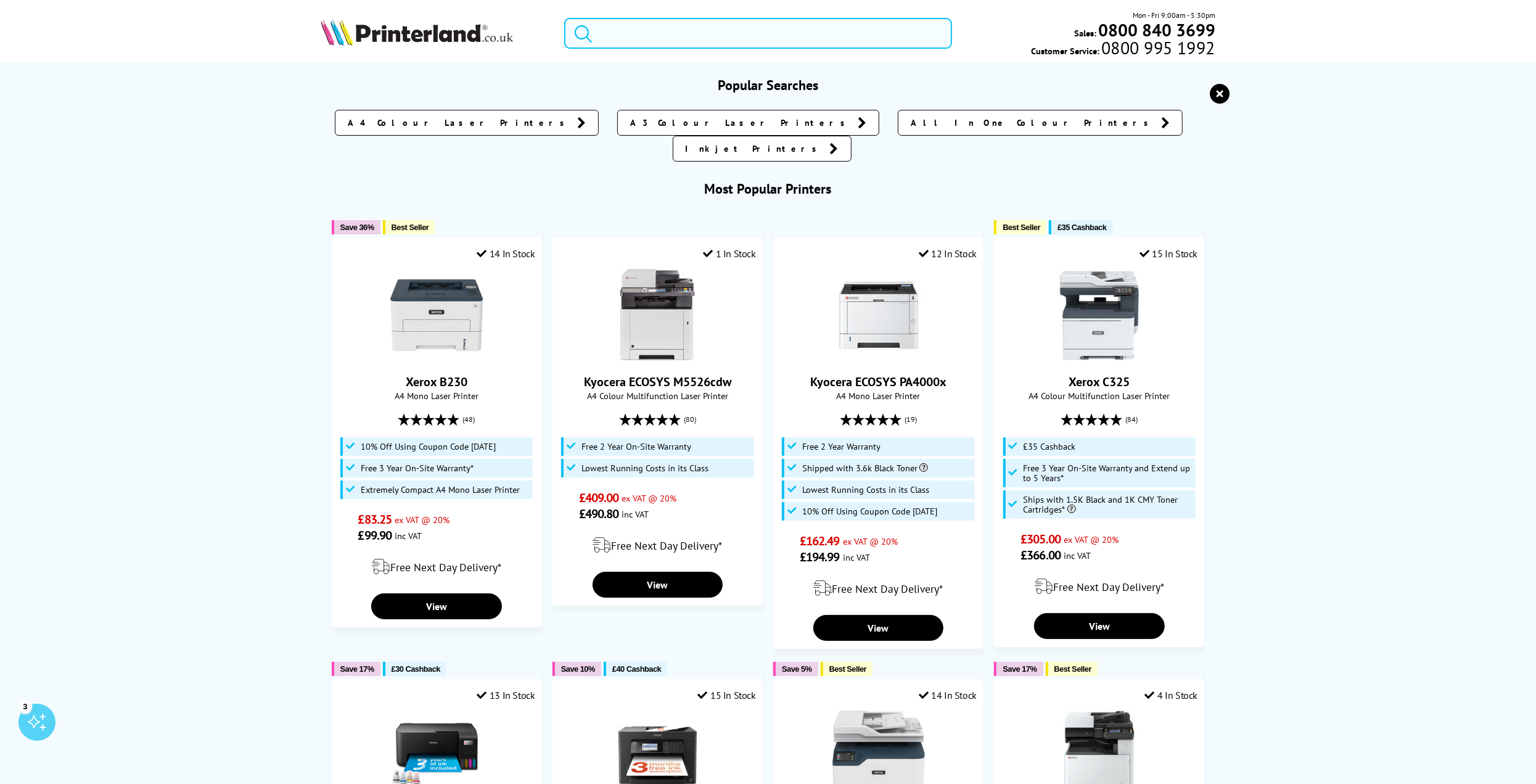
paste input "ET8550"
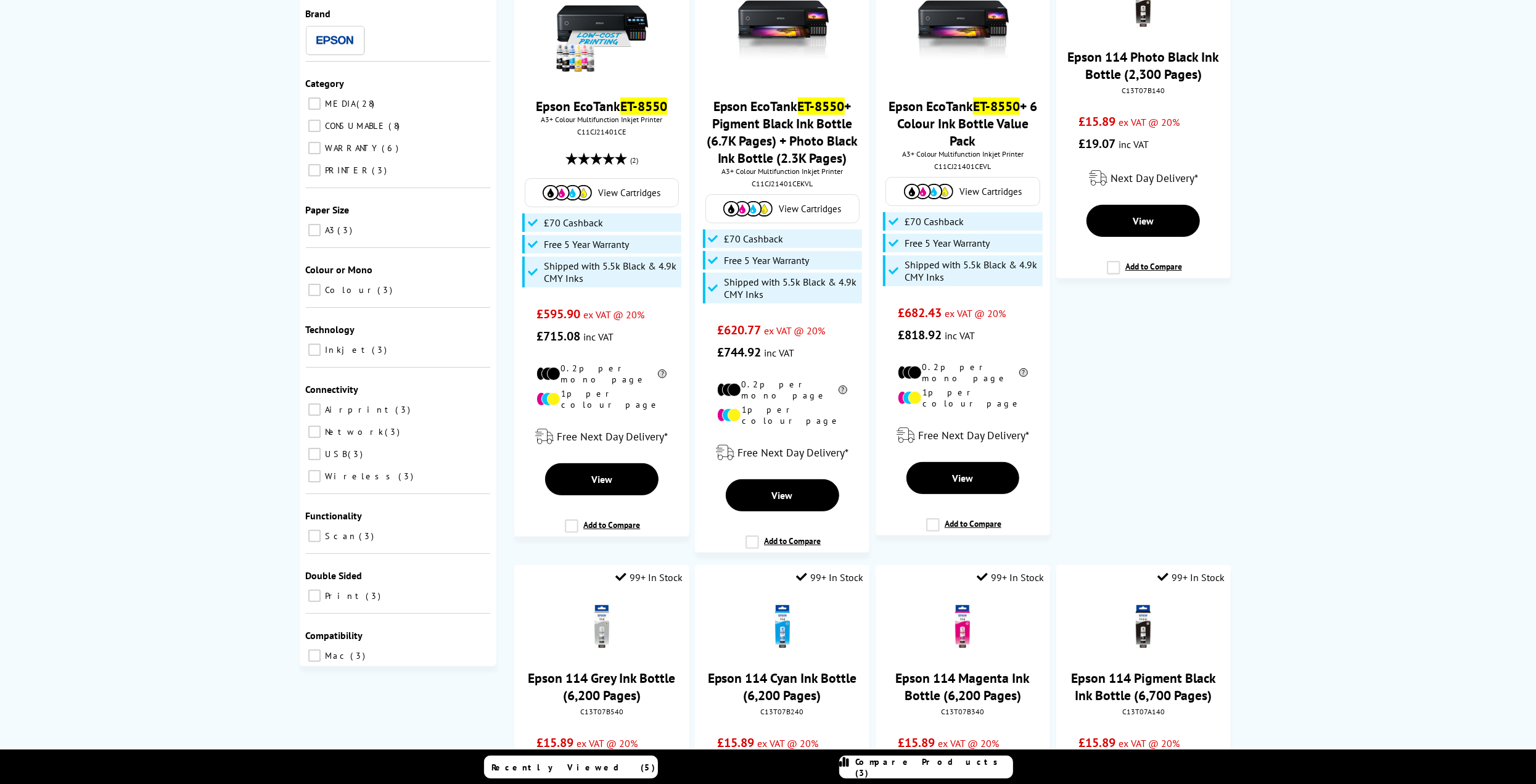
scroll to position [555, 0]
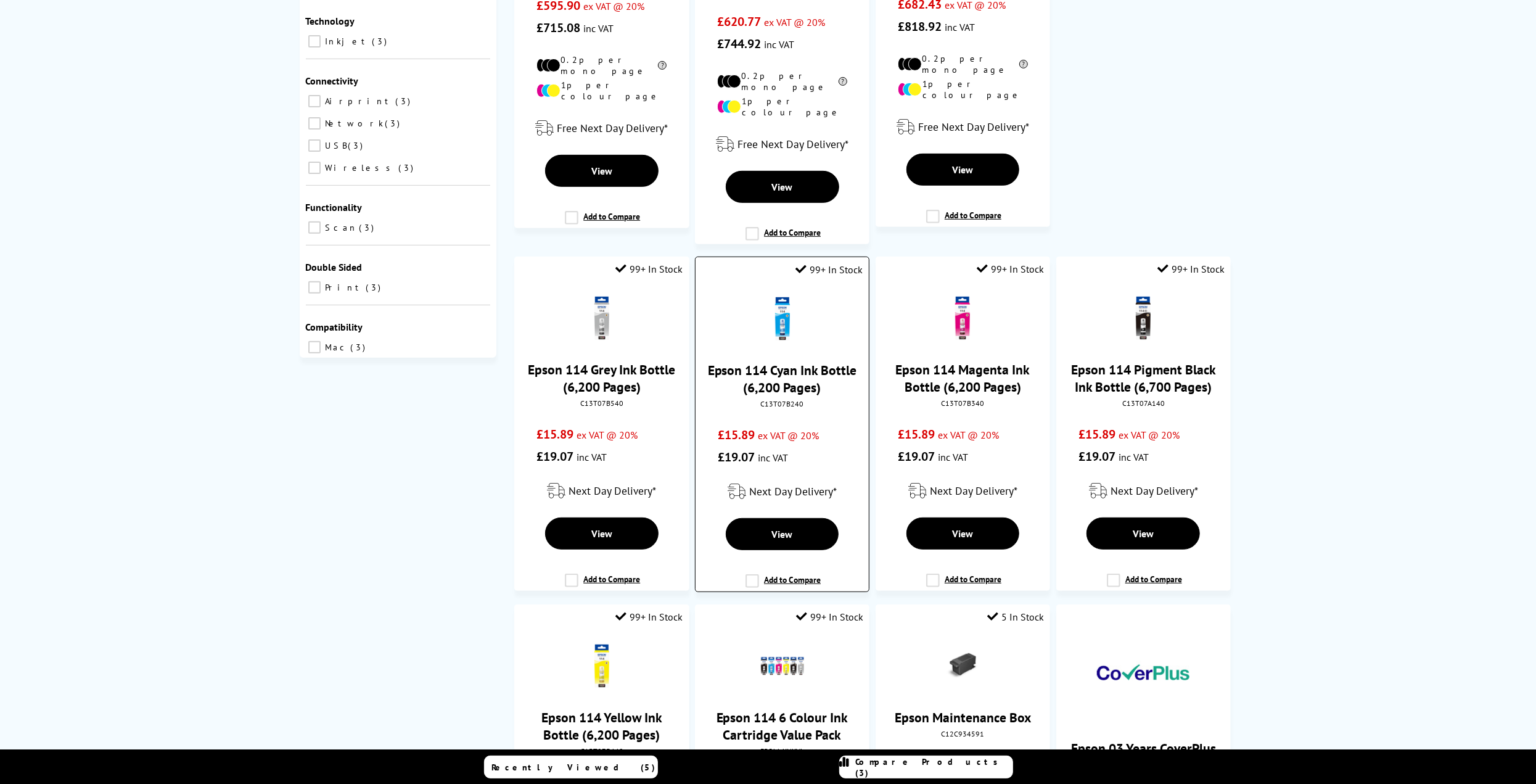
type input "ET8550"
click at [821, 361] on link "Epson 114 Cyan Ink Bottle (6,200 Pages)" at bounding box center [782, 378] width 149 height 35
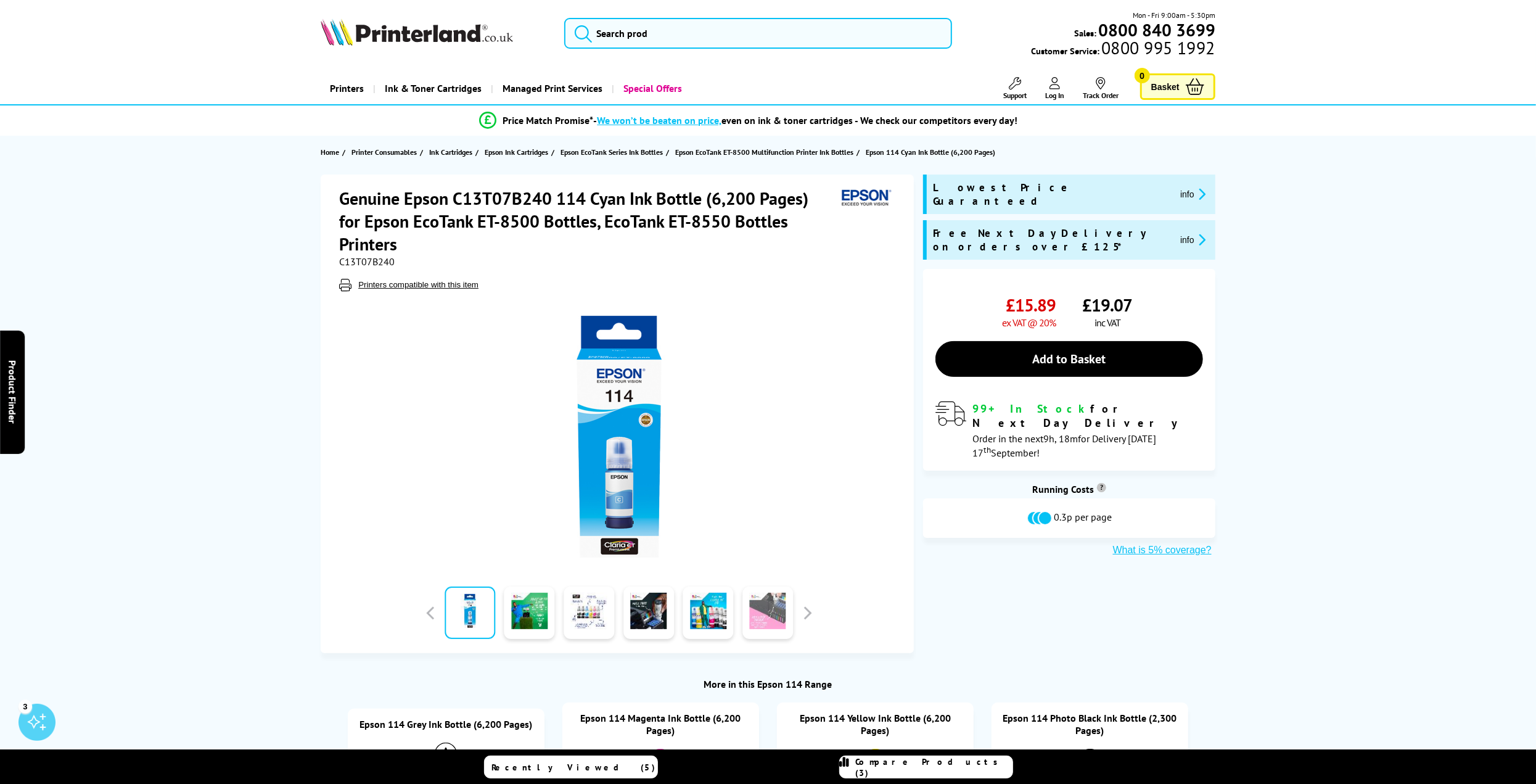
scroll to position [185, 0]
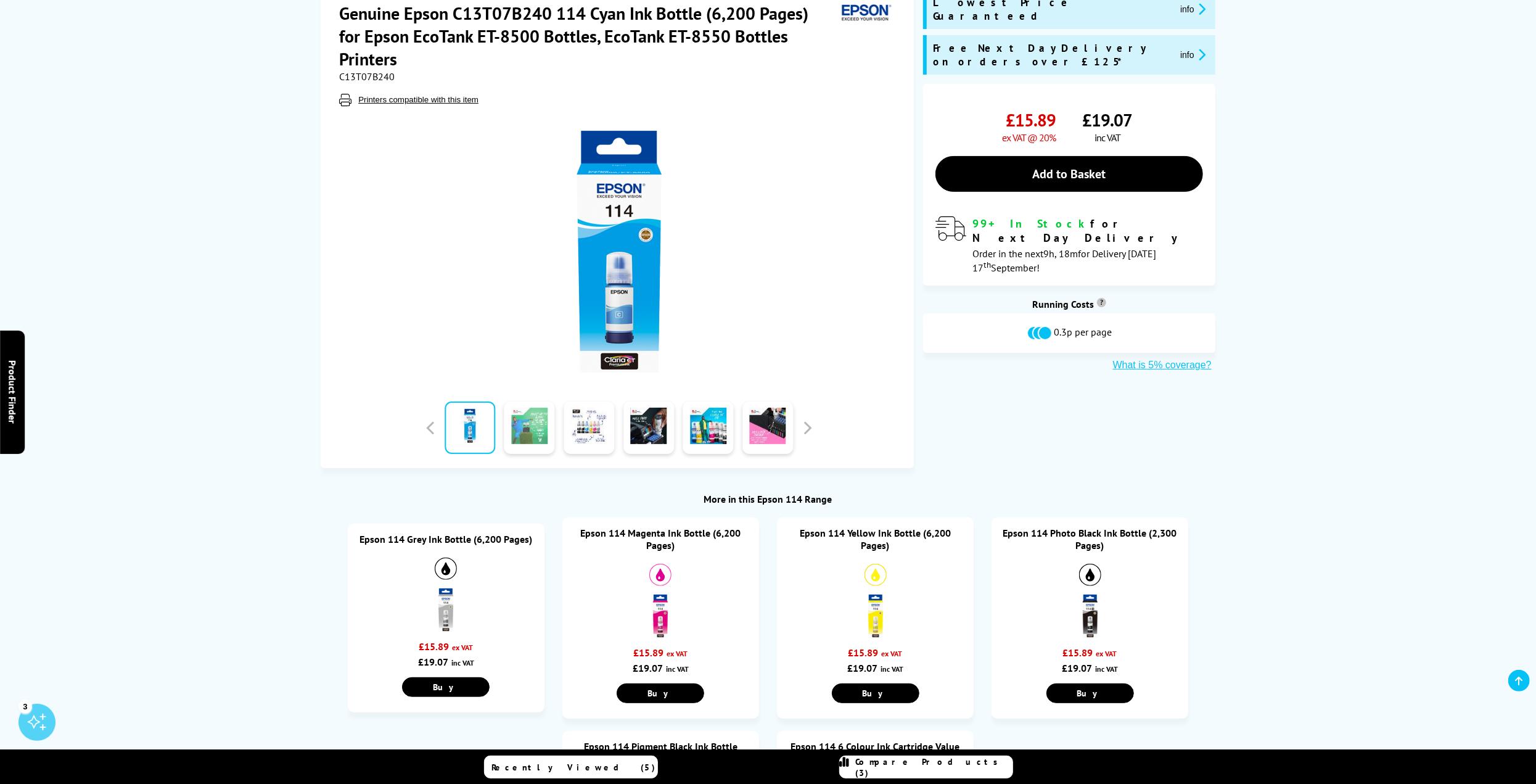
click at [536, 428] on link at bounding box center [530, 427] width 51 height 53
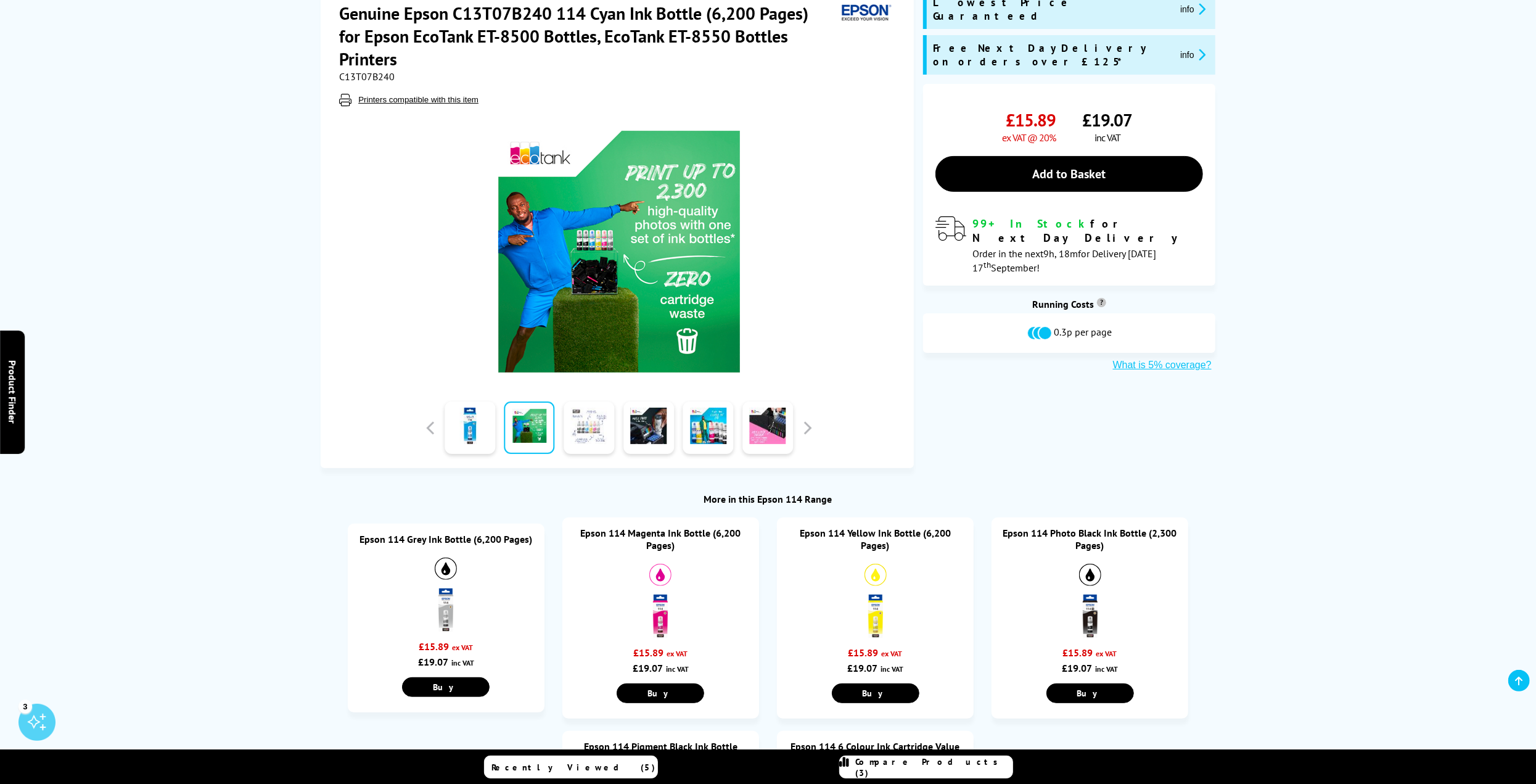
click at [581, 432] on link at bounding box center [589, 427] width 51 height 53
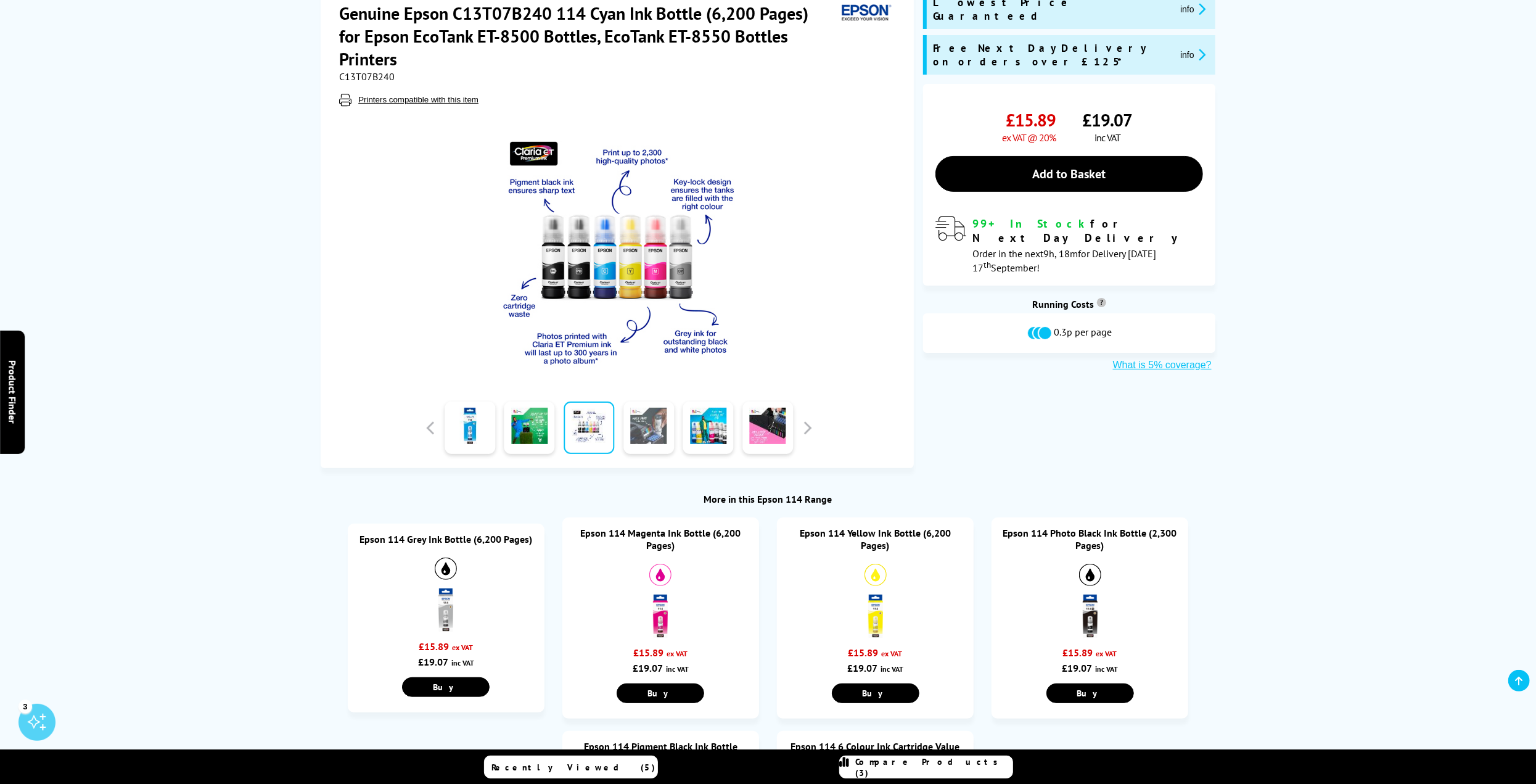
click at [640, 428] on link at bounding box center [648, 427] width 51 height 53
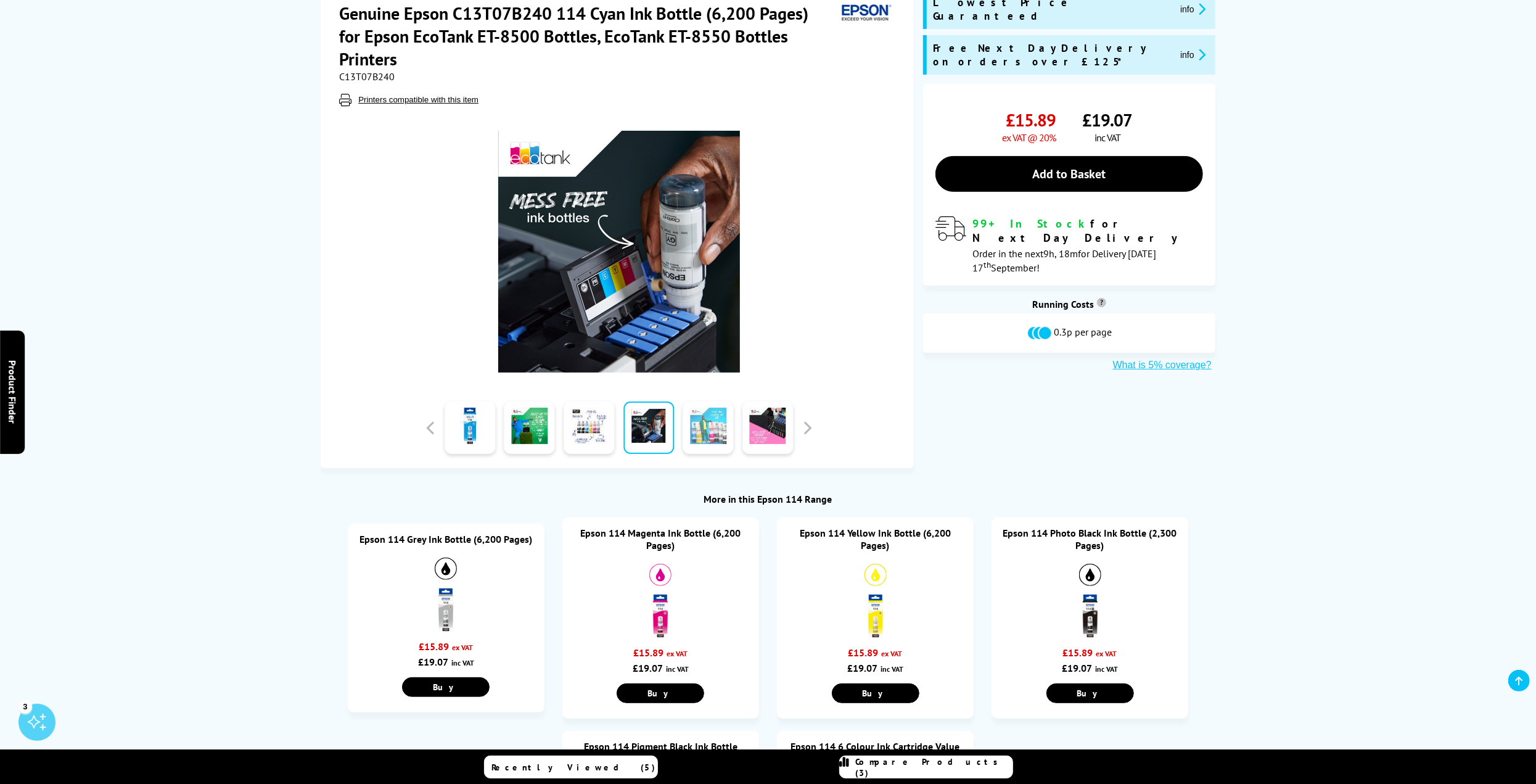
click at [702, 429] on link at bounding box center [708, 427] width 51 height 53
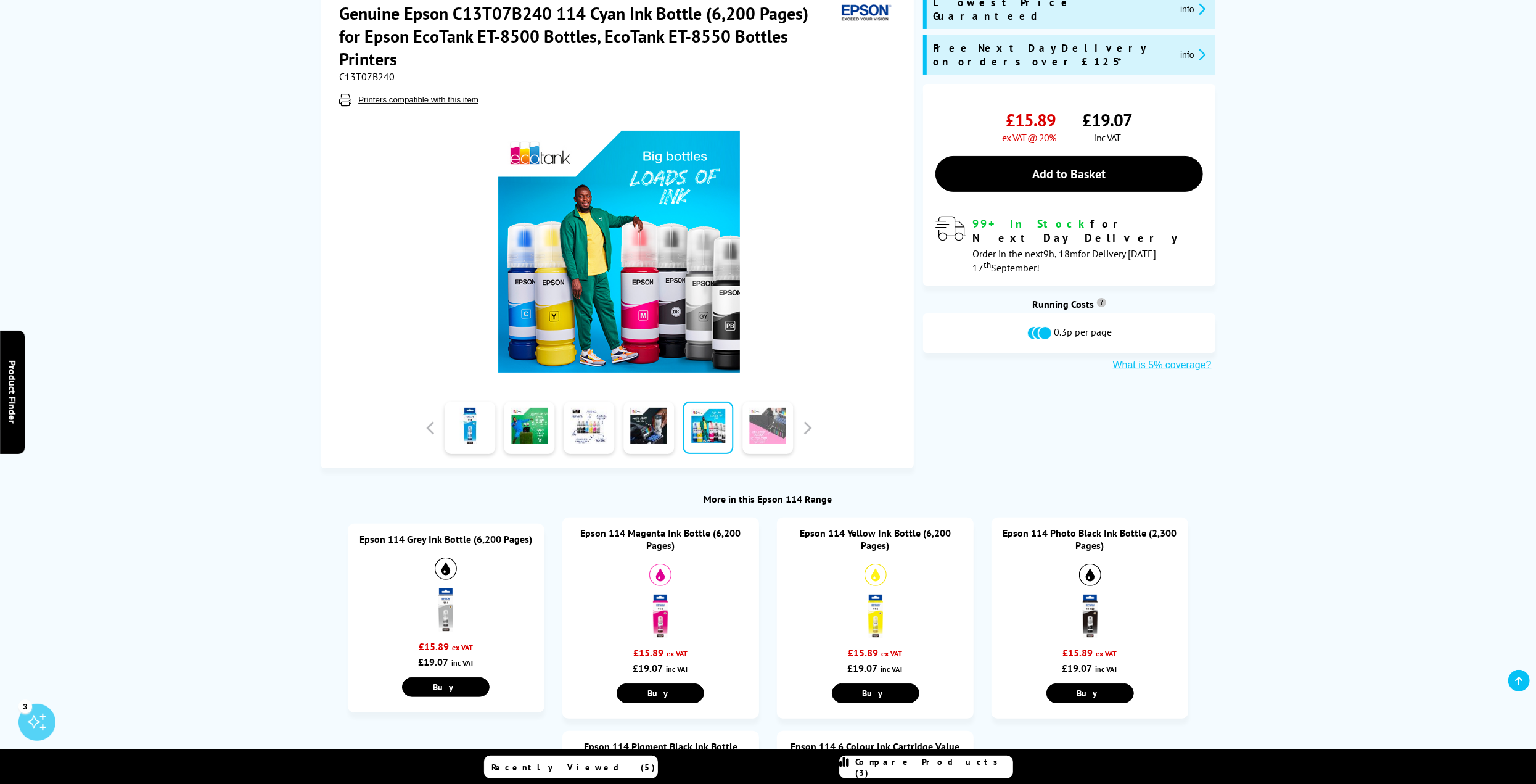
click at [764, 429] on link at bounding box center [767, 427] width 51 height 53
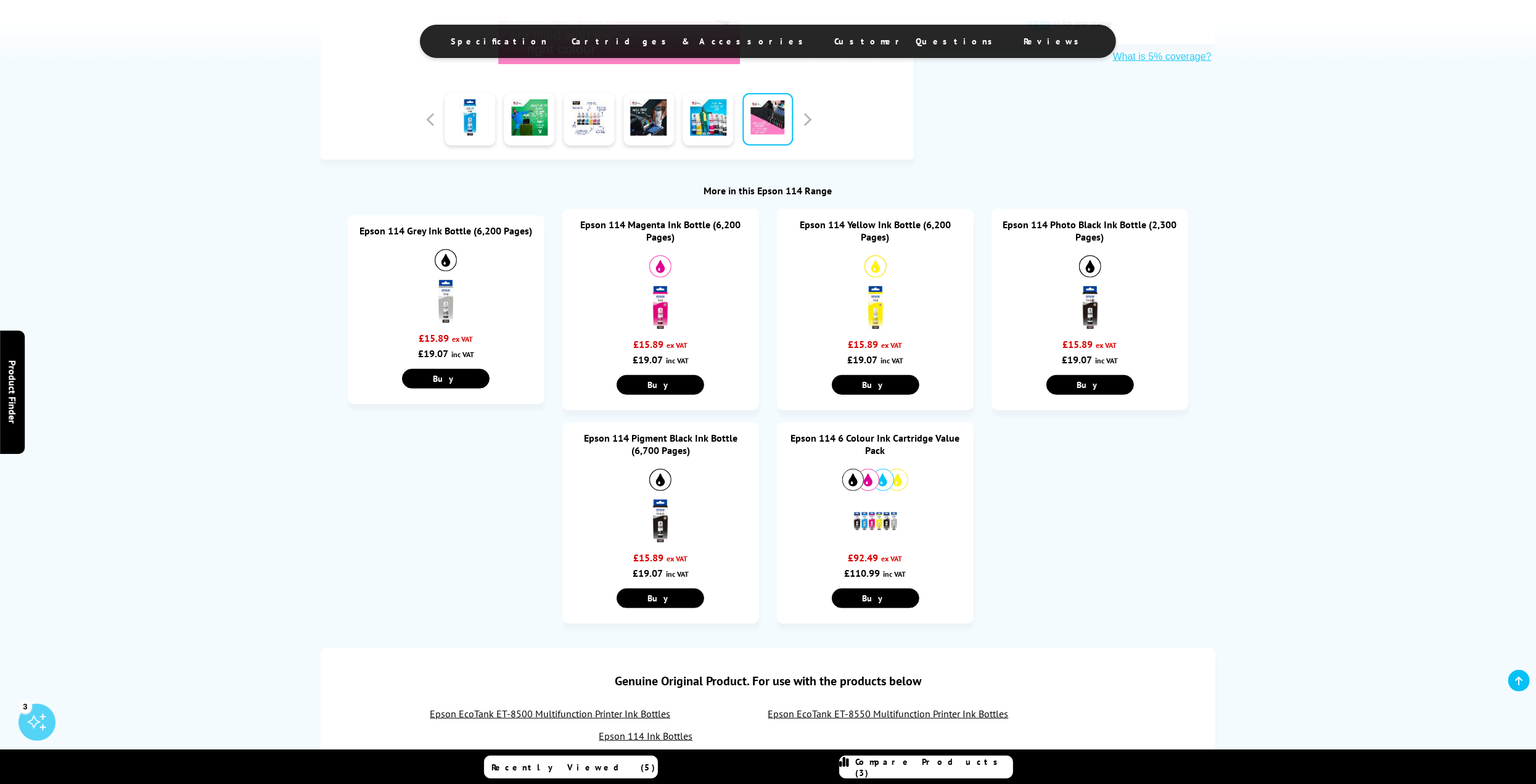
scroll to position [432, 0]
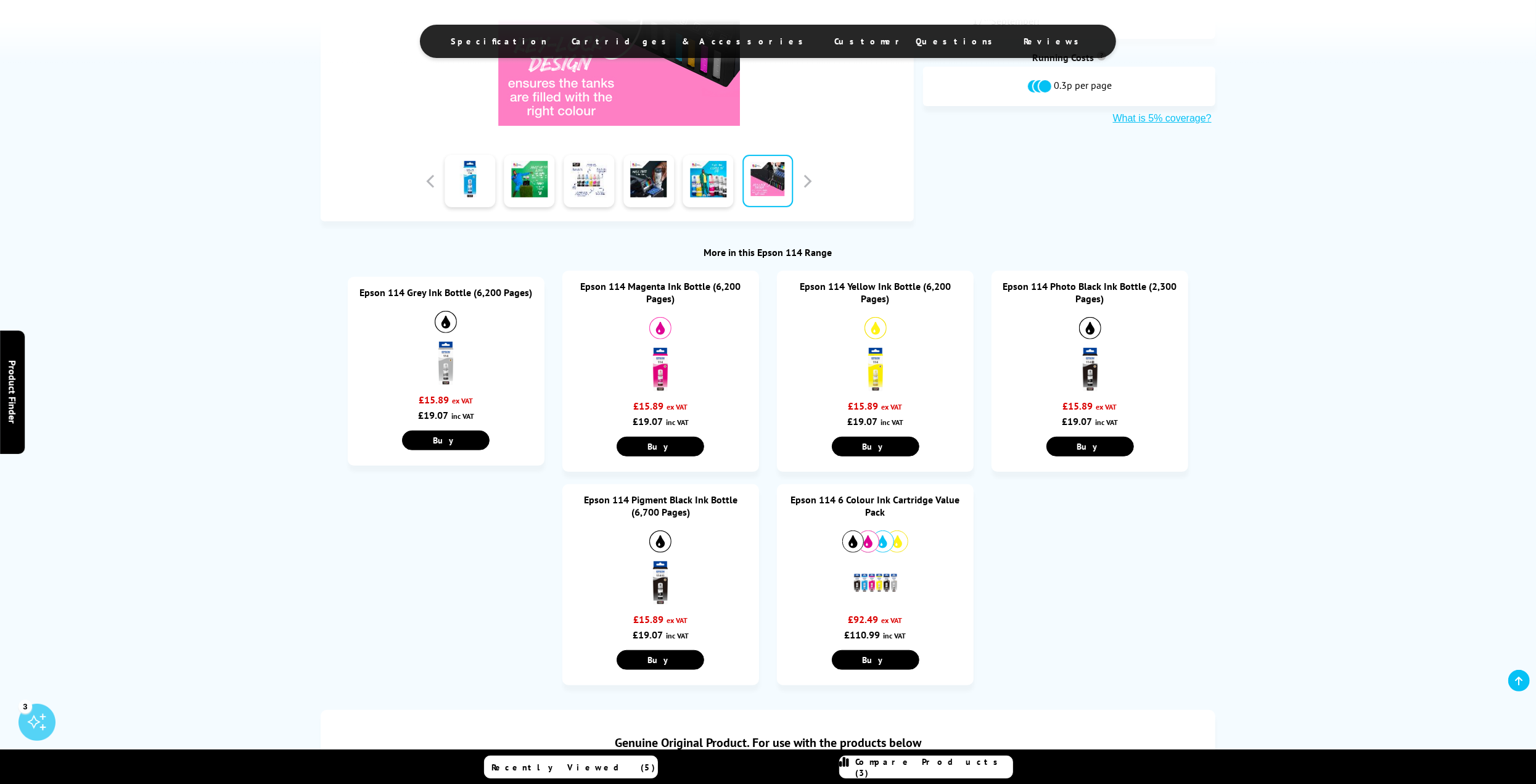
click at [867, 293] on link "Epson 114 Yellow Ink Bottle (6,200 Pages)" at bounding box center [875, 293] width 151 height 25
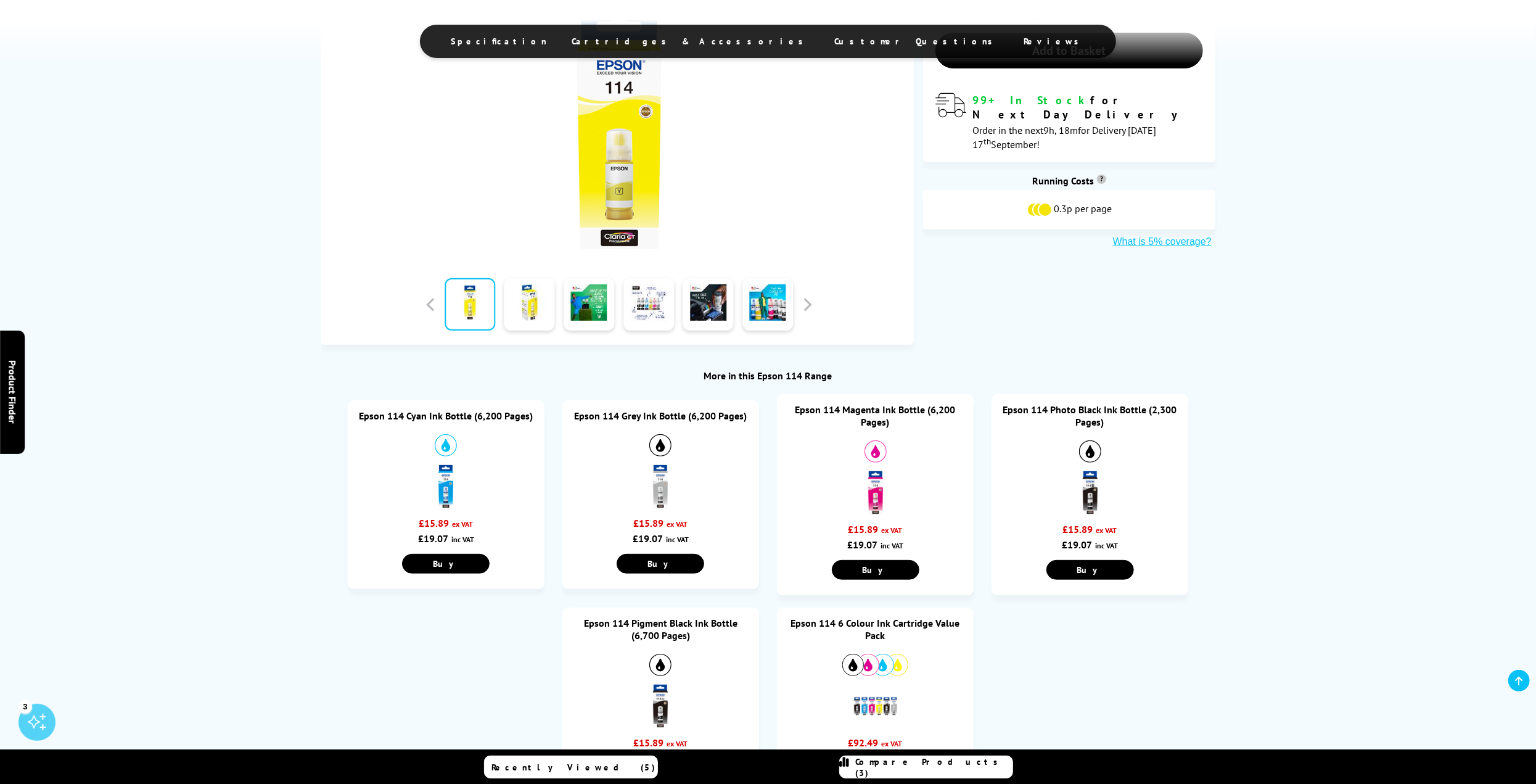
scroll to position [616, 0]
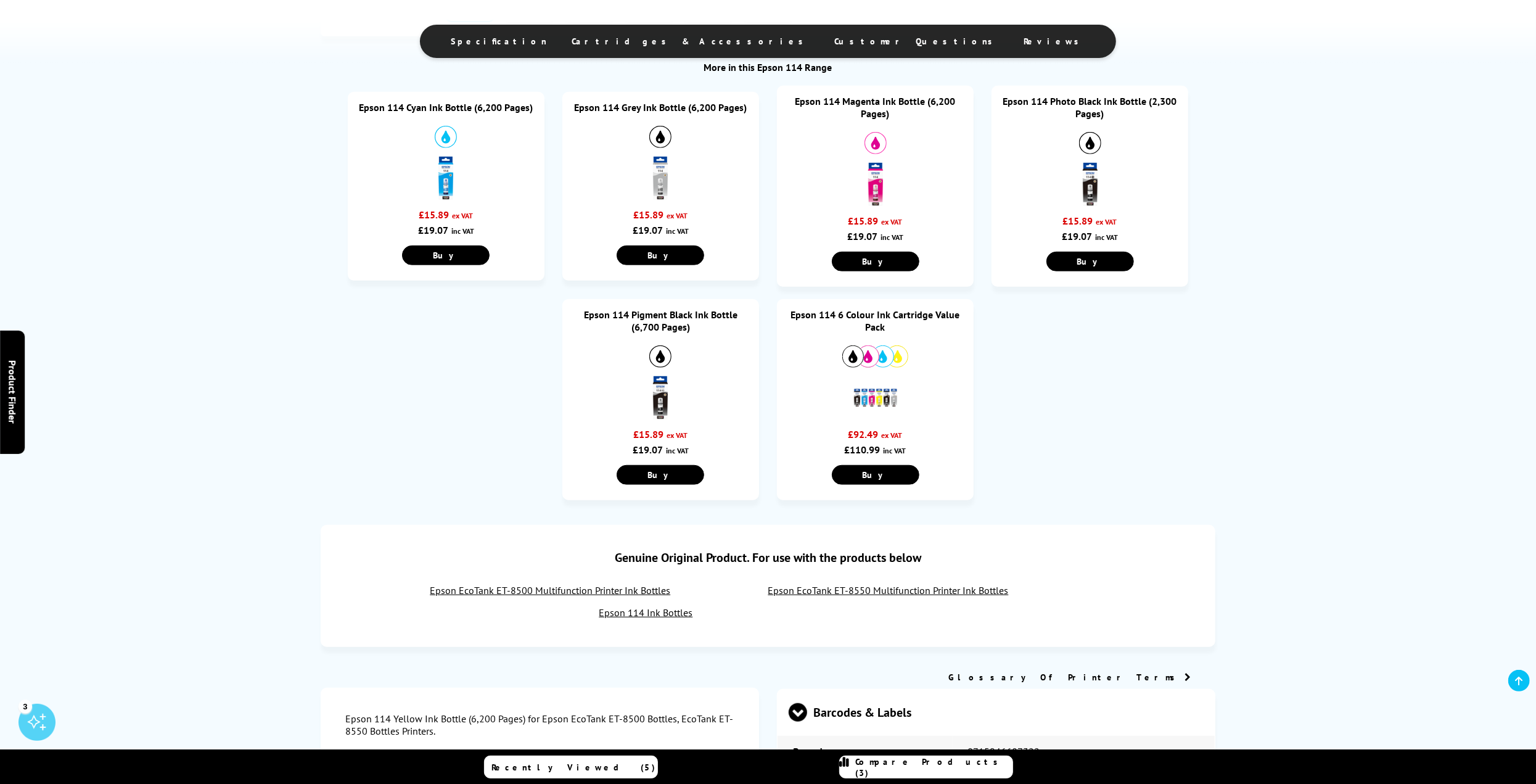
click at [657, 615] on link "Epson 114 Ink Bottles" at bounding box center [645, 613] width 94 height 12
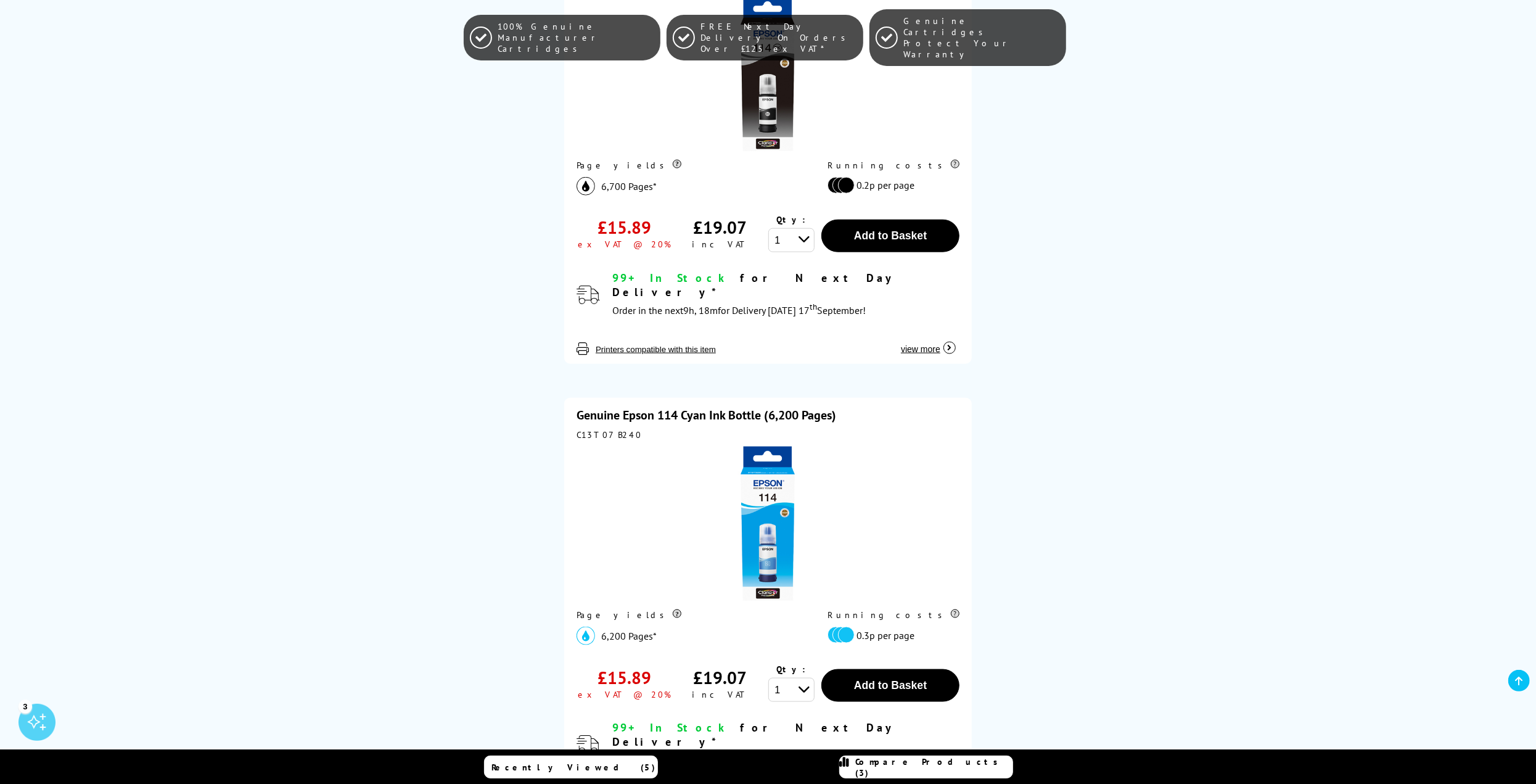
scroll to position [1603, 0]
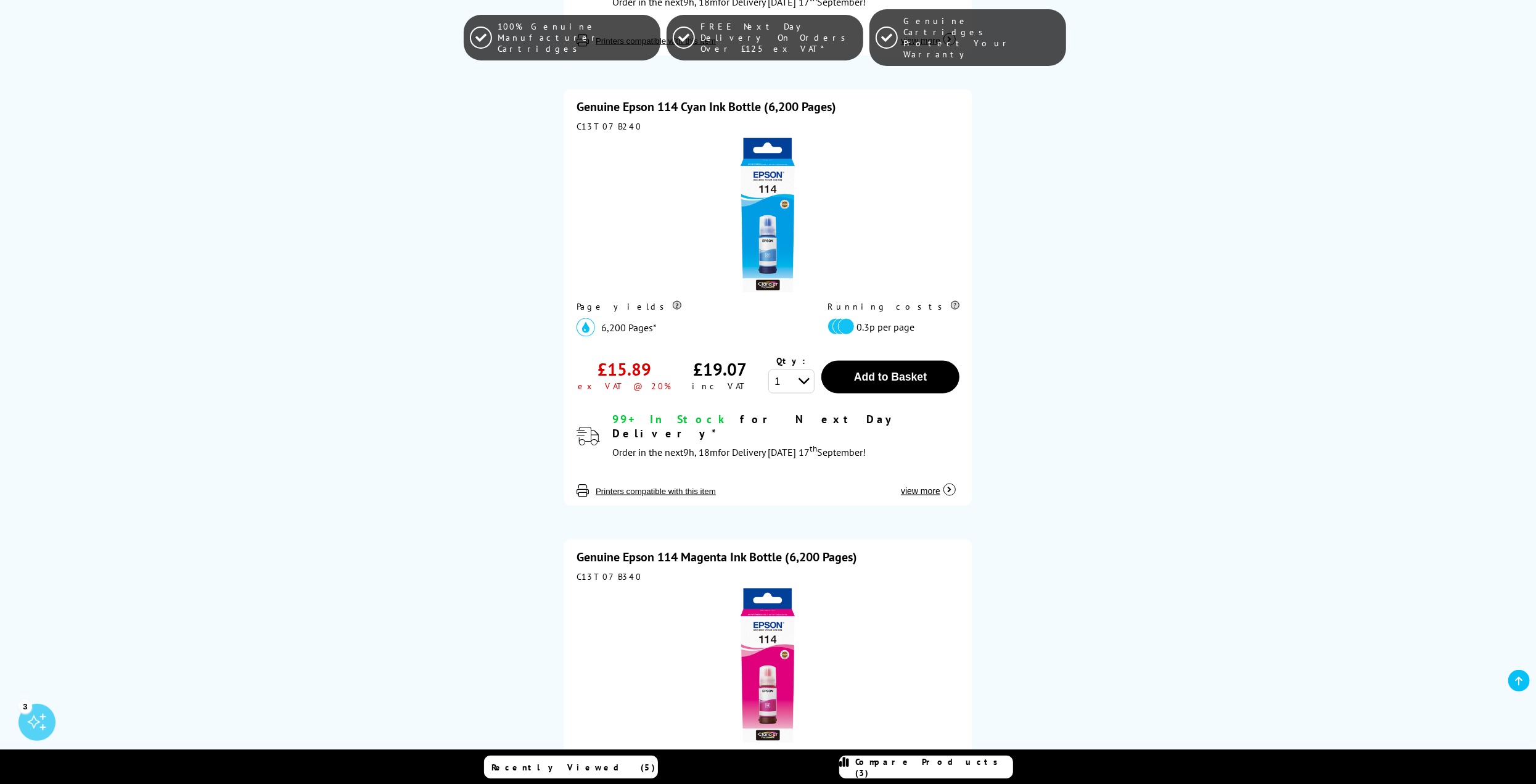
click at [758, 207] on img at bounding box center [767, 215] width 154 height 154
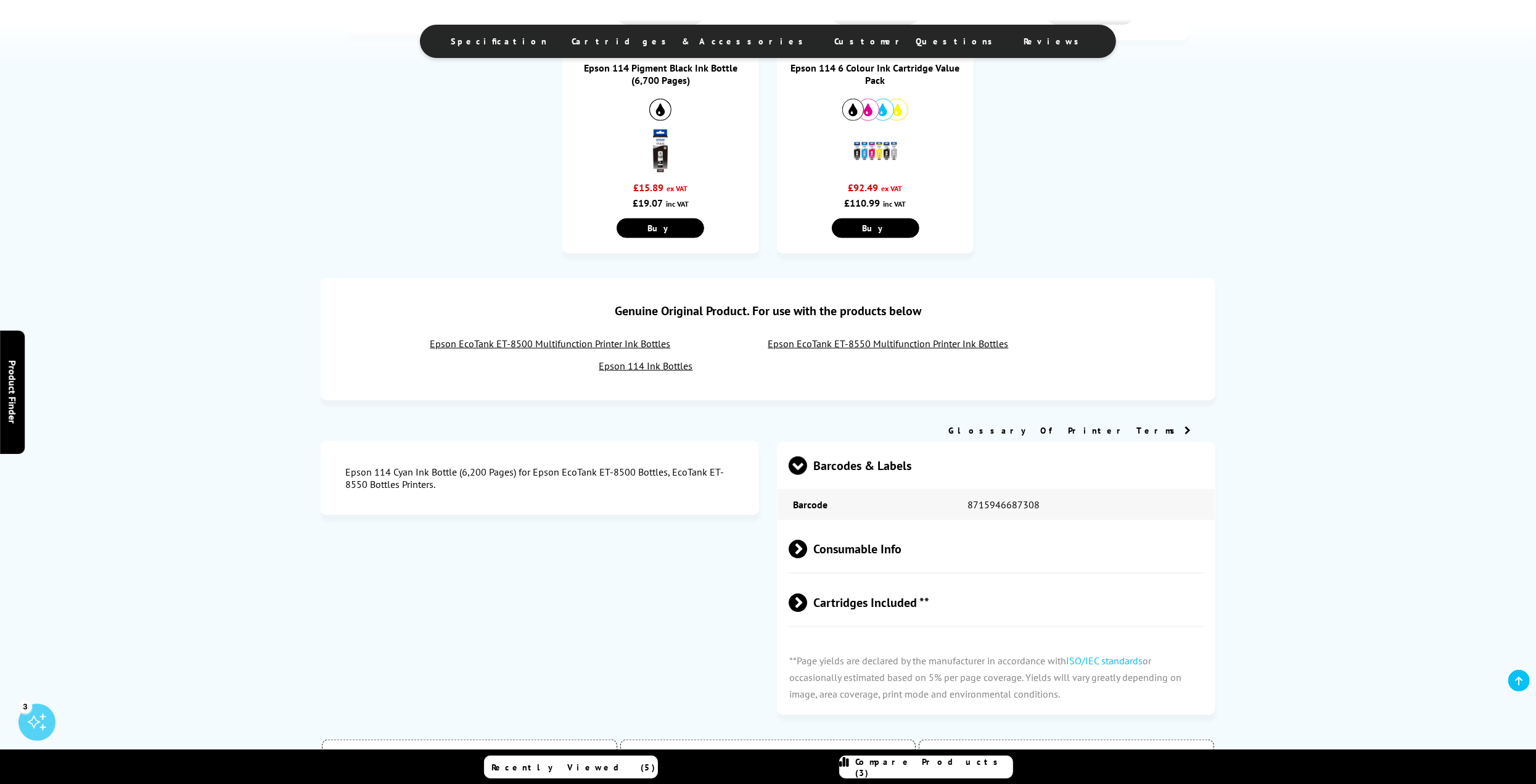
scroll to position [986, 0]
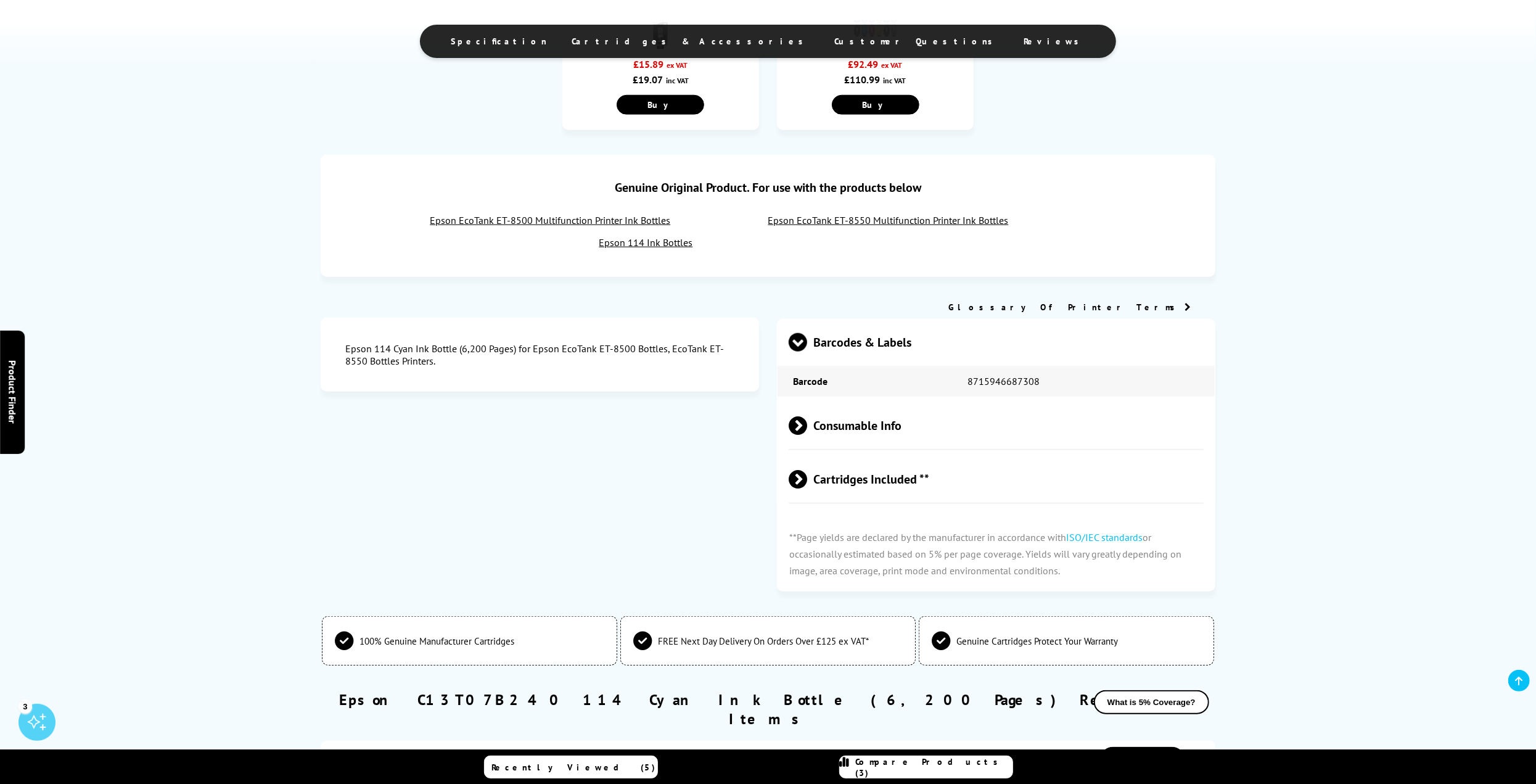
click at [807, 434] on span at bounding box center [807, 425] width 0 height 19
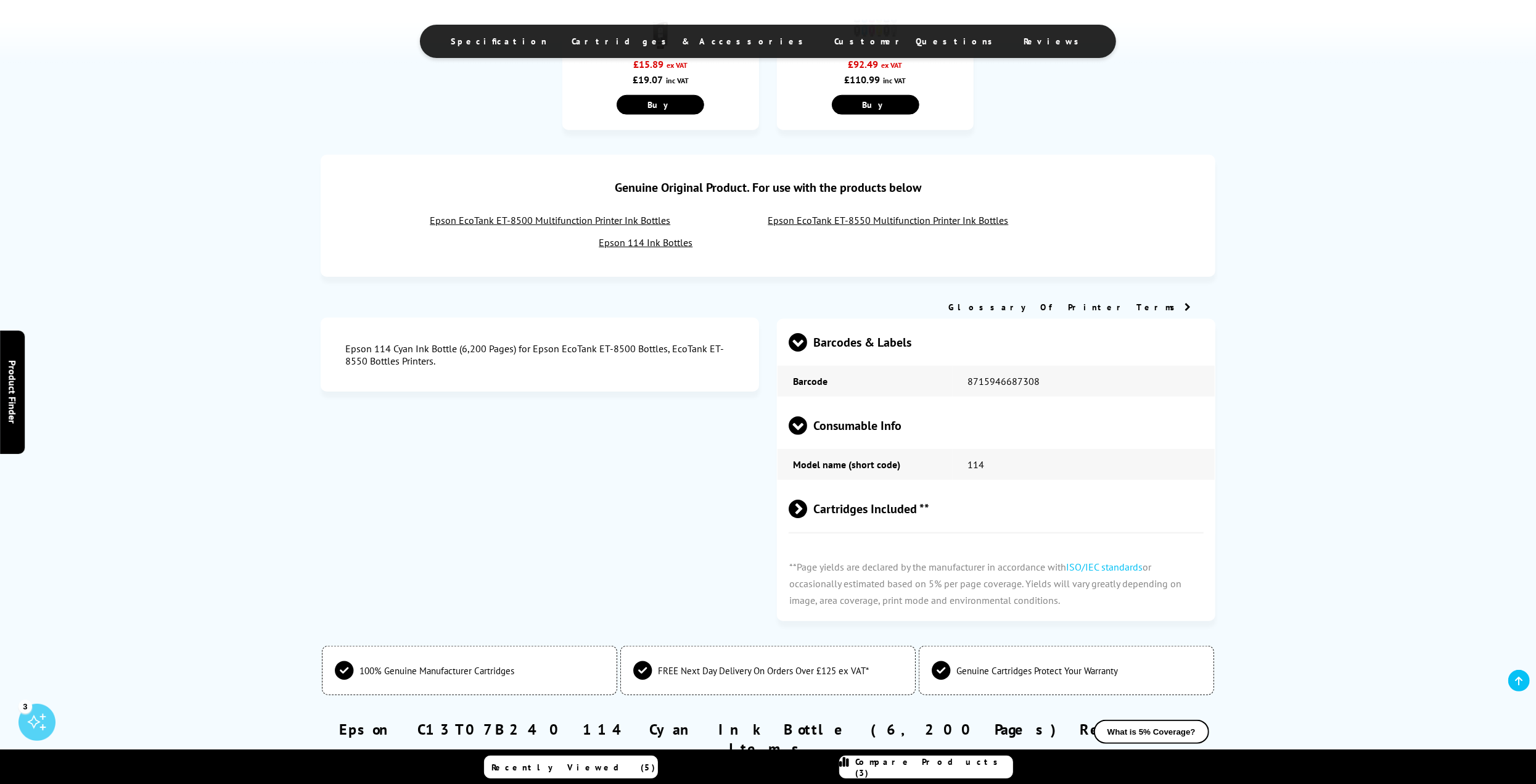
click at [808, 516] on span "Cartridges Included **" at bounding box center [995, 509] width 415 height 46
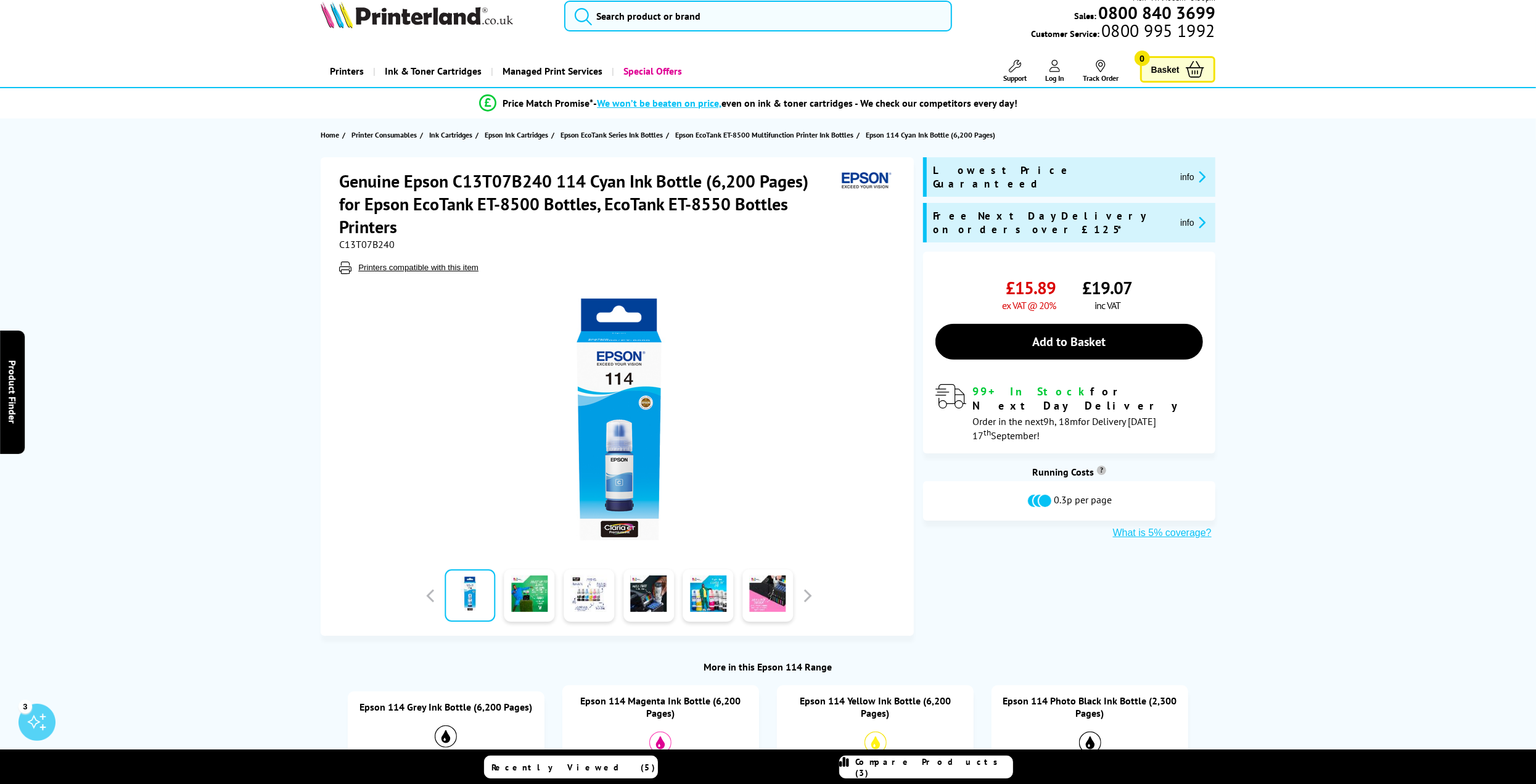
scroll to position [0, 0]
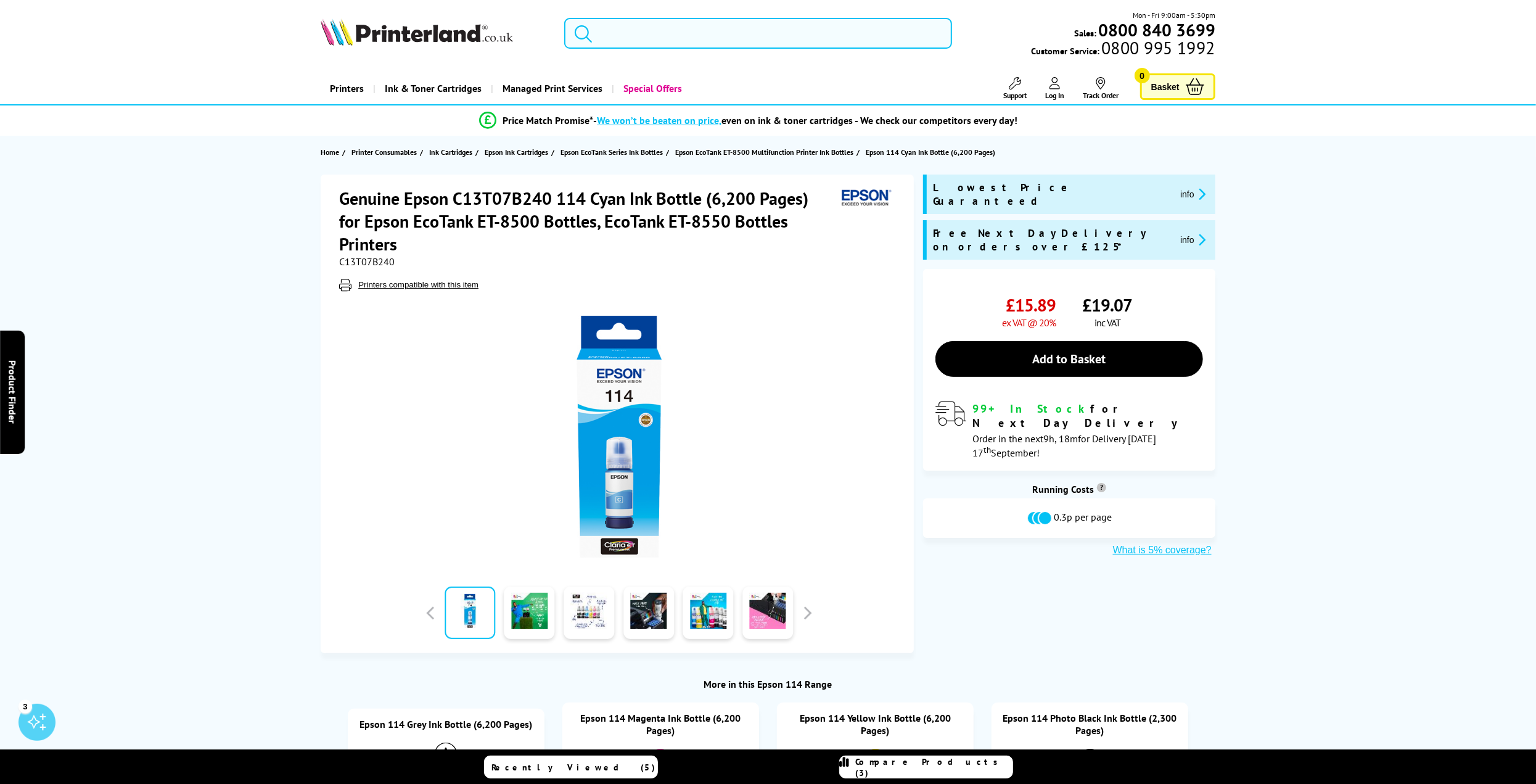
click at [706, 23] on input "search" at bounding box center [758, 33] width 388 height 31
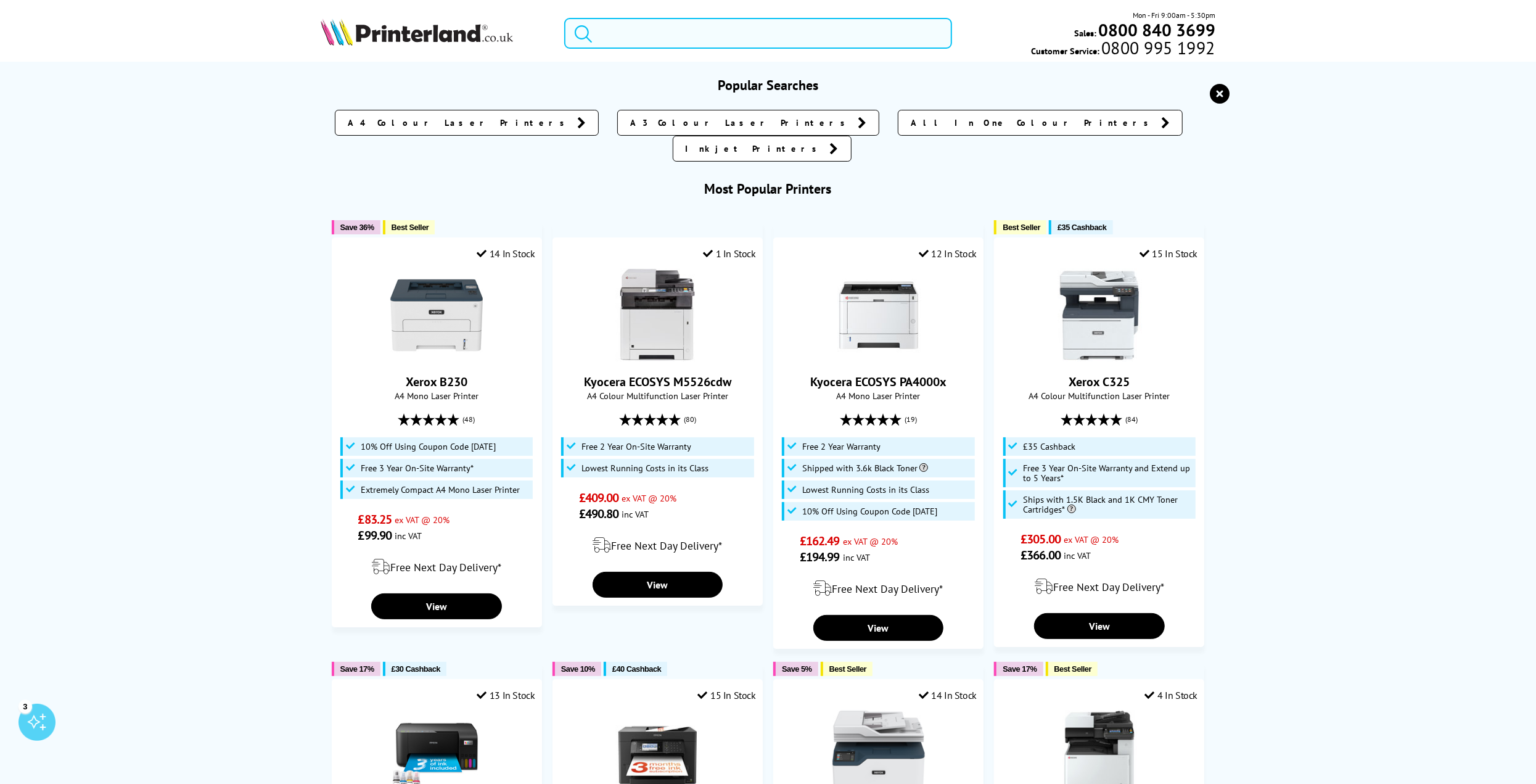
paste input "WorkForce Pro WF-C5390DW"
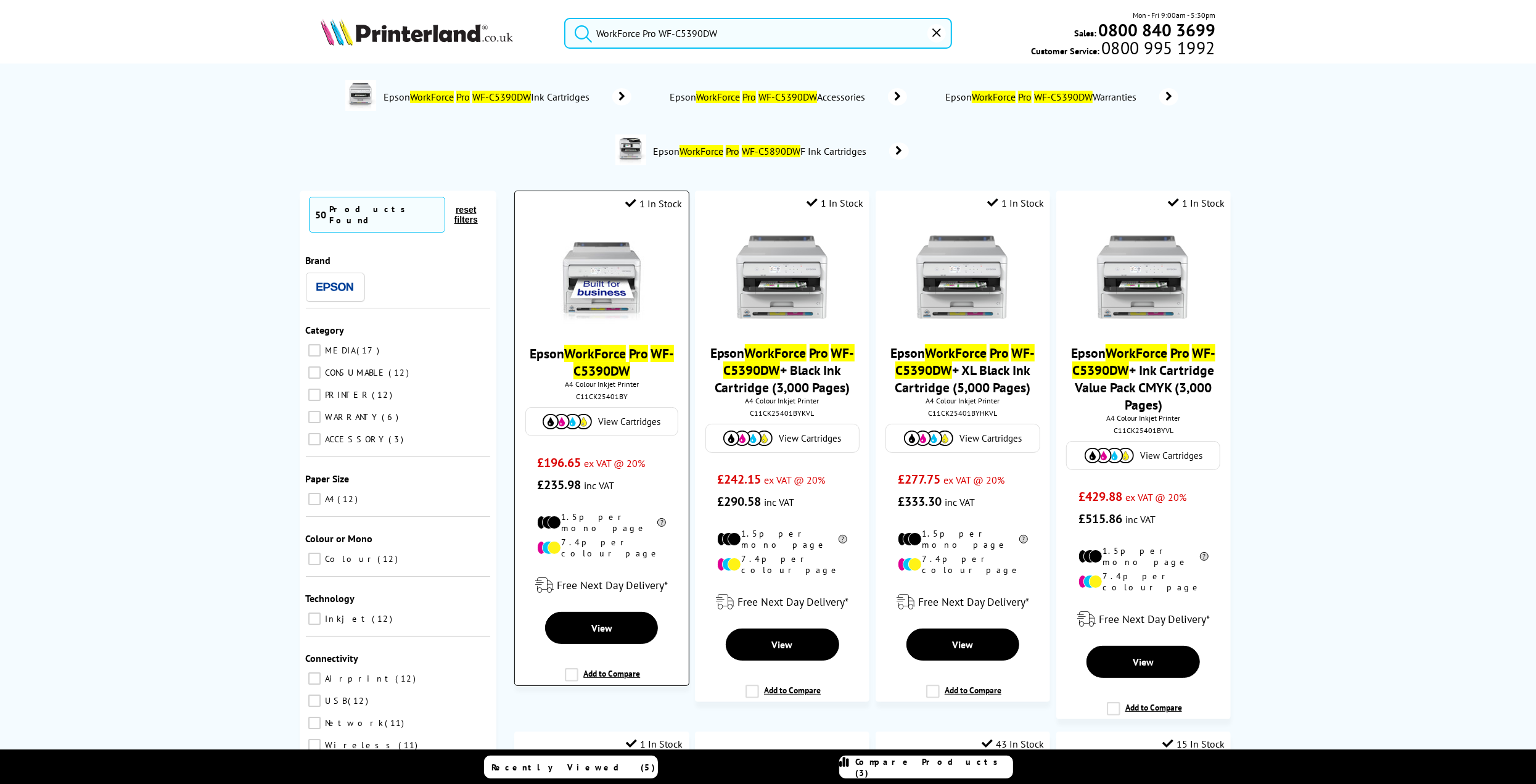
type input "WorkForce Pro WF-C5390DW"
click at [620, 286] on img at bounding box center [602, 277] width 93 height 93
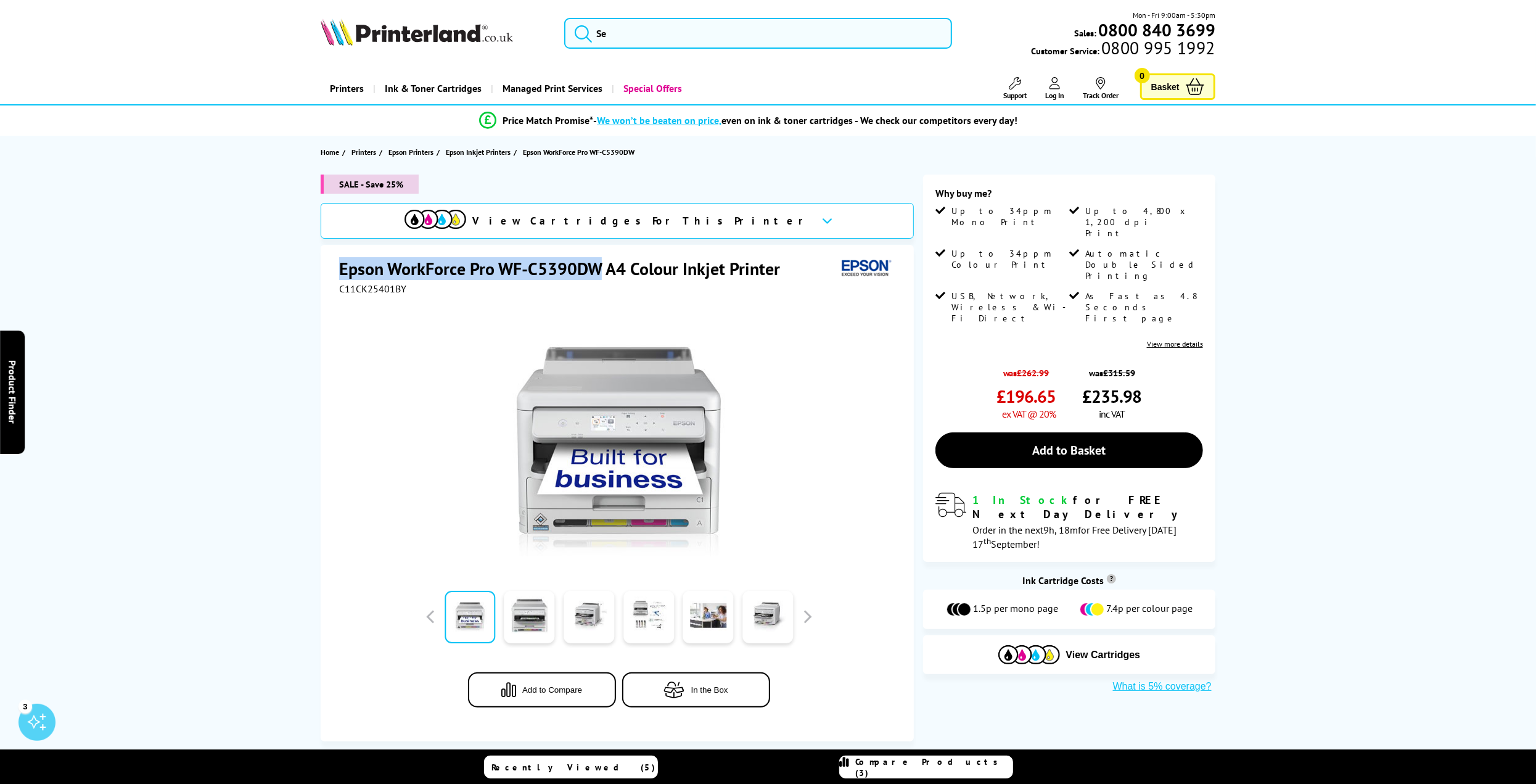
drag, startPoint x: 343, startPoint y: 268, endPoint x: 603, endPoint y: 274, distance: 260.1
click at [603, 274] on h1 "Epson WorkForce Pro WF-C5390DW A4 Colour Inkjet Printer" at bounding box center [566, 268] width 453 height 23
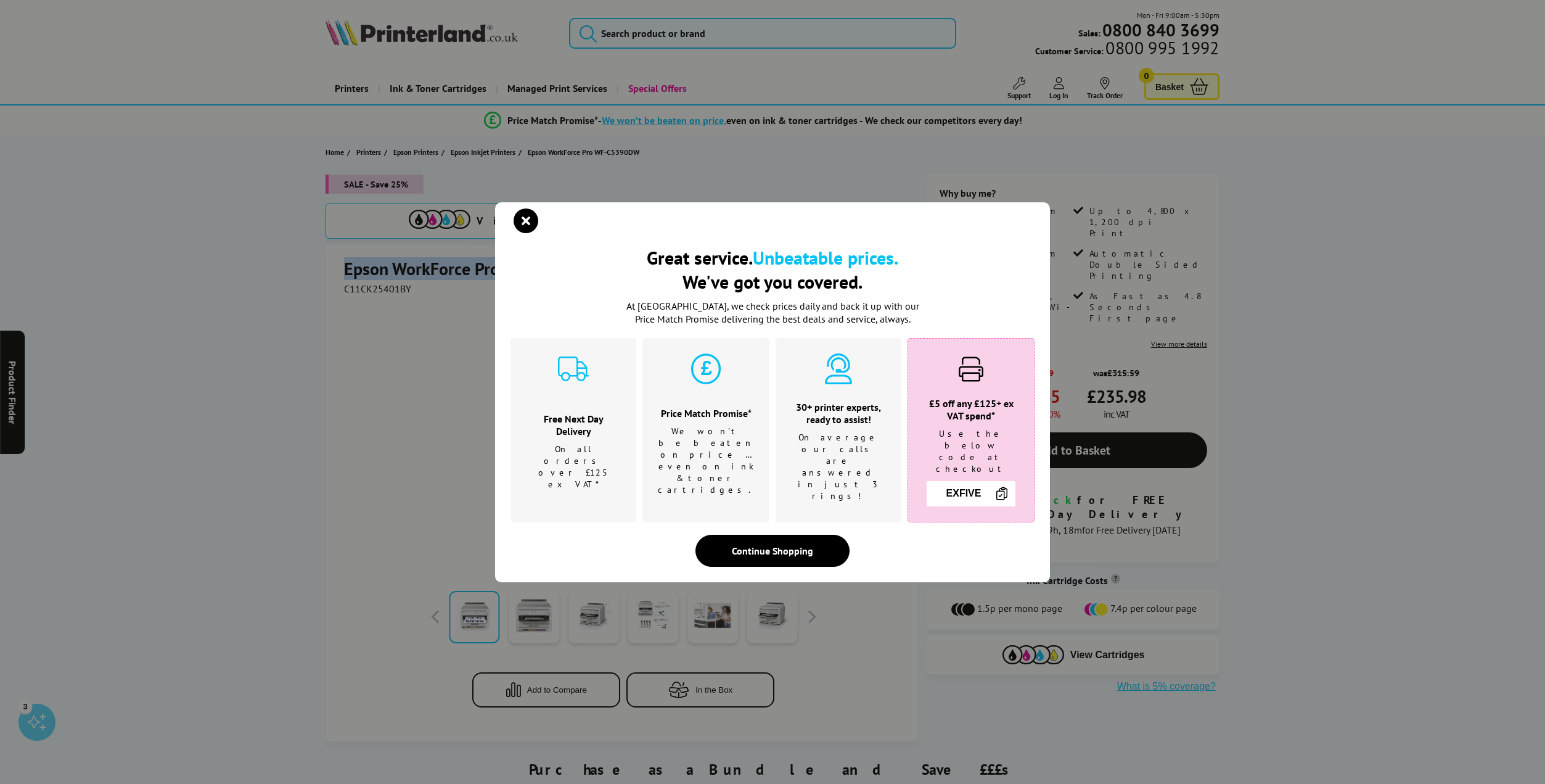
copy h1 "Epson WorkForce Pro WF-C5390DW"
